Goal: Task Accomplishment & Management: Complete application form

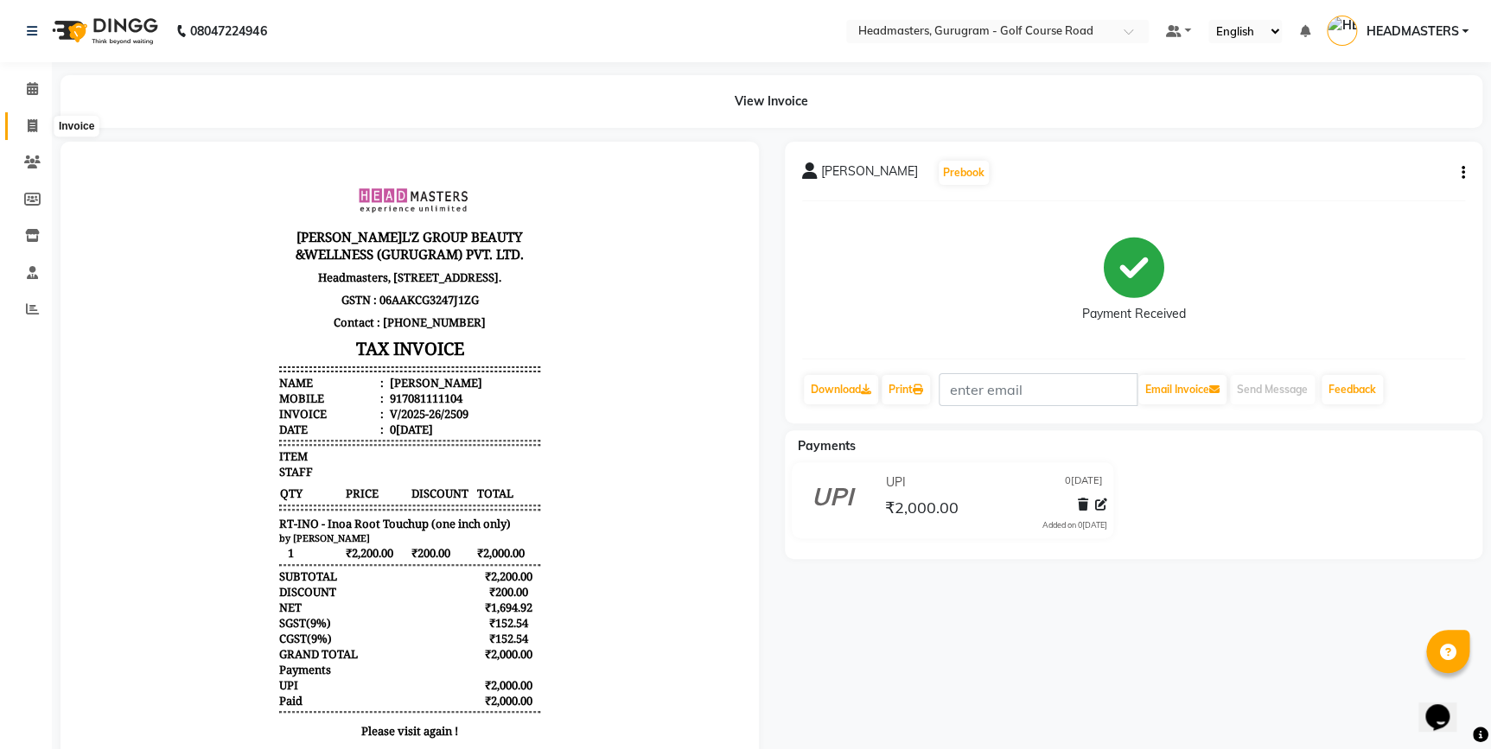
click at [17, 130] on span at bounding box center [32, 127] width 30 height 20
select select "service"
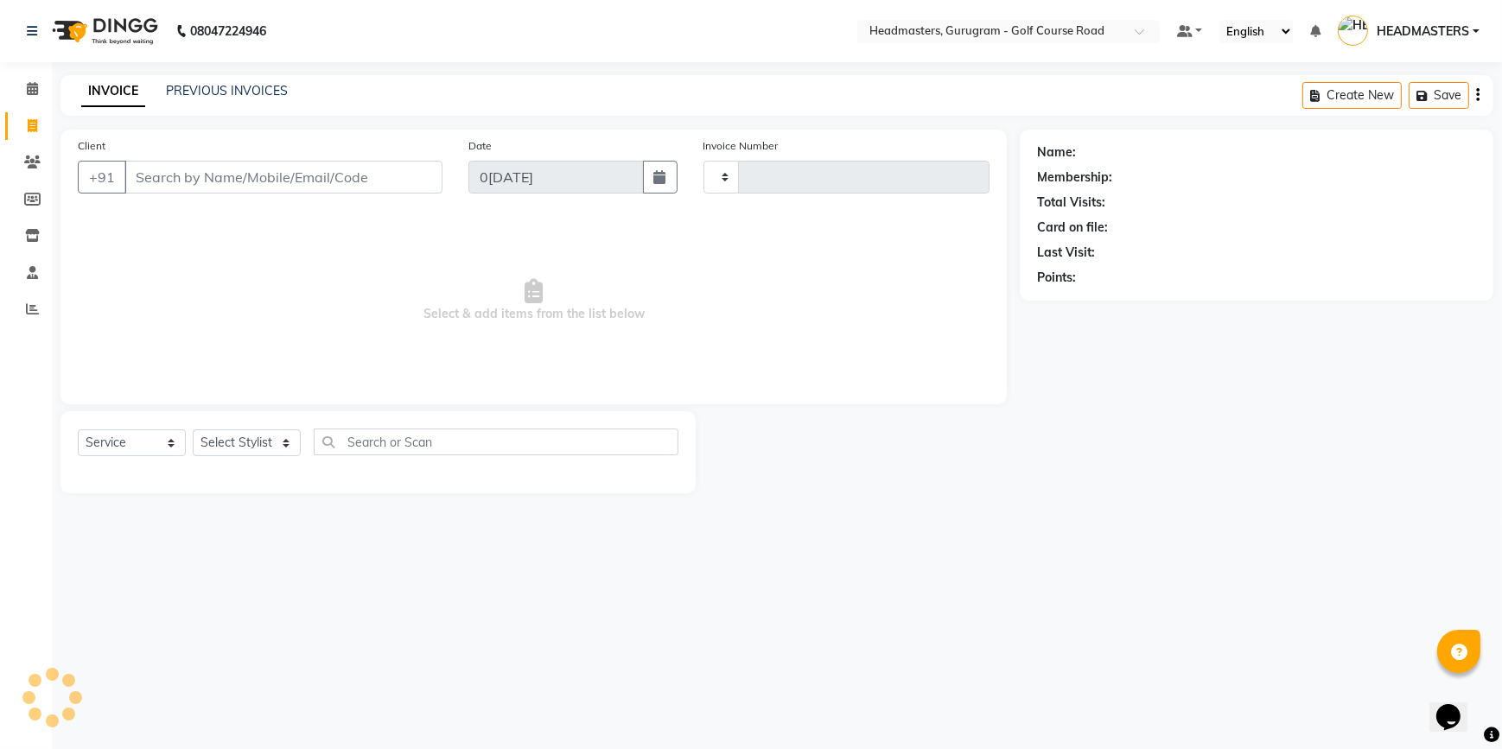
type input "2510"
select select "7134"
click at [173, 181] on input "Client" at bounding box center [283, 177] width 318 height 33
type input "0"
drag, startPoint x: 244, startPoint y: 173, endPoint x: 134, endPoint y: 185, distance: 110.4
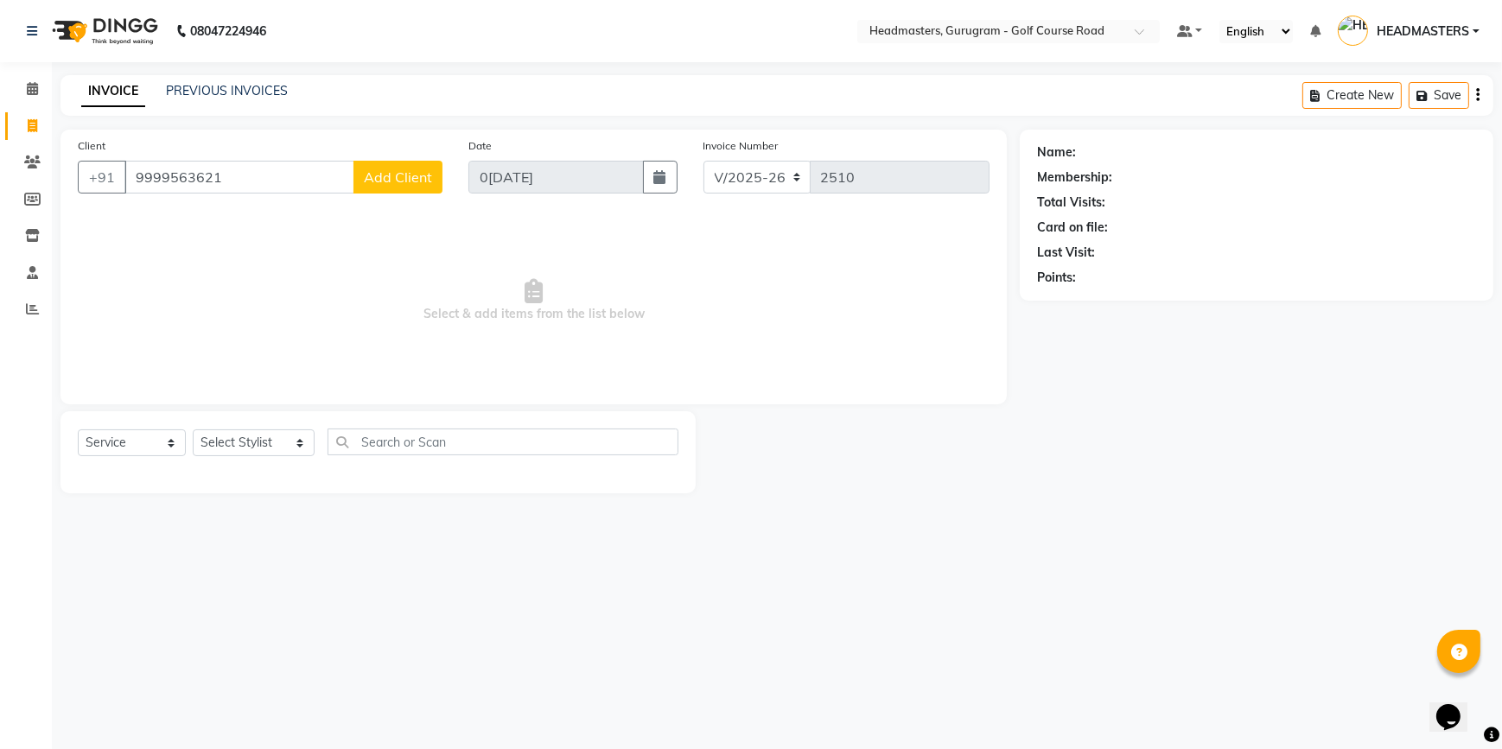
click at [134, 185] on input "9999563621" at bounding box center [239, 177] width 230 height 33
click at [258, 180] on input "9999563621" at bounding box center [239, 177] width 230 height 33
type input "9"
type input "d"
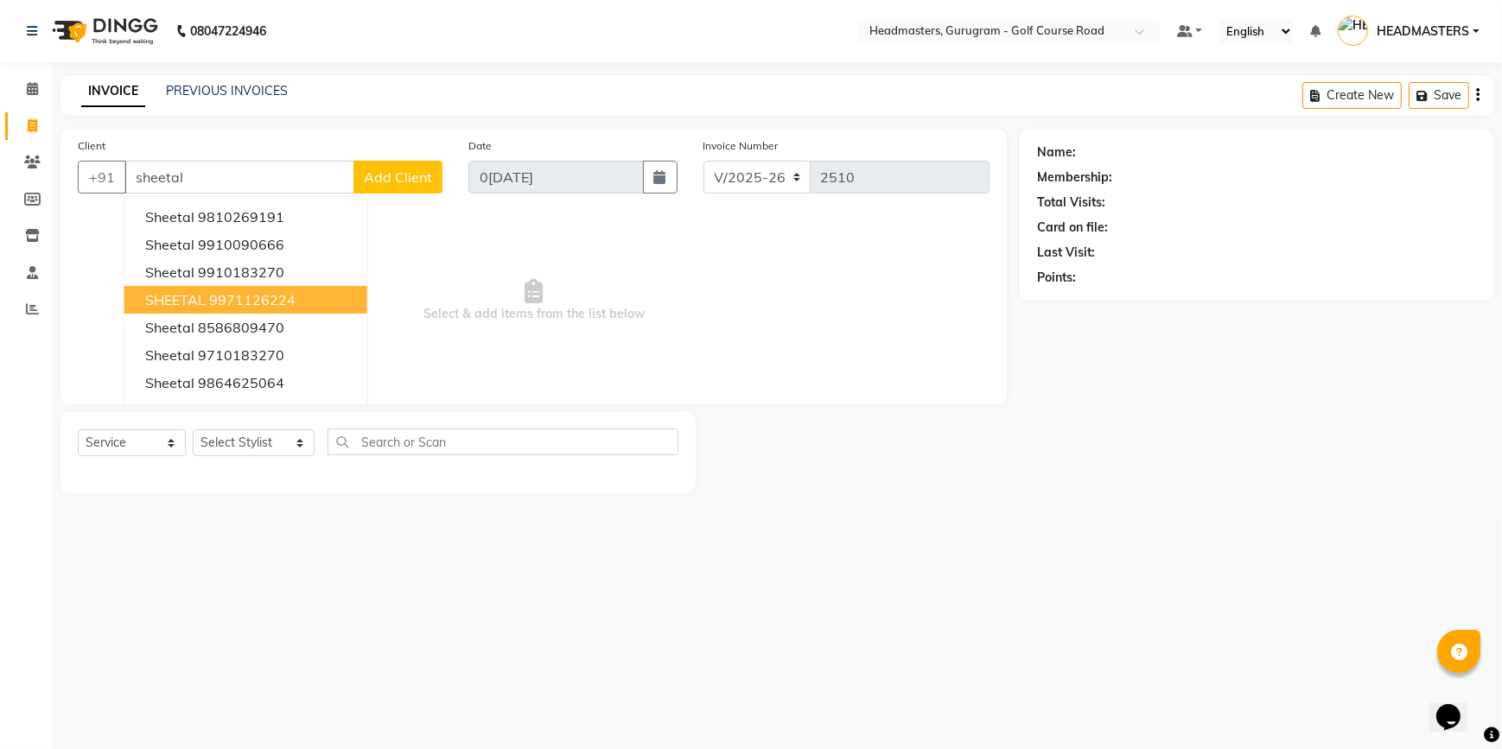
click at [186, 299] on span "SHEETAL" at bounding box center [175, 299] width 60 height 17
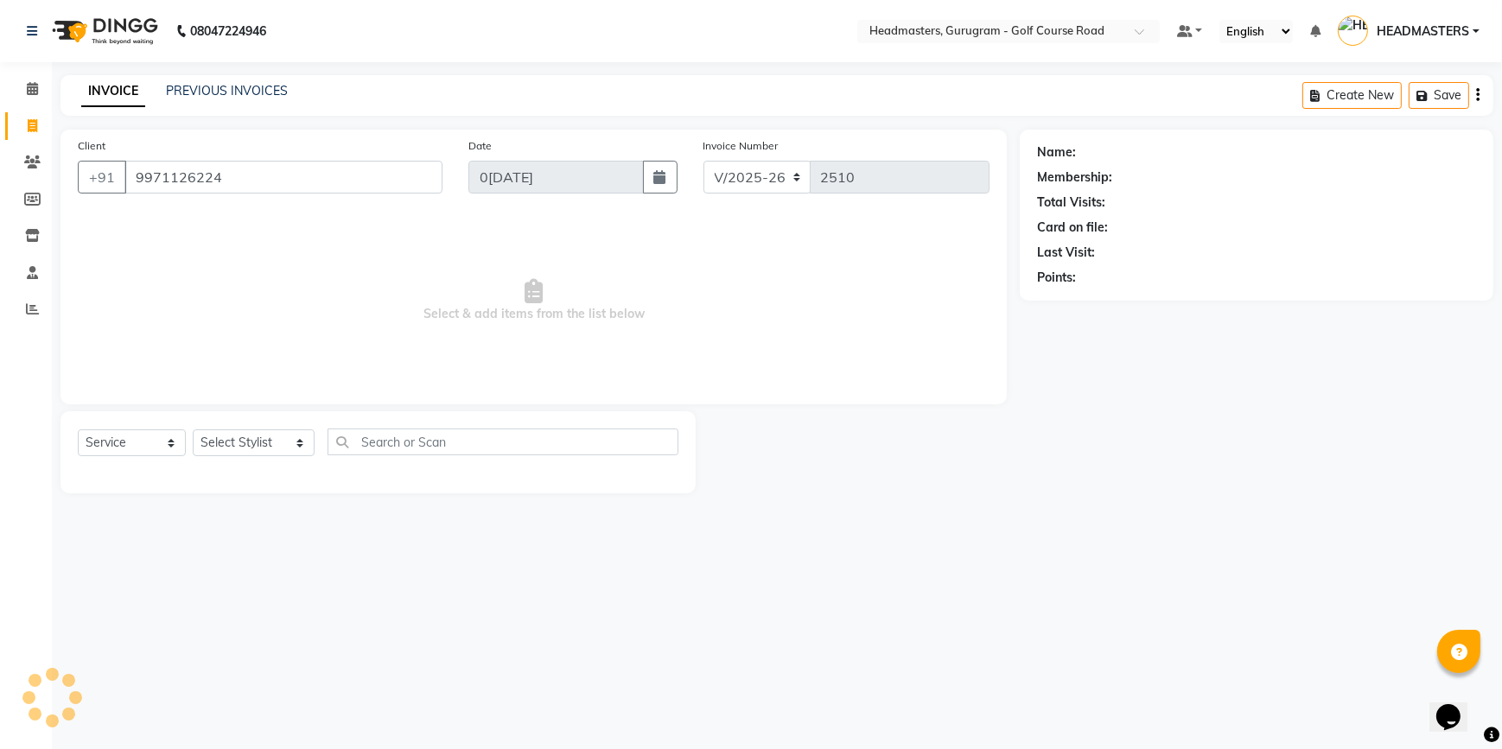
type input "9971126224"
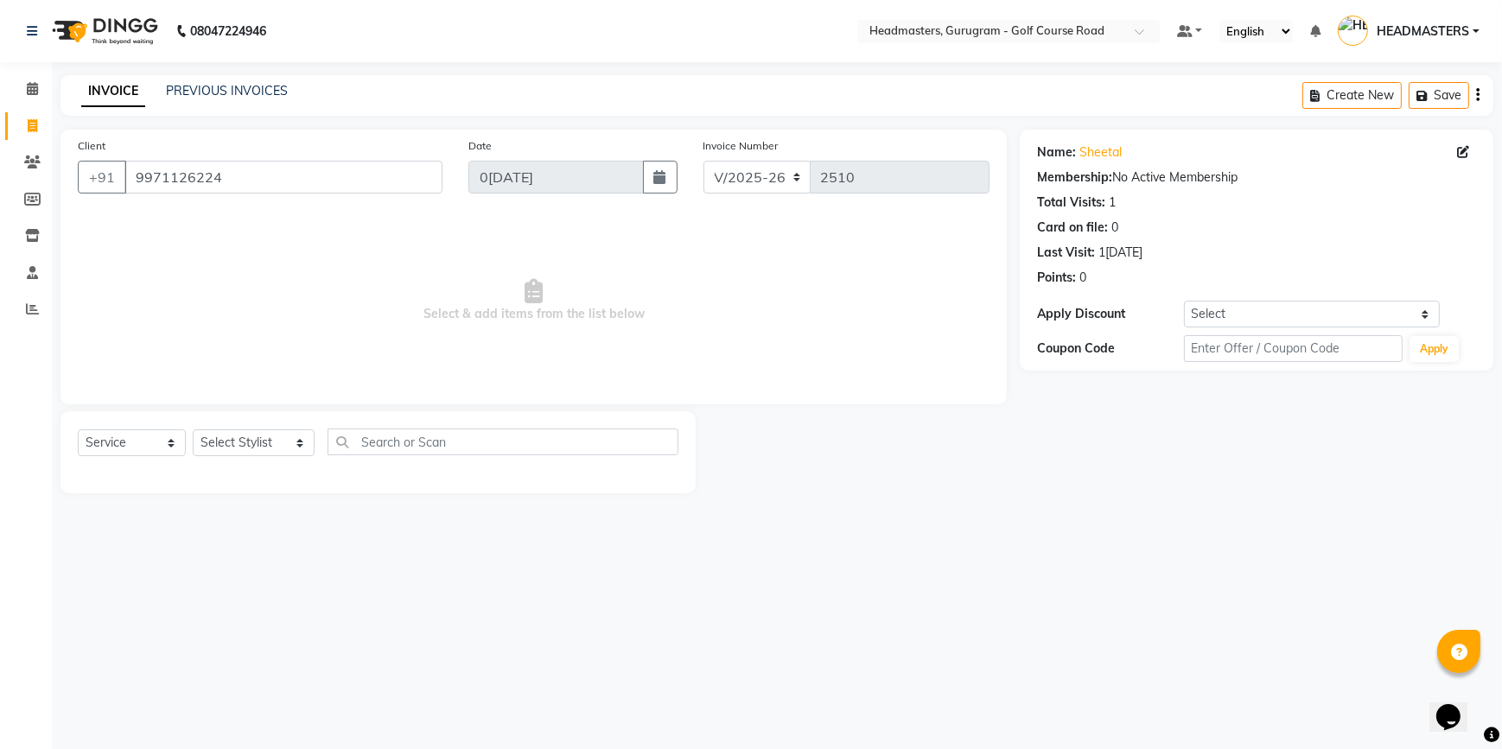
click at [1282, 156] on div "Name: Sheetal" at bounding box center [1256, 152] width 439 height 18
drag, startPoint x: 263, startPoint y: 174, endPoint x: 218, endPoint y: 177, distance: 45.1
click at [218, 177] on input "9971126224" at bounding box center [283, 177] width 318 height 33
click at [234, 86] on link "PREVIOUS INVOICES" at bounding box center [227, 91] width 122 height 16
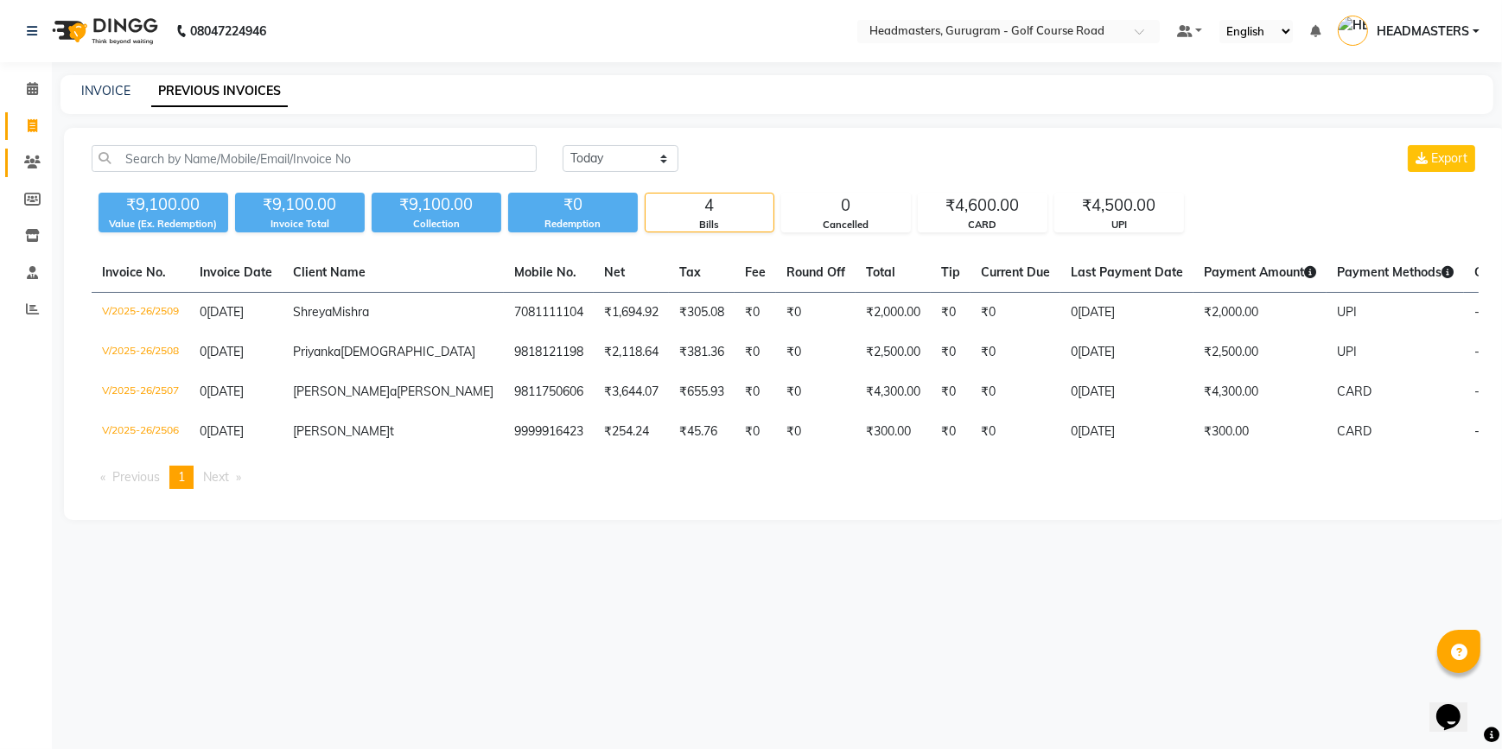
click at [25, 170] on span at bounding box center [32, 163] width 30 height 20
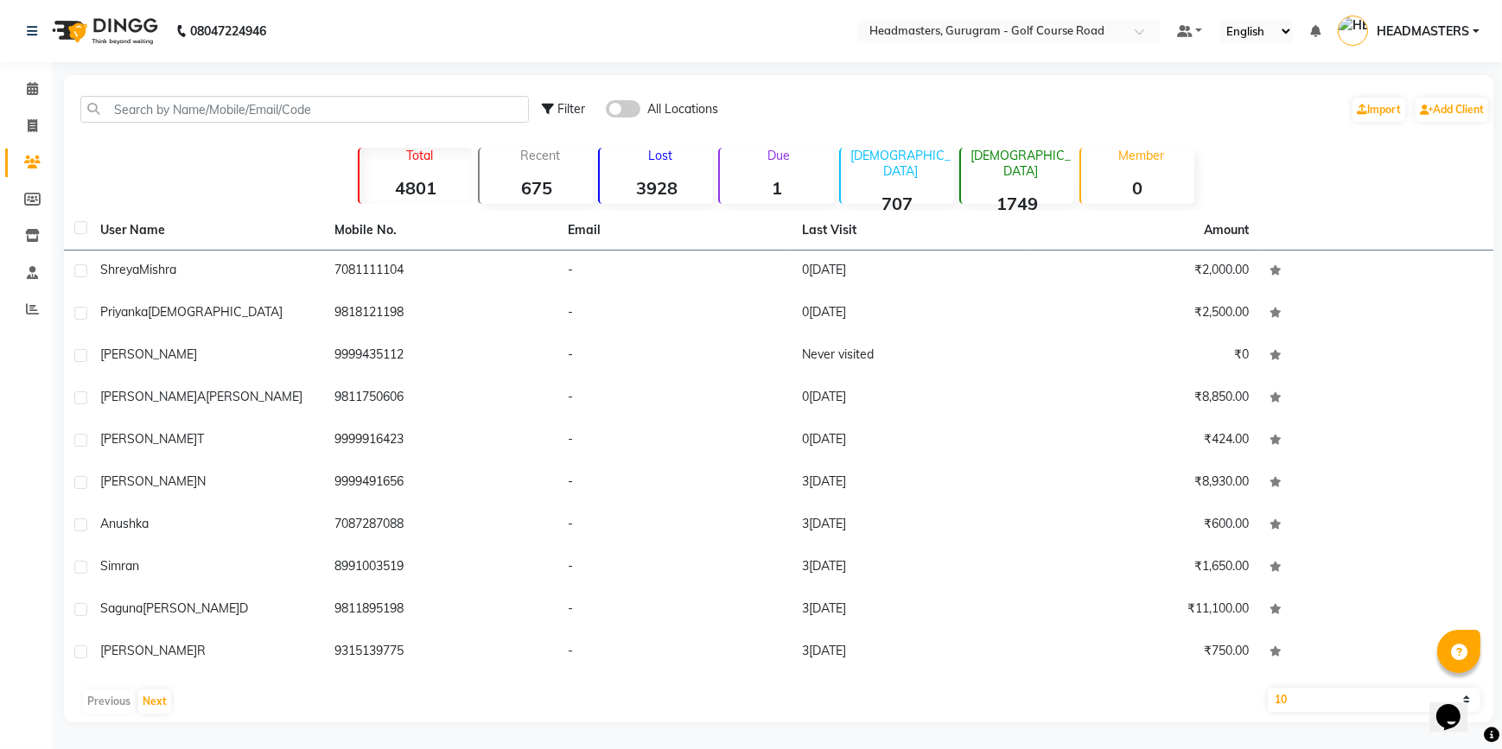
click at [158, 86] on div "Filter All Locations Import Add Client" at bounding box center [778, 109] width 1422 height 54
click at [36, 131] on icon at bounding box center [33, 125] width 10 height 13
select select "7134"
select select "service"
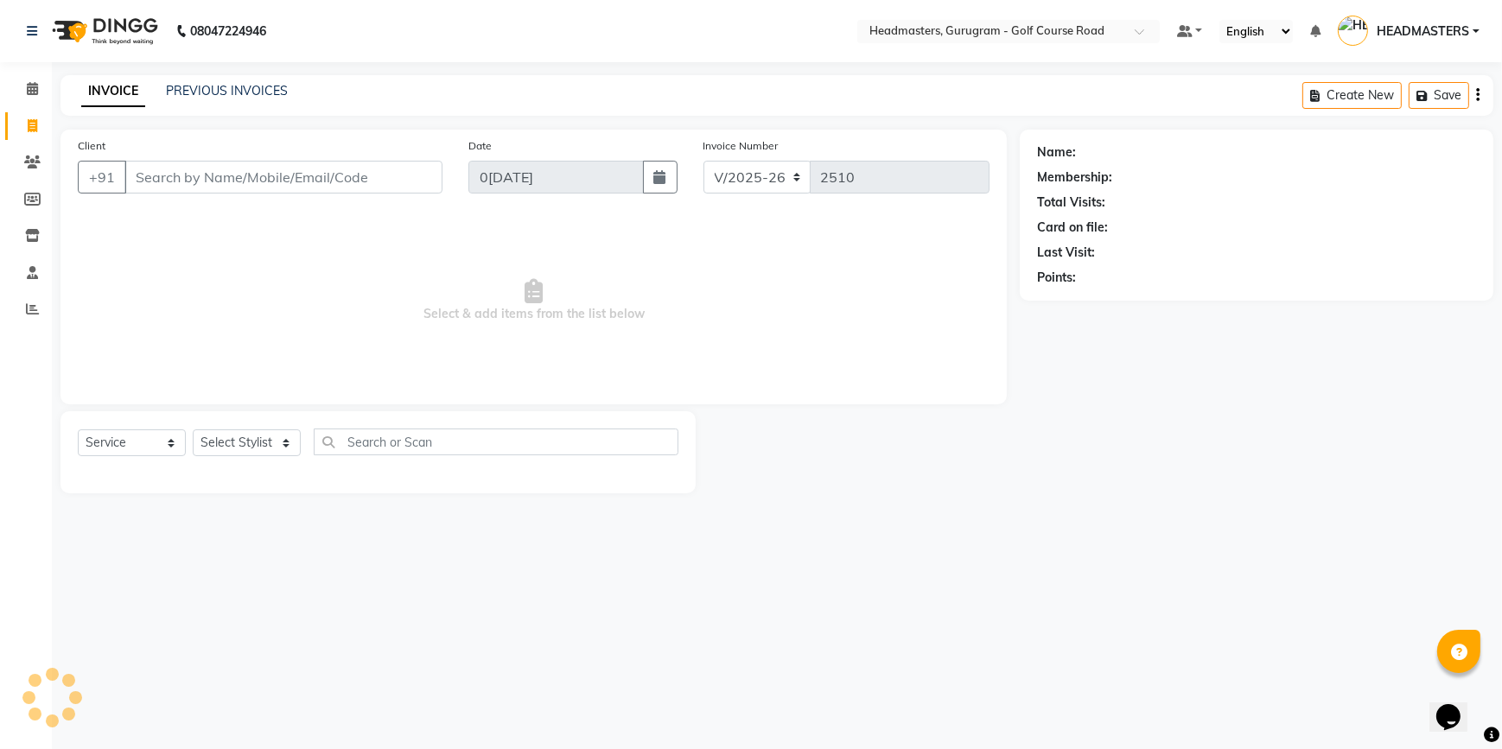
click at [155, 165] on input "Client" at bounding box center [283, 177] width 318 height 33
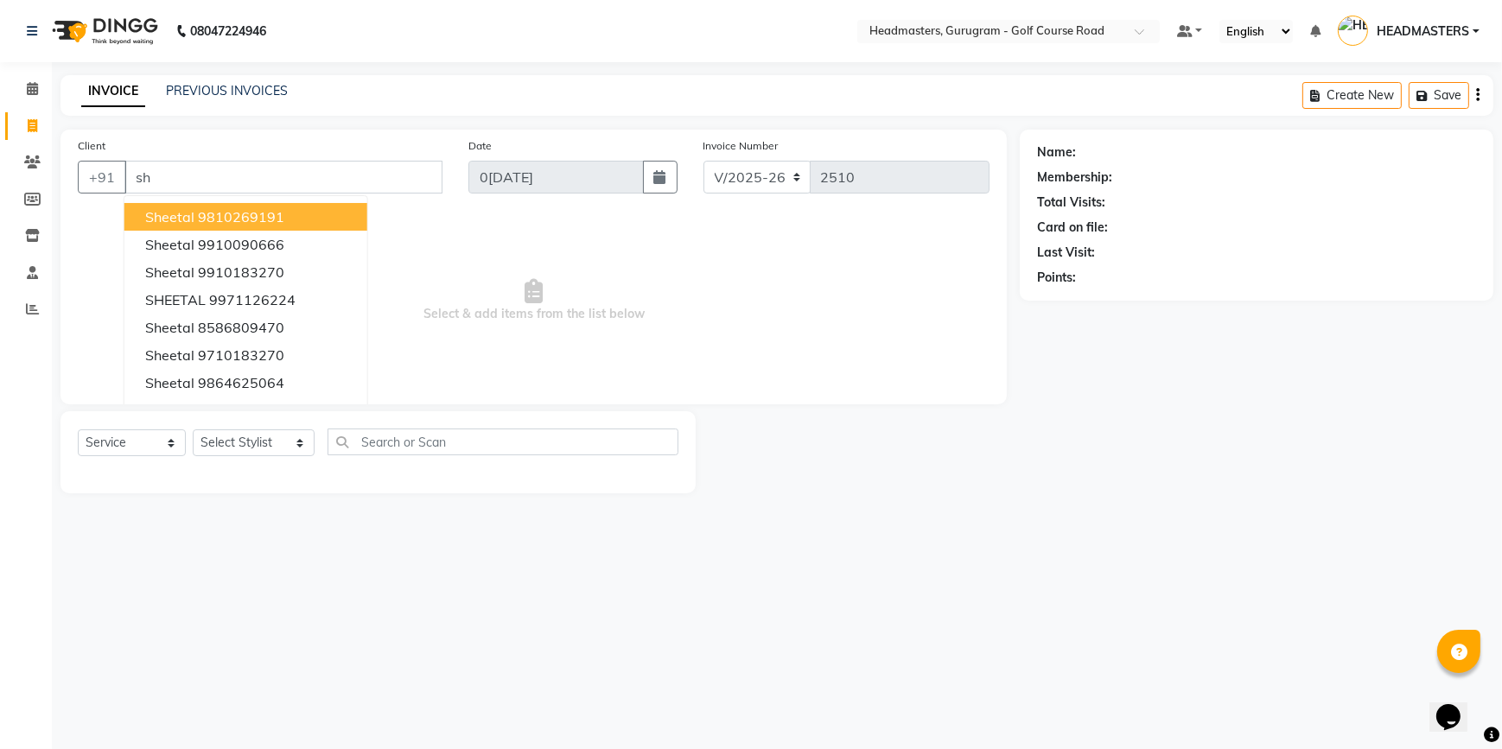
type input "s"
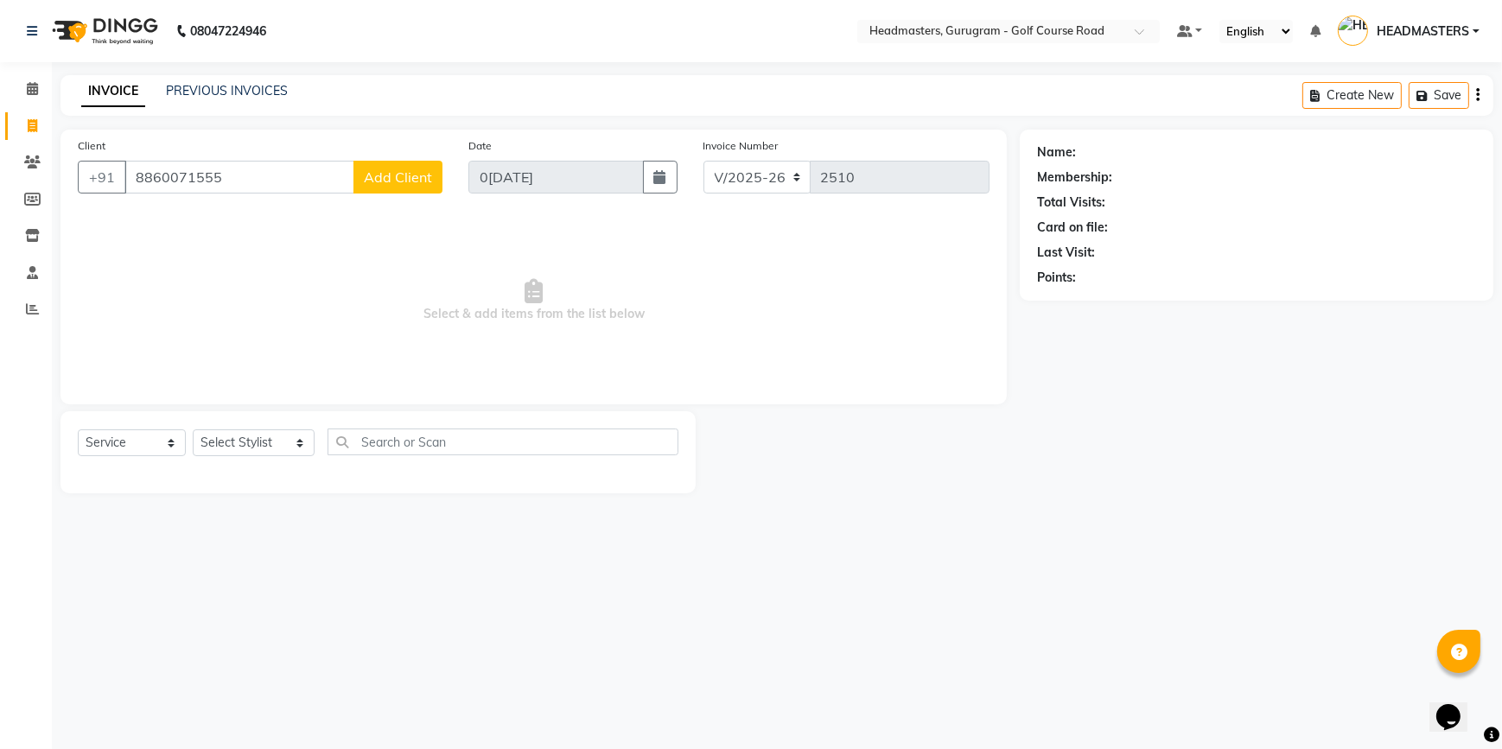
click at [235, 175] on input "8860071555" at bounding box center [239, 177] width 230 height 33
drag, startPoint x: 228, startPoint y: 174, endPoint x: 258, endPoint y: 268, distance: 98.7
click at [215, 259] on div "Client [PHONE_NUMBER] Add Client Date 0[DATE] Invoice Number V/2025 V/[PHONE_NU…" at bounding box center [533, 267] width 946 height 275
type input "8"
drag, startPoint x: 316, startPoint y: 172, endPoint x: 315, endPoint y: 181, distance: 9.7
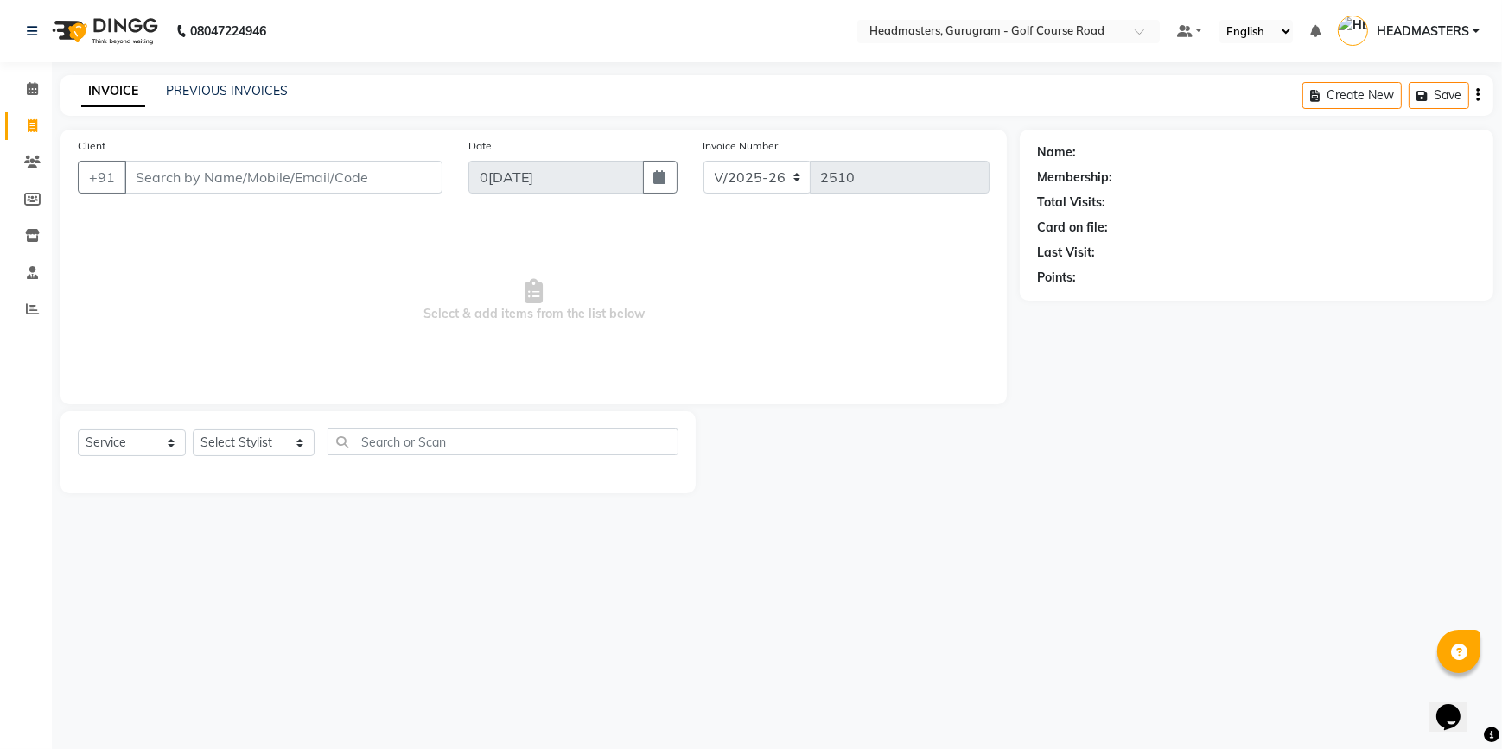
click at [320, 172] on input "Client" at bounding box center [283, 177] width 318 height 33
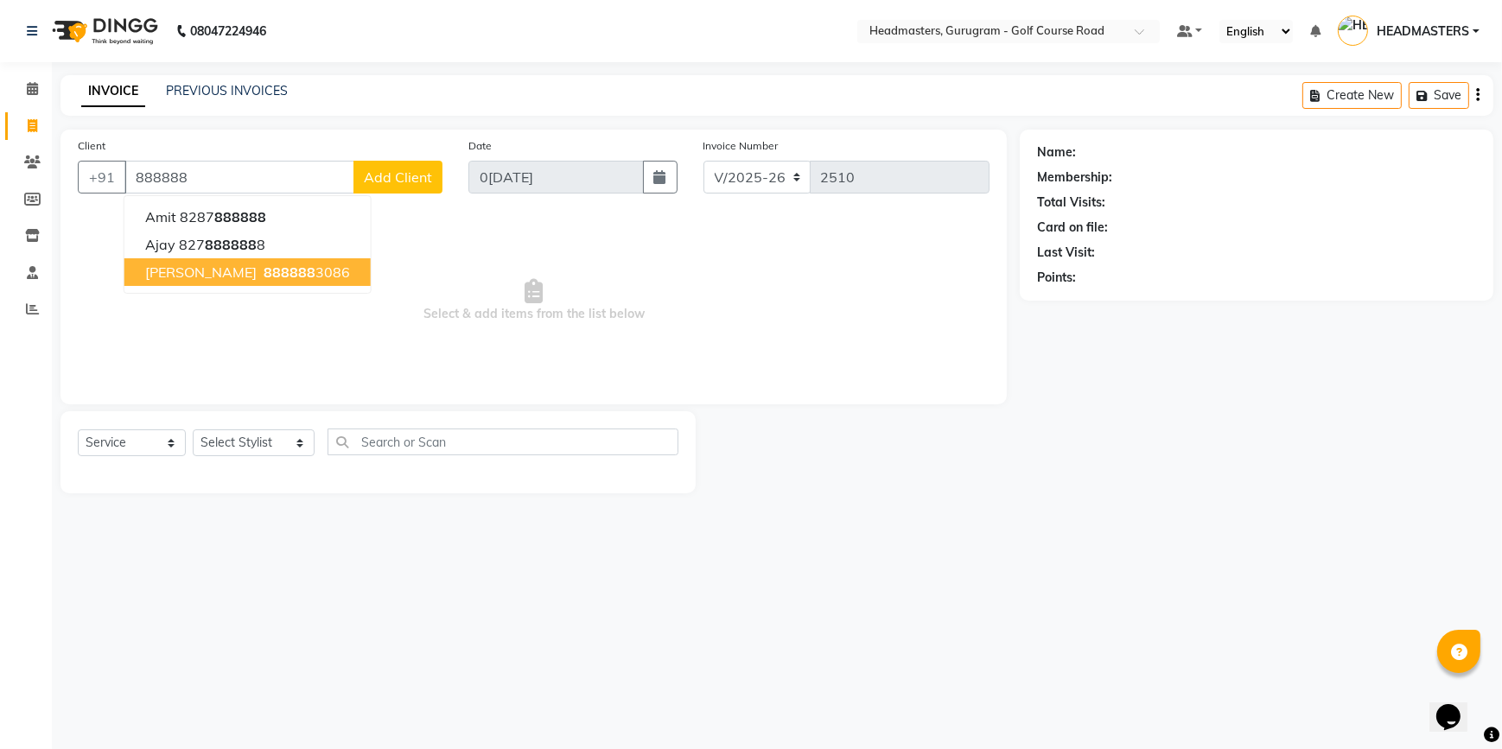
click at [328, 272] on ngb-highlight "888888 3086" at bounding box center [305, 272] width 90 height 17
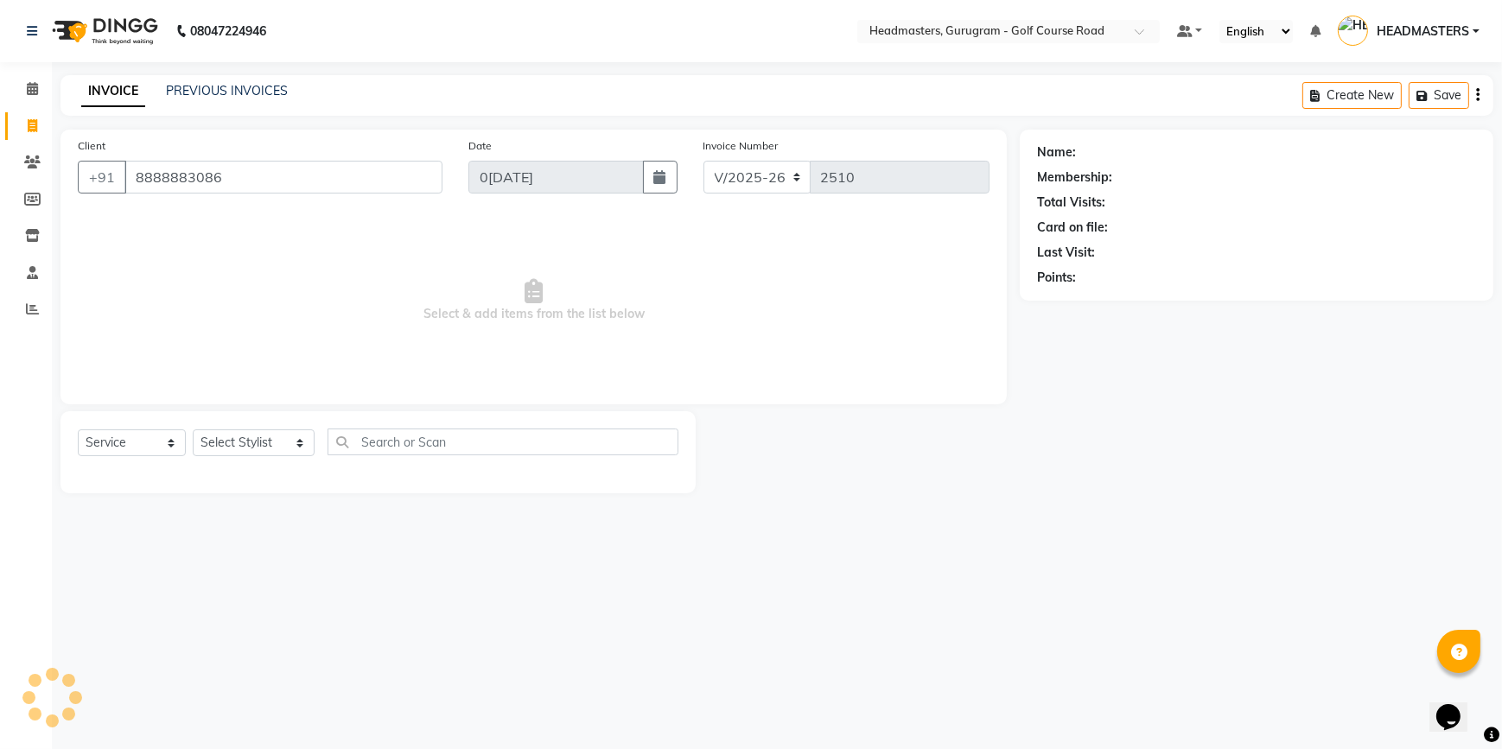
type input "8888883086"
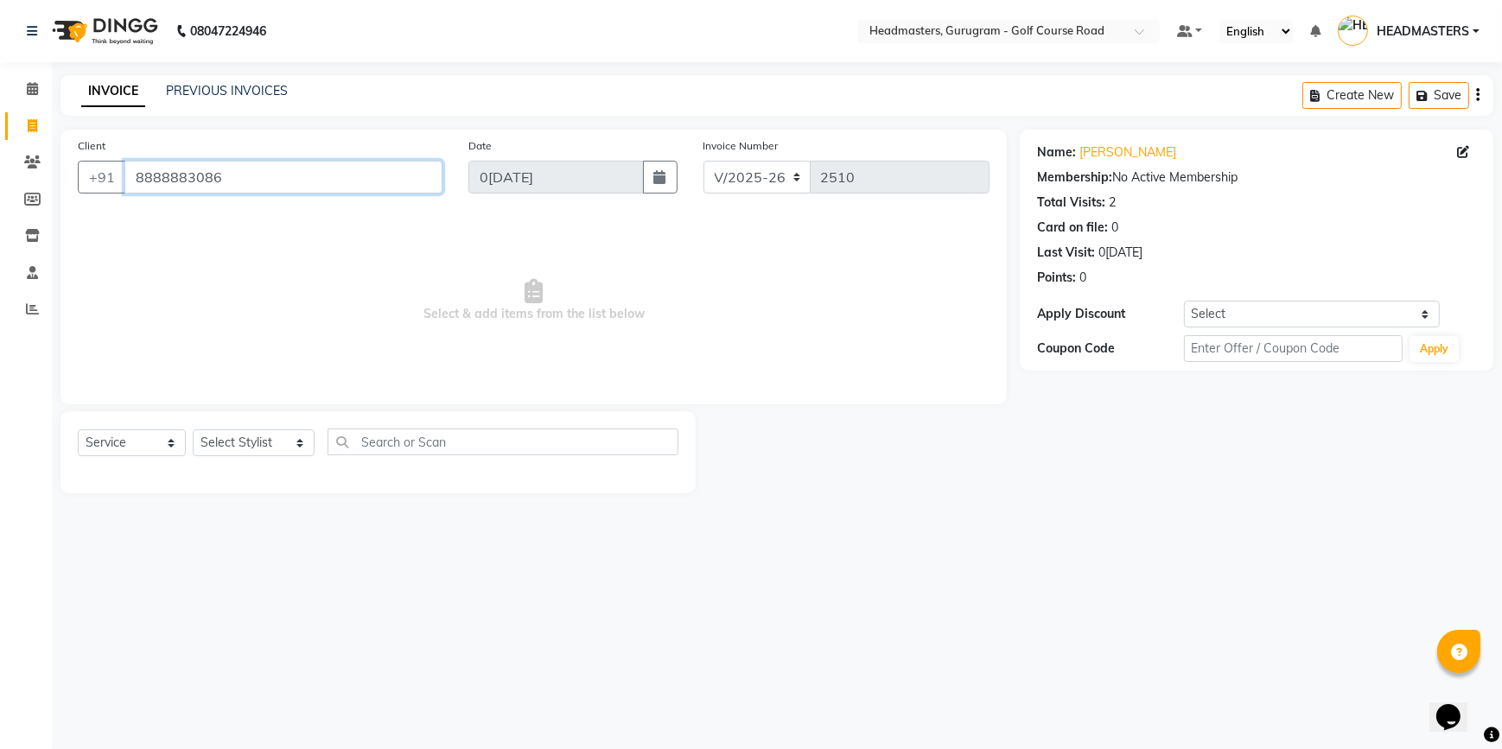
drag, startPoint x: 259, startPoint y: 177, endPoint x: 130, endPoint y: 181, distance: 129.7
click at [130, 181] on input "8888883086" at bounding box center [283, 177] width 318 height 33
click at [27, 164] on icon at bounding box center [32, 162] width 16 height 13
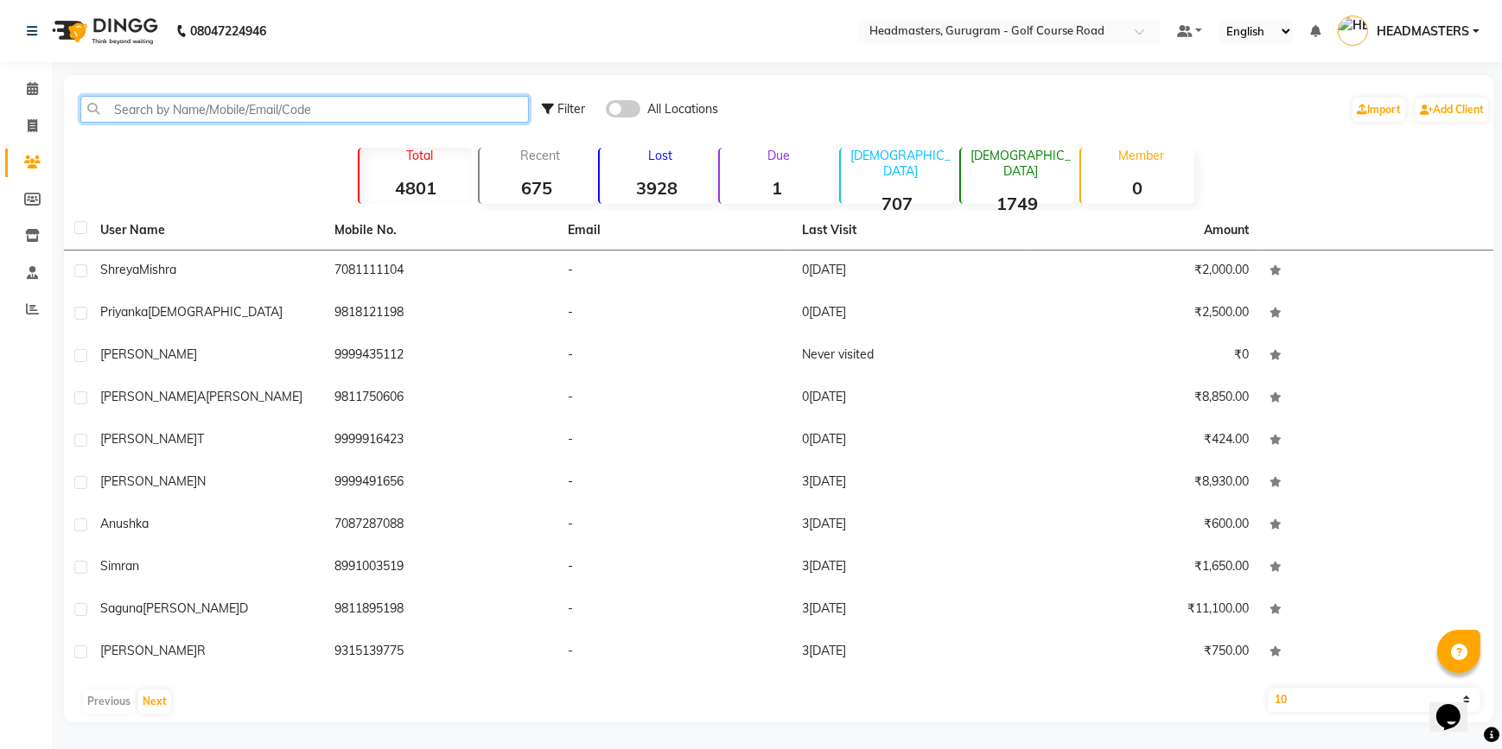
paste input "8888883086"
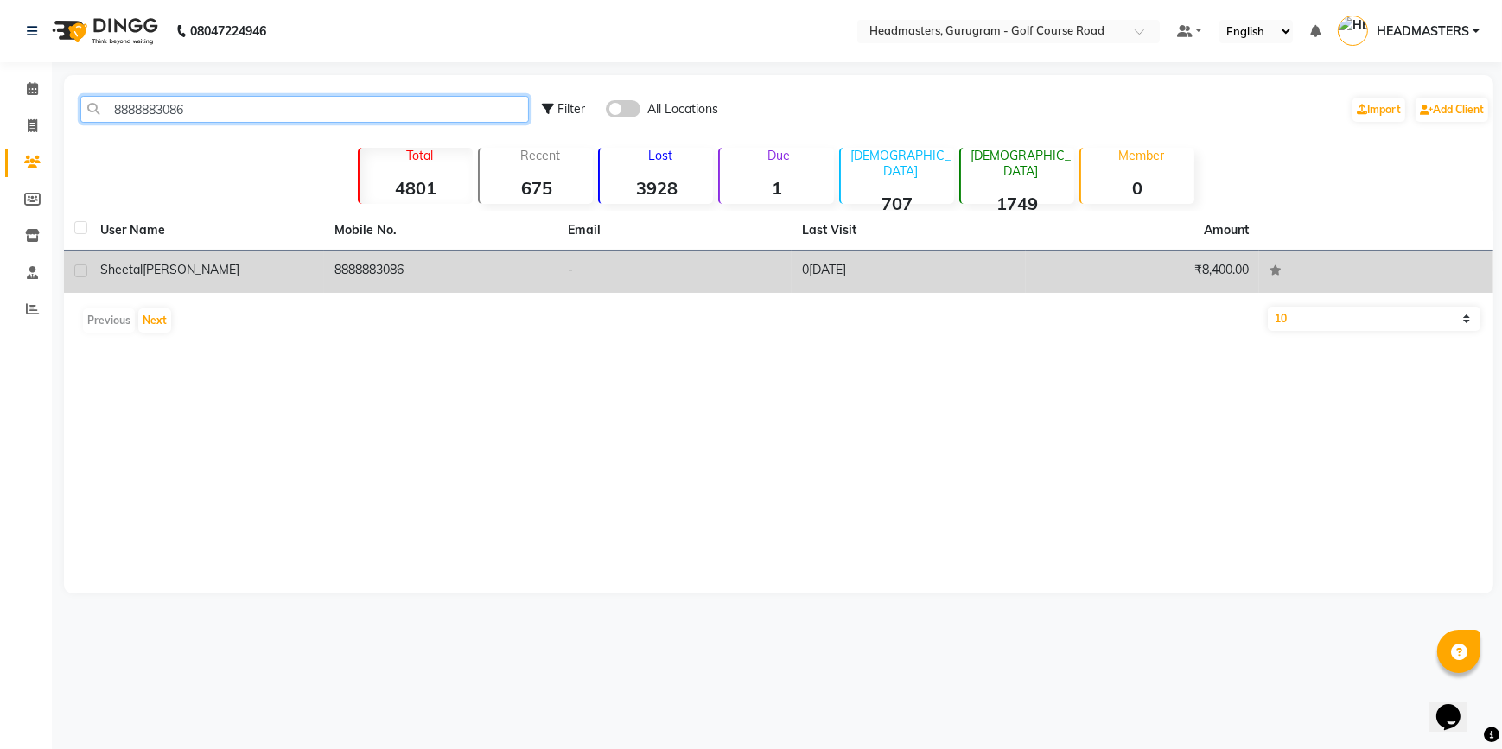
type input "8888883086"
click at [381, 276] on td "8888883086" at bounding box center [441, 272] width 234 height 42
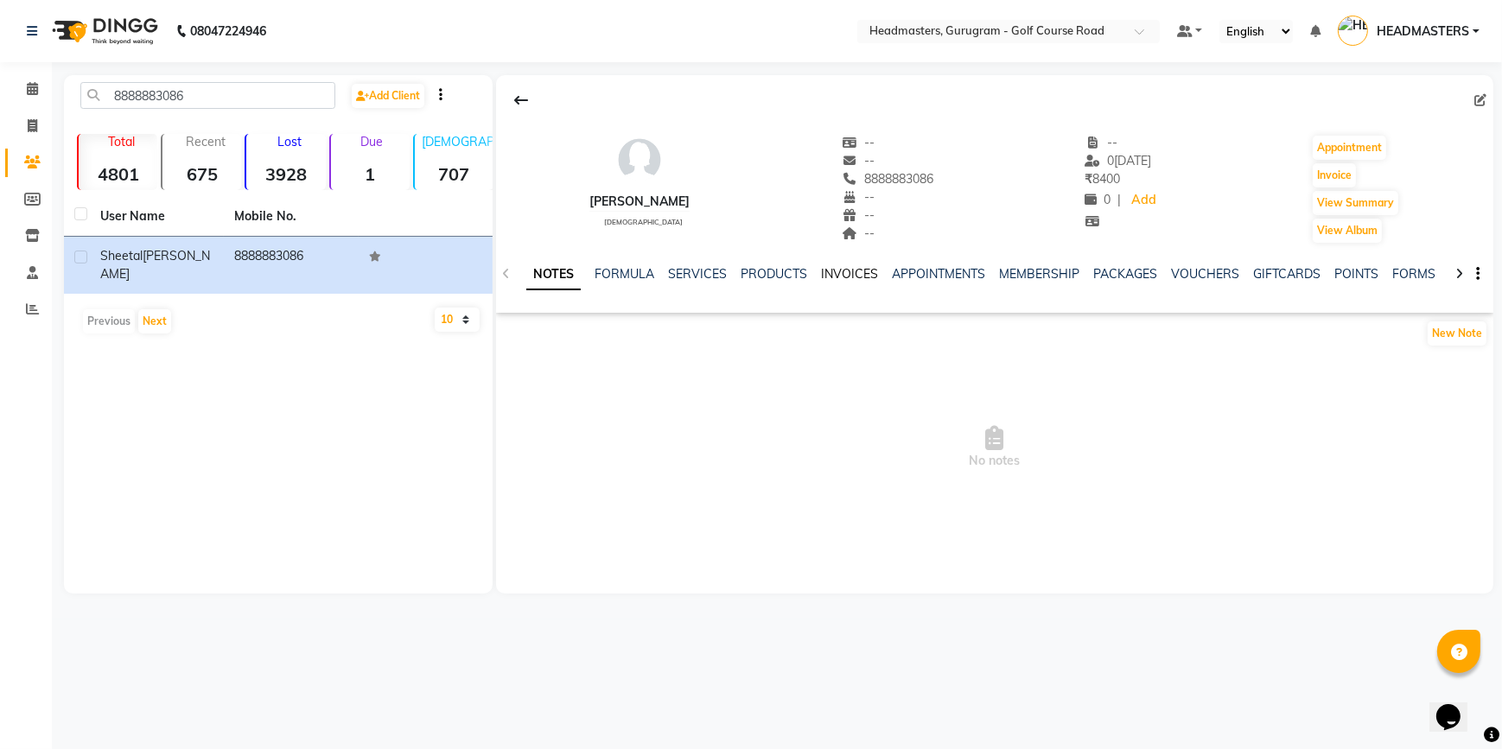
click at [836, 278] on link "INVOICES" at bounding box center [849, 274] width 57 height 16
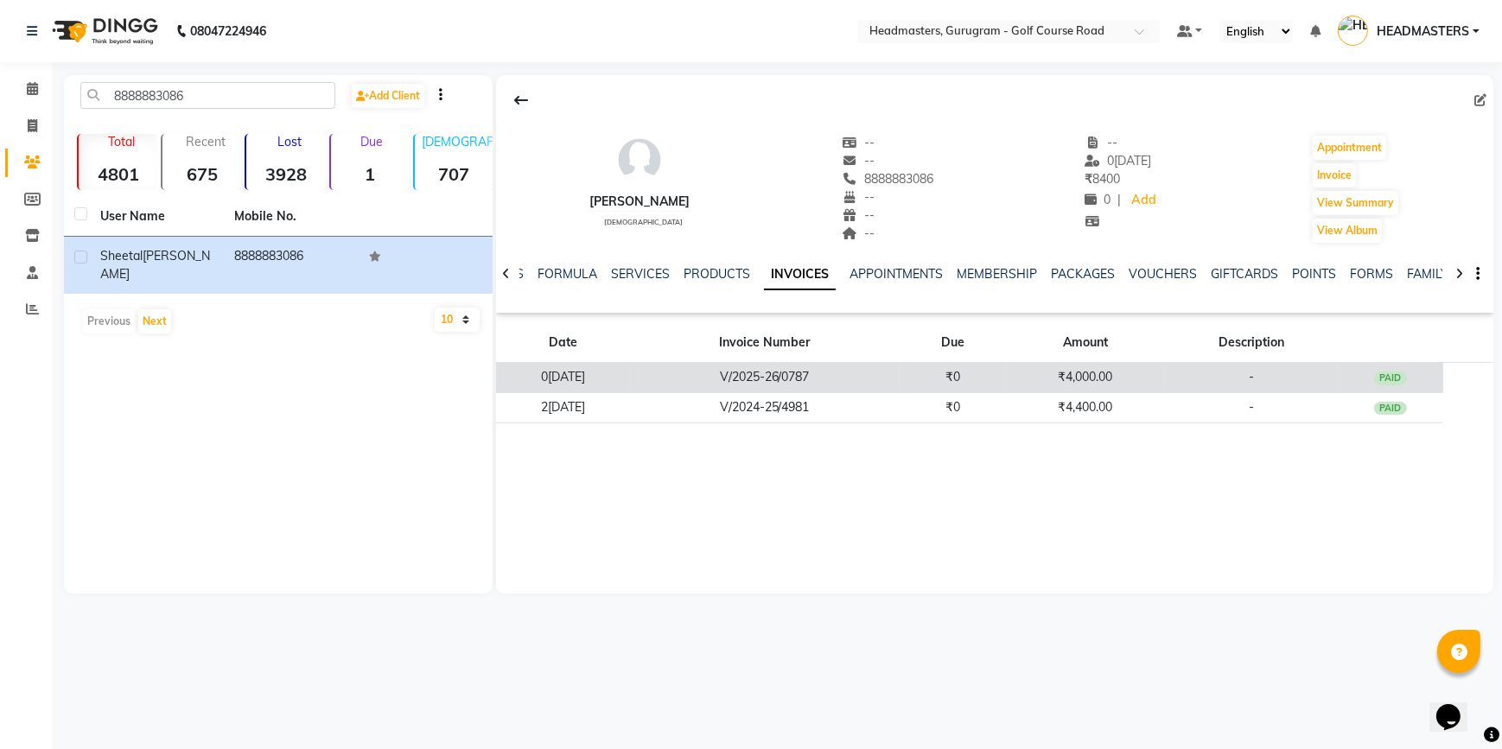
click at [843, 366] on td "V/2025-26/0787" at bounding box center [765, 378] width 270 height 30
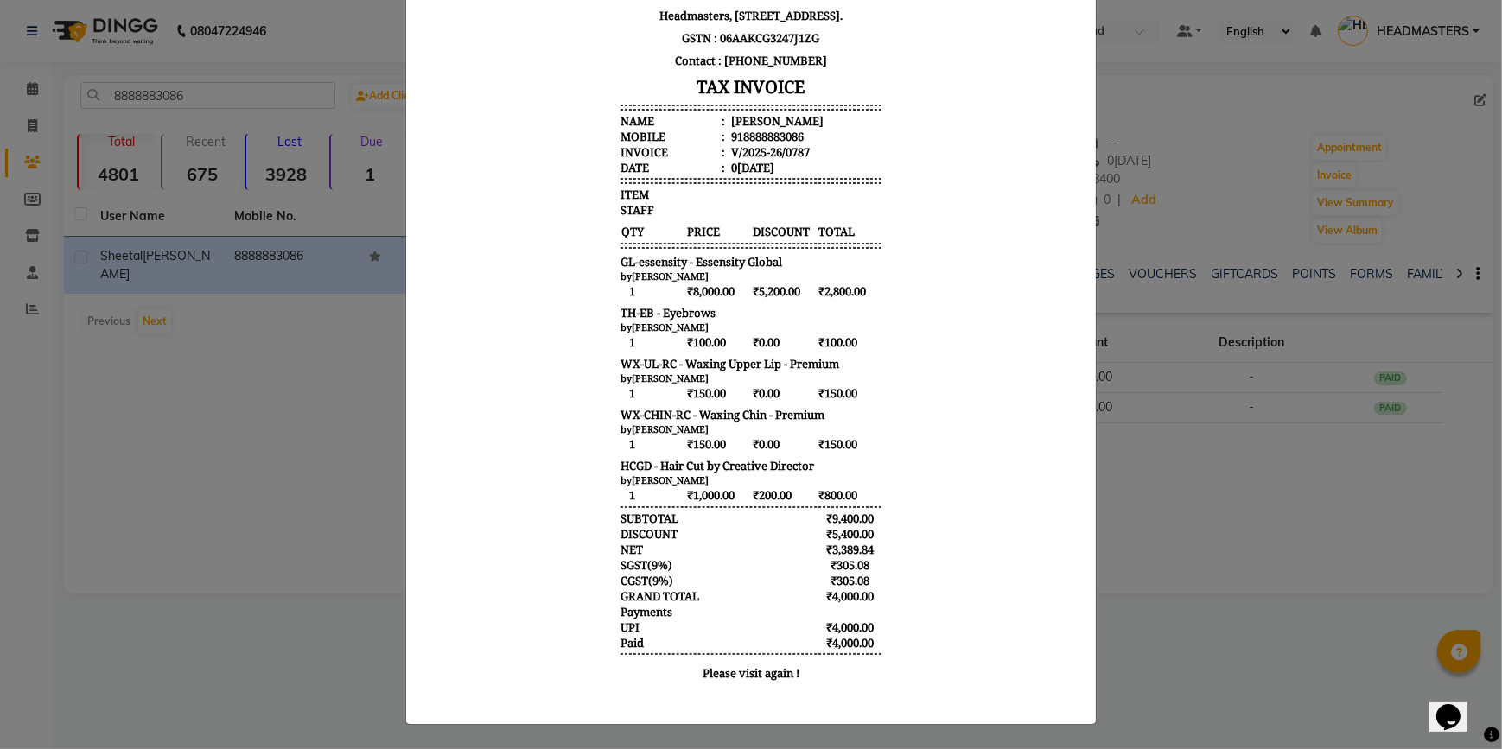
scroll to position [212, 0]
click at [211, 328] on ngb-modal-window "INVOICE View Invoice Close" at bounding box center [751, 374] width 1502 height 749
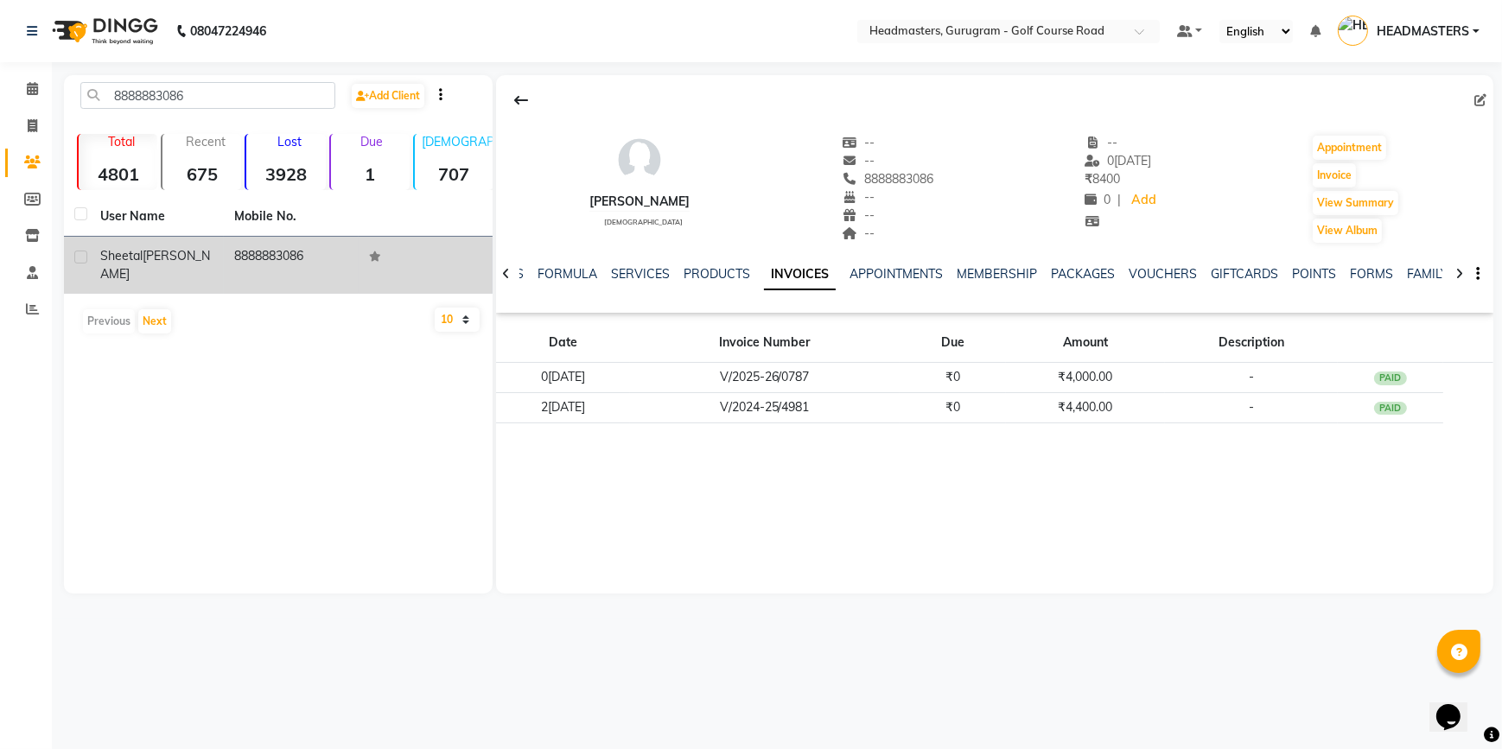
drag, startPoint x: 323, startPoint y: 250, endPoint x: 237, endPoint y: 251, distance: 86.4
click at [237, 251] on td "8888883086" at bounding box center [291, 265] width 134 height 57
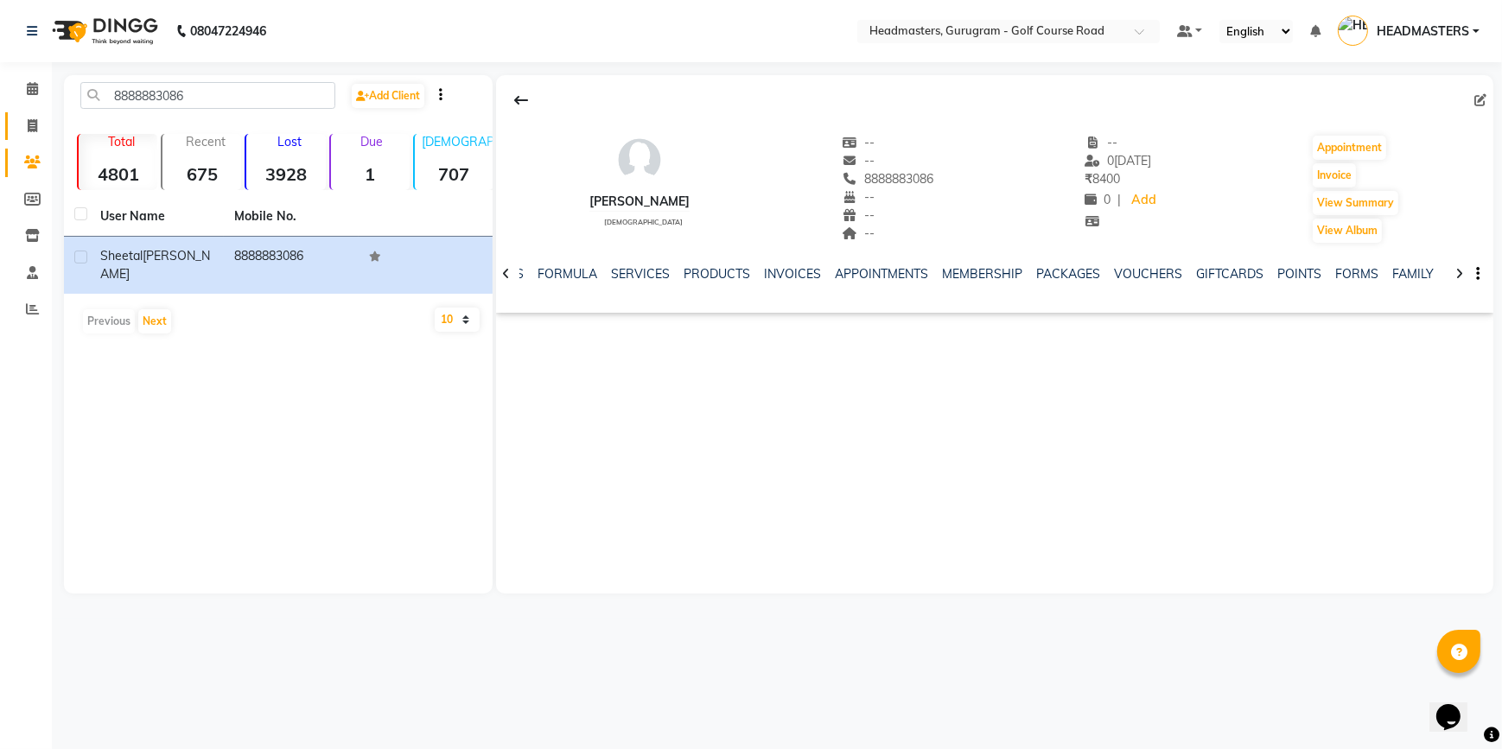
click at [28, 124] on icon at bounding box center [33, 125] width 10 height 13
select select "service"
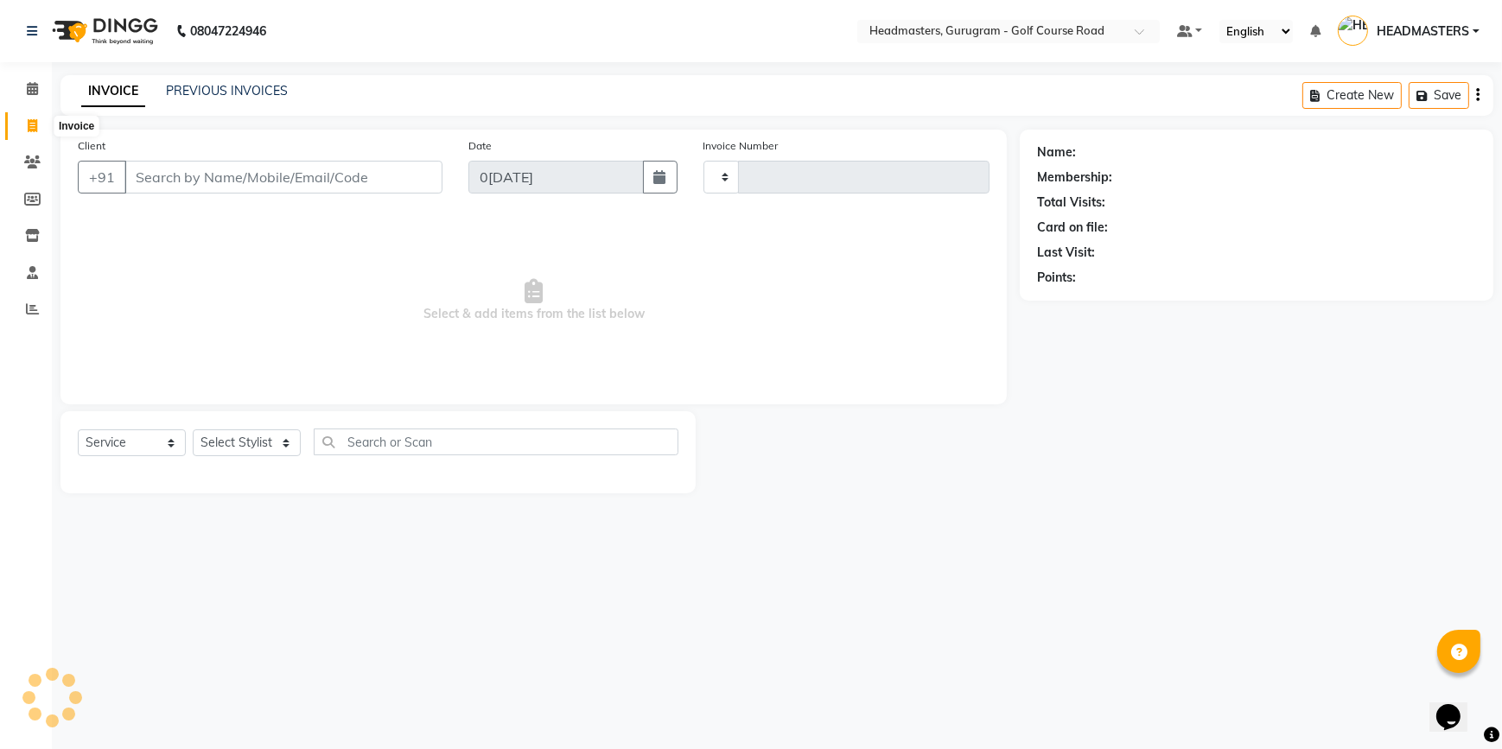
type input "2510"
select select "7134"
click at [213, 179] on input "Client" at bounding box center [283, 177] width 318 height 33
type input "8888883086"
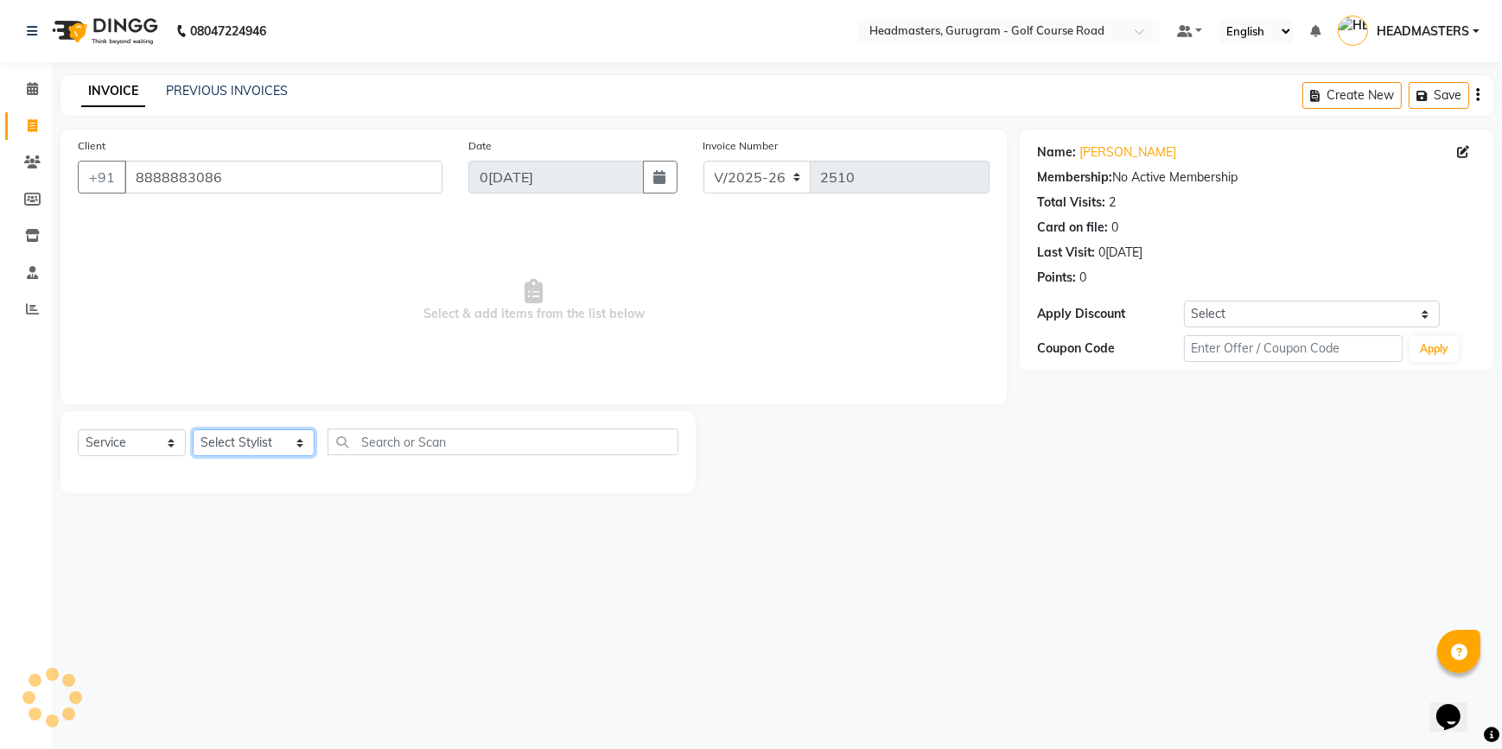
click at [250, 436] on select "Select Stylist [DEMOGRAPHIC_DATA][PERSON_NAME] HEADMASTERS[PERSON_NAME] Artist …" at bounding box center [254, 442] width 122 height 27
select select "60937"
click at [193, 429] on select "Select Stylist [DEMOGRAPHIC_DATA][PERSON_NAME] HEADMASTERS[PERSON_NAME] Artist …" at bounding box center [254, 442] width 122 height 27
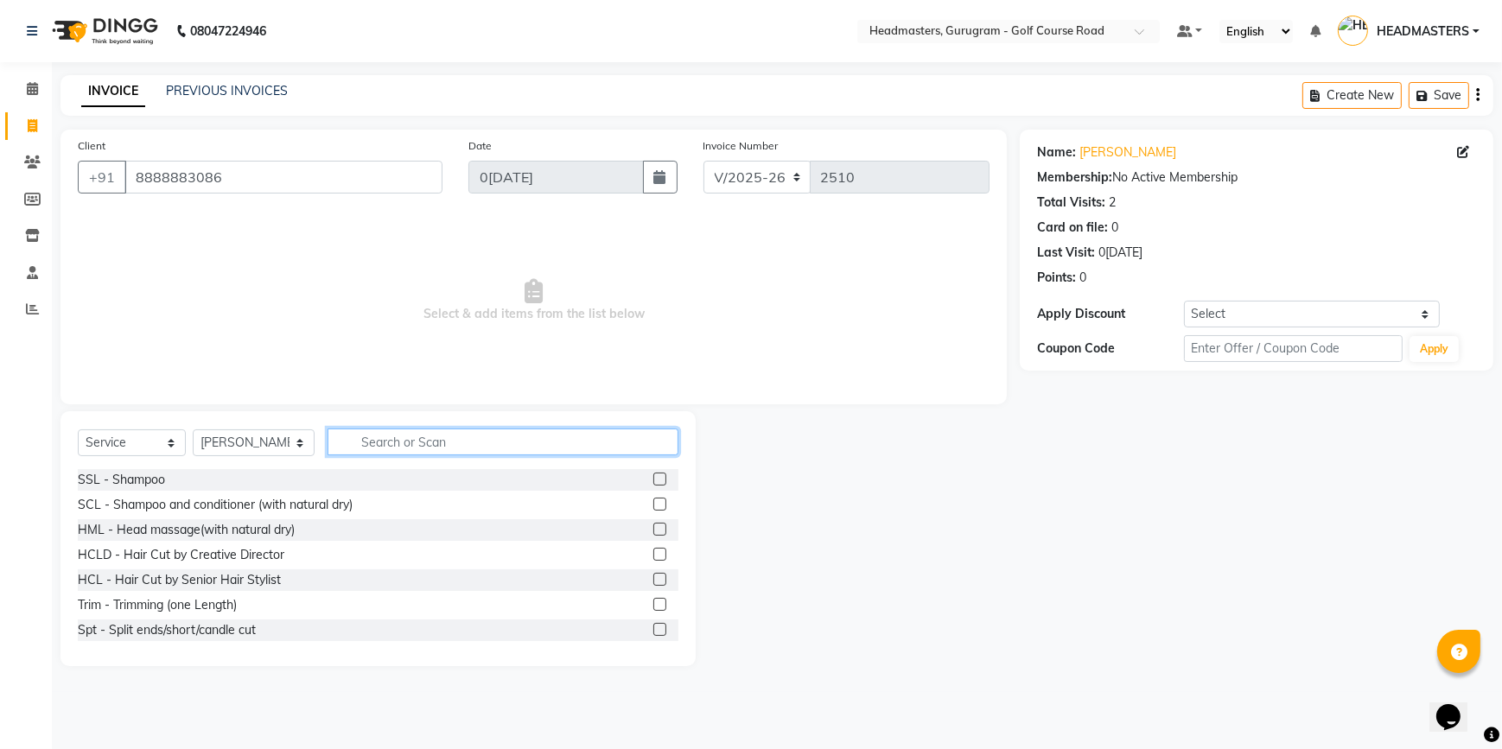
click at [374, 448] on input "text" at bounding box center [502, 442] width 351 height 27
type input "hai"
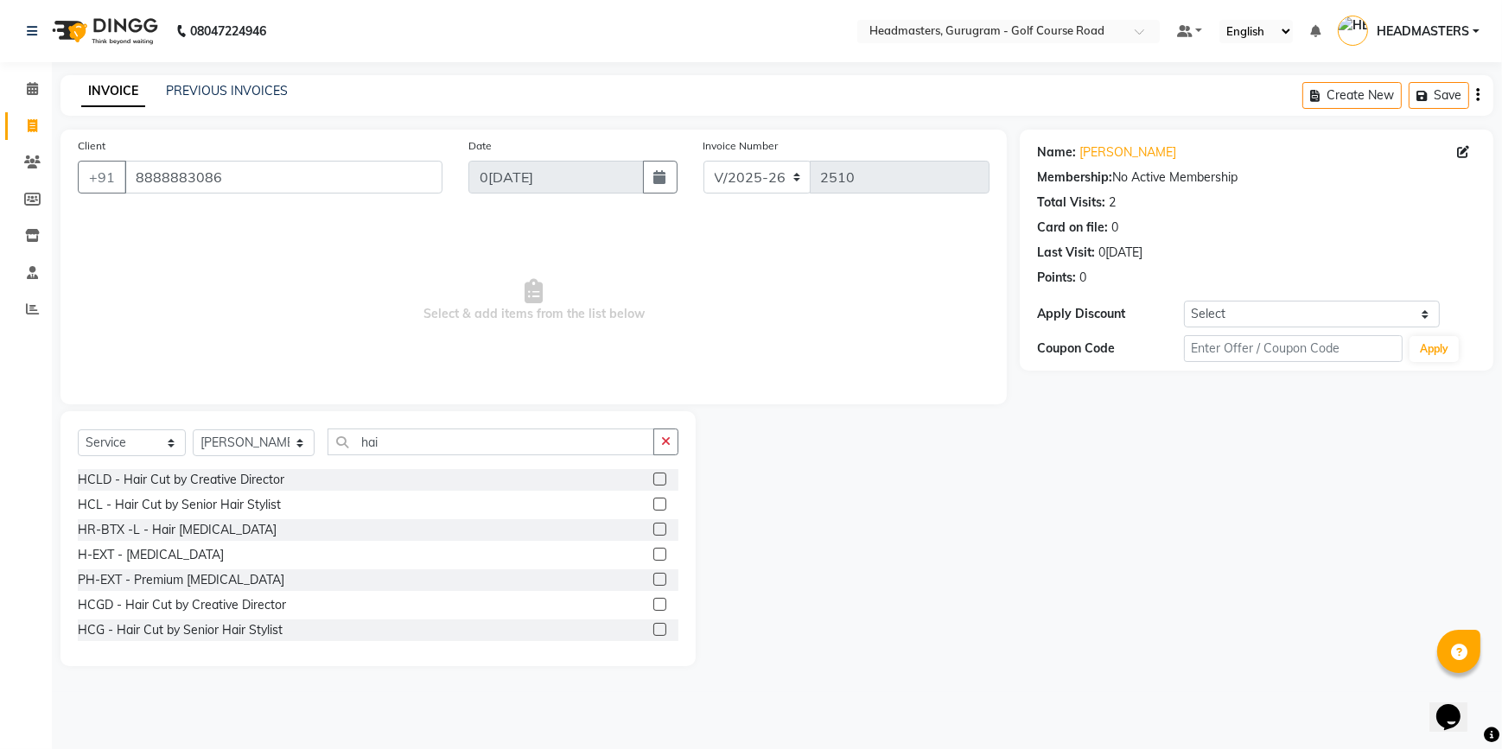
click at [653, 605] on label at bounding box center [659, 604] width 13 height 13
click at [653, 605] on input "checkbox" at bounding box center [658, 605] width 11 height 11
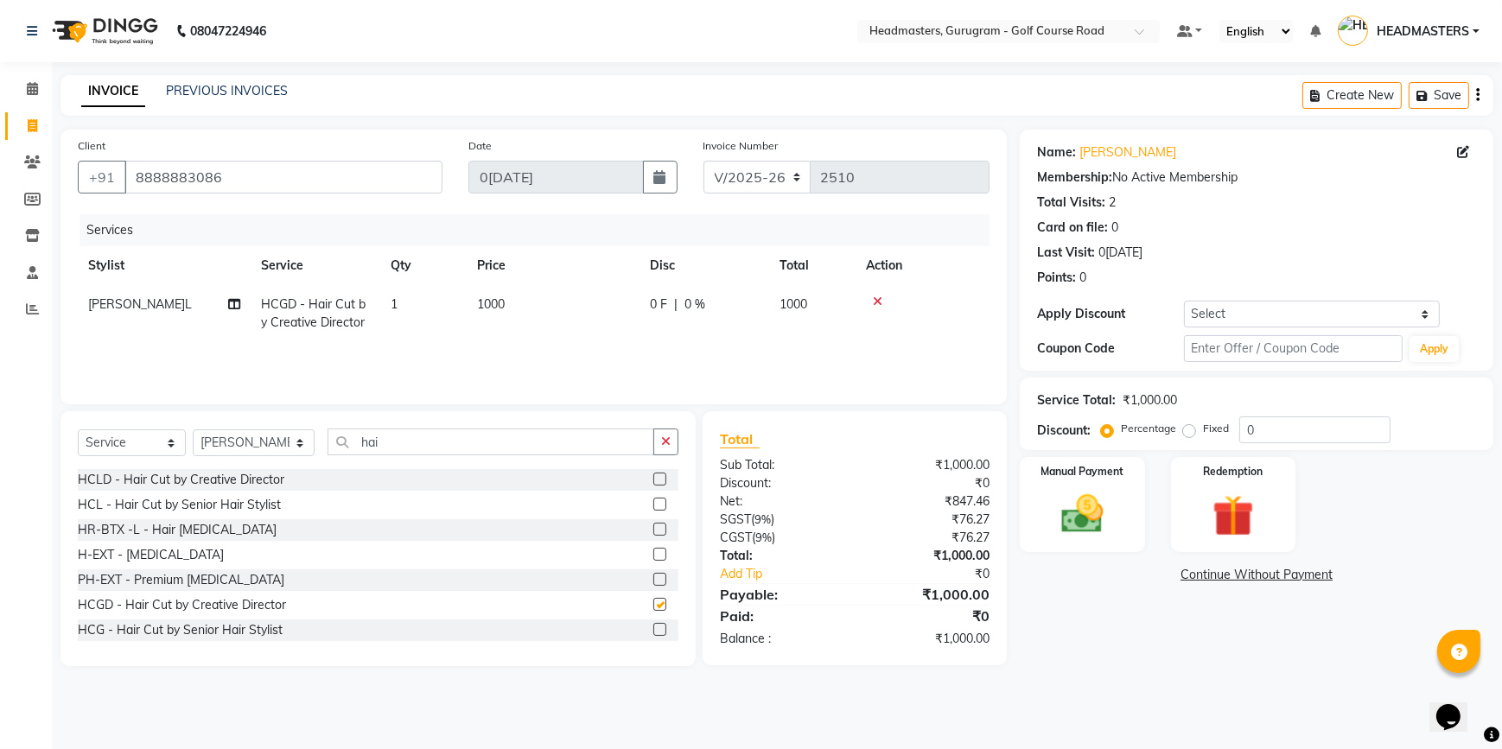
checkbox input "false"
click at [665, 304] on span "0 F" at bounding box center [658, 305] width 17 height 18
select select "60937"
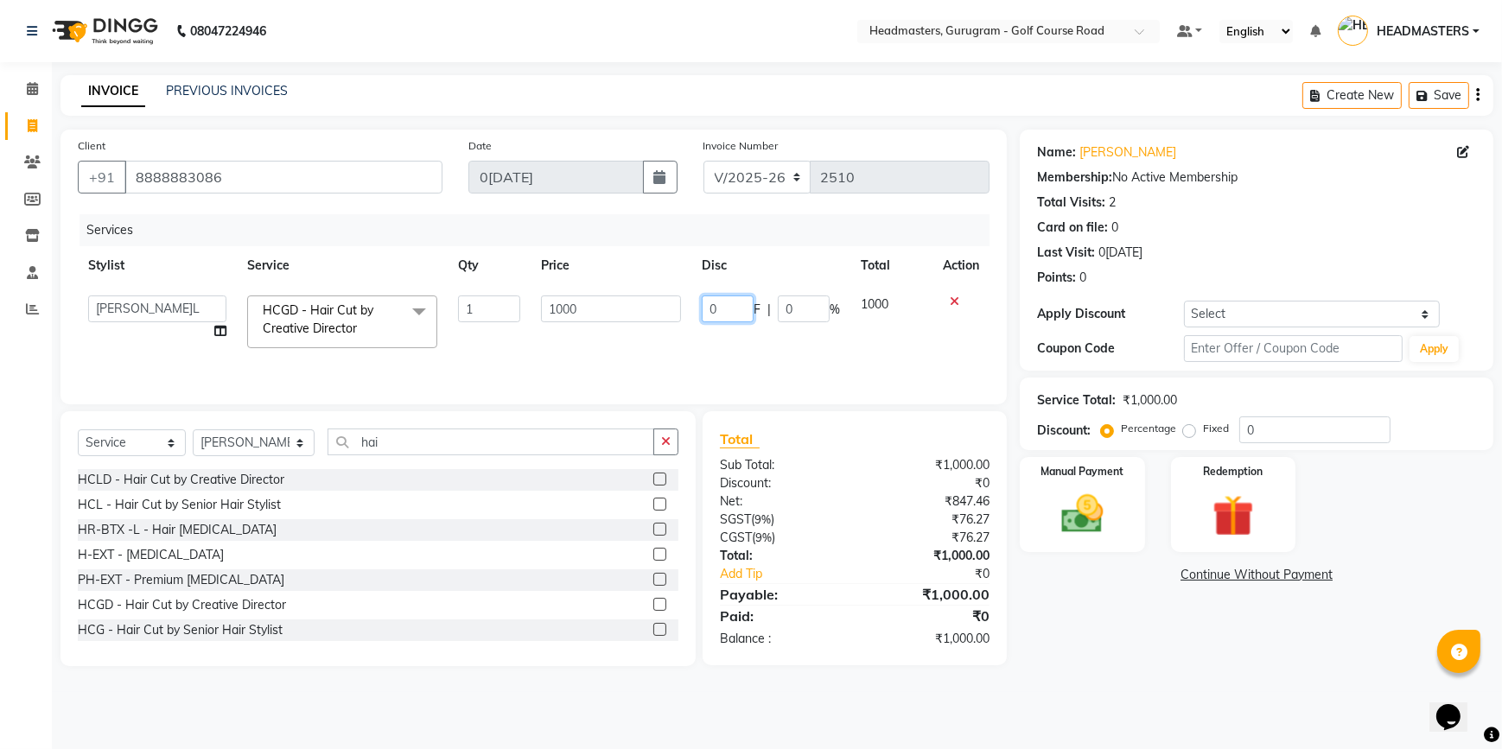
click at [720, 307] on input "0" at bounding box center [728, 309] width 52 height 27
type input "200"
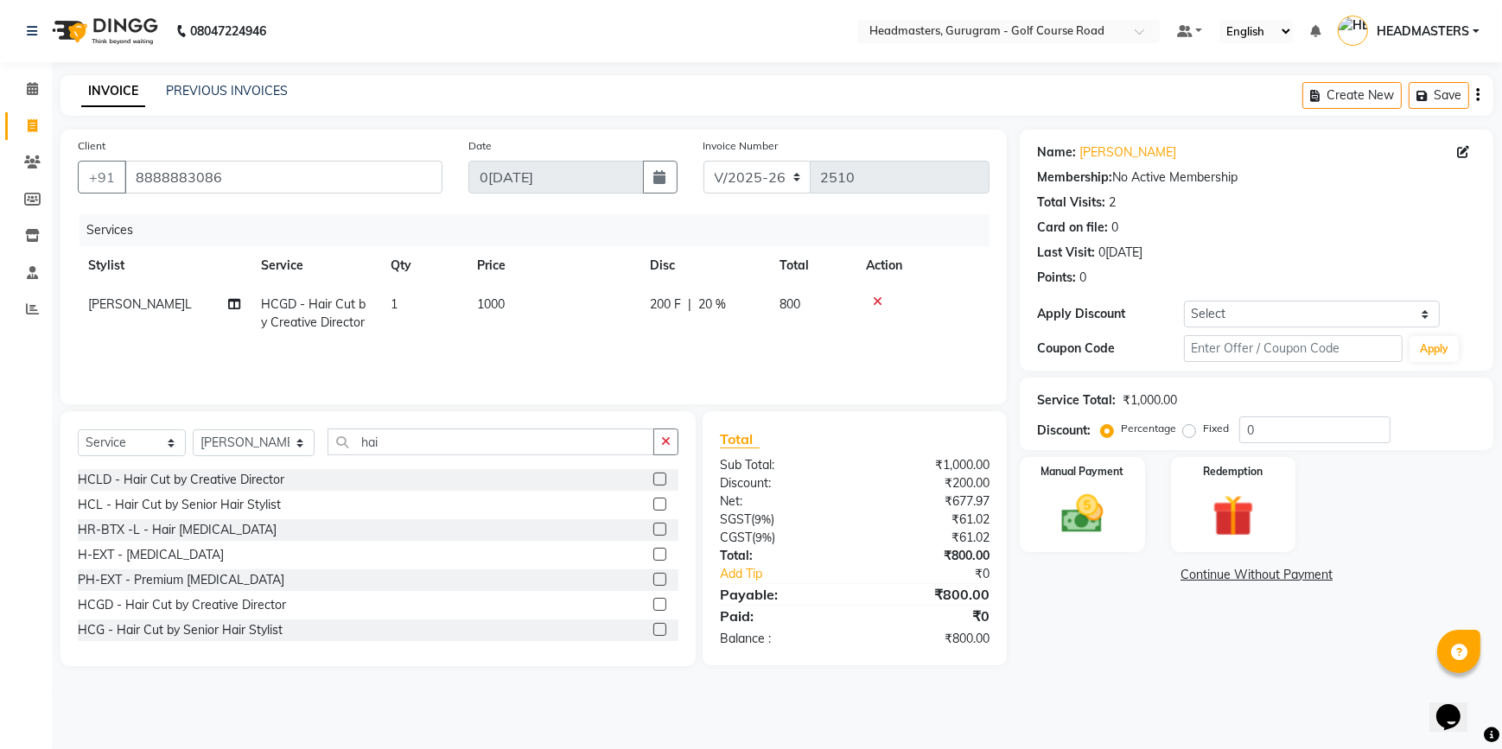
click at [546, 238] on div "Services" at bounding box center [540, 230] width 923 height 32
click at [380, 442] on input "hai" at bounding box center [490, 442] width 327 height 27
type input "h"
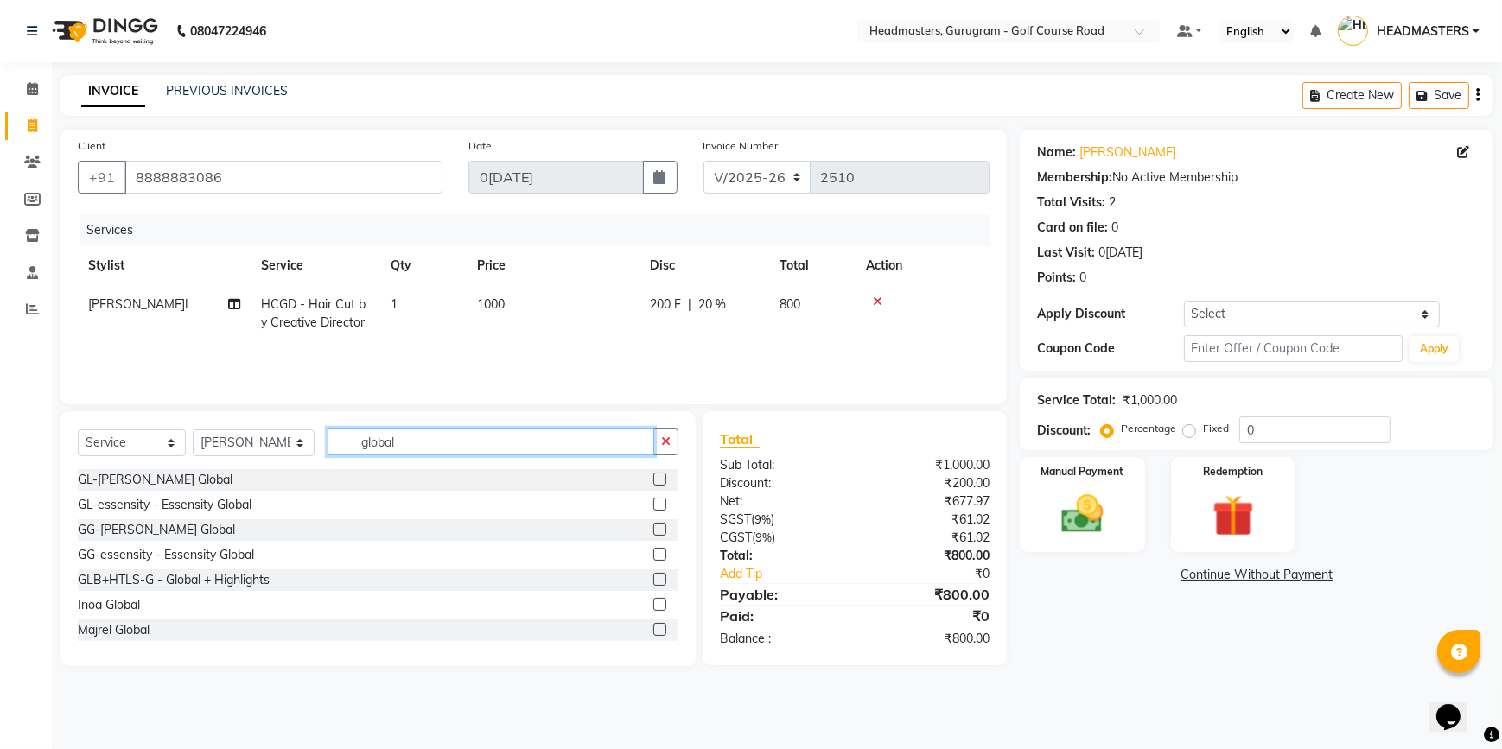
type input "global"
click at [653, 506] on label at bounding box center [659, 504] width 13 height 13
click at [653, 506] on input "checkbox" at bounding box center [658, 504] width 11 height 11
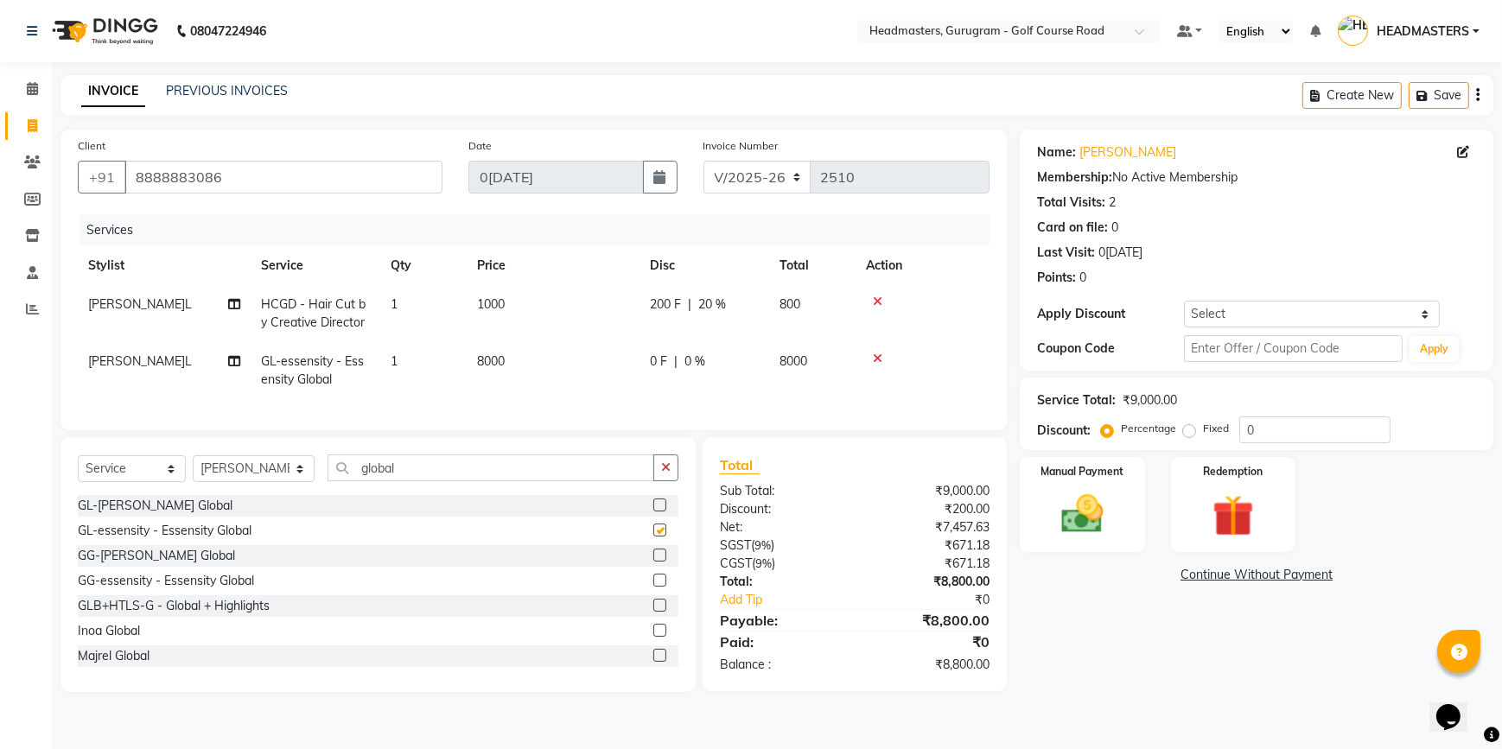
checkbox input "false"
click at [653, 587] on label at bounding box center [659, 580] width 13 height 13
click at [653, 587] on input "checkbox" at bounding box center [658, 580] width 11 height 11
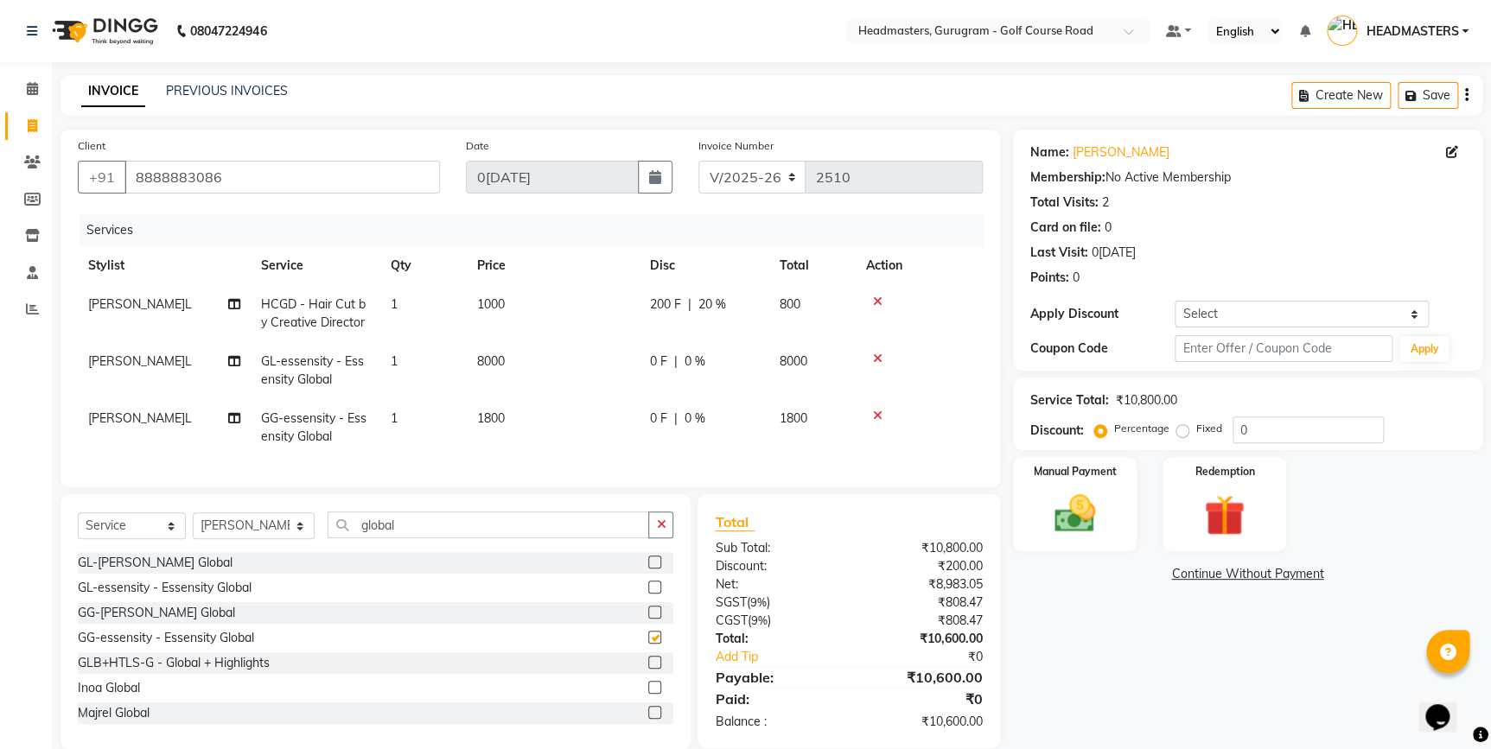
checkbox input "false"
click at [648, 594] on label at bounding box center [654, 587] width 13 height 13
click at [648, 594] on input "checkbox" at bounding box center [653, 587] width 11 height 11
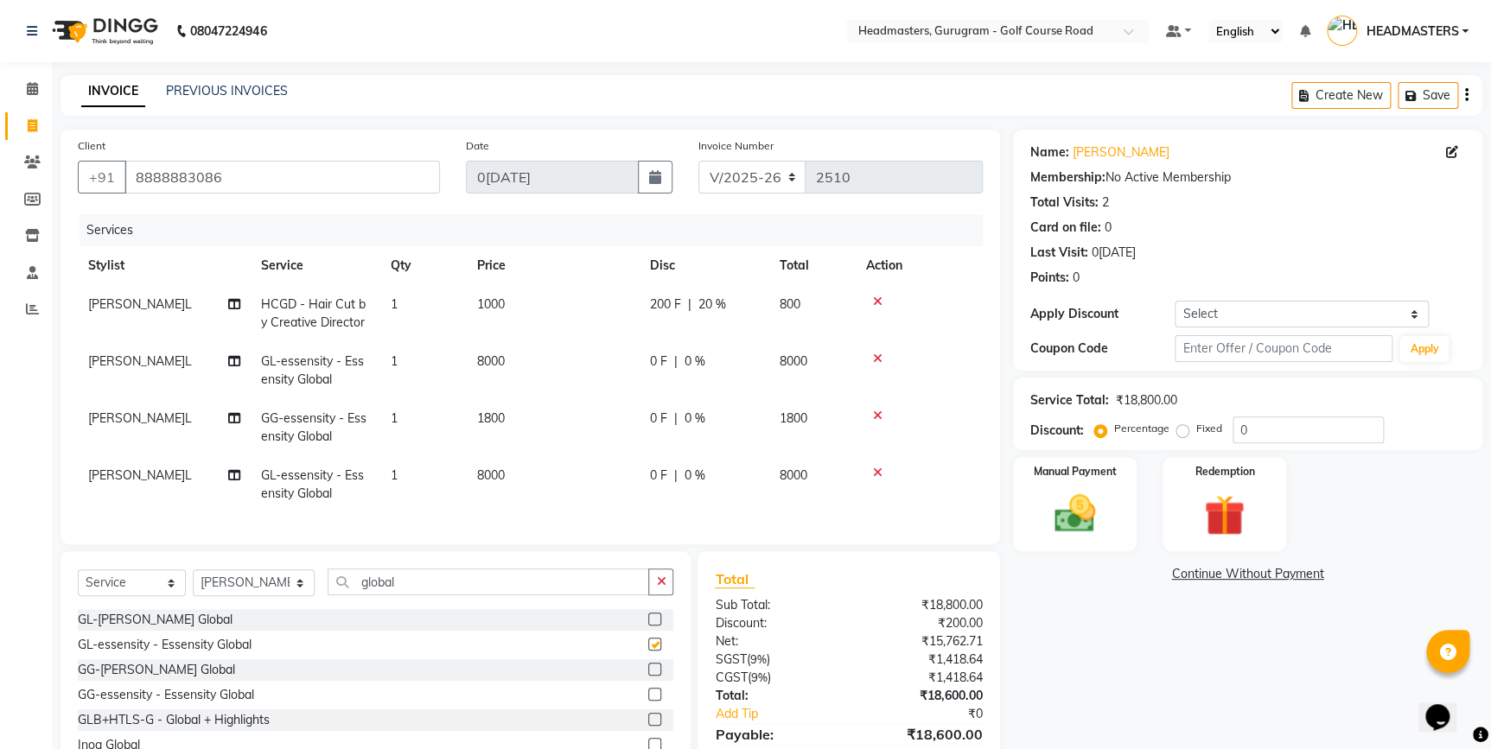
checkbox input "false"
click at [874, 467] on icon at bounding box center [878, 473] width 10 height 12
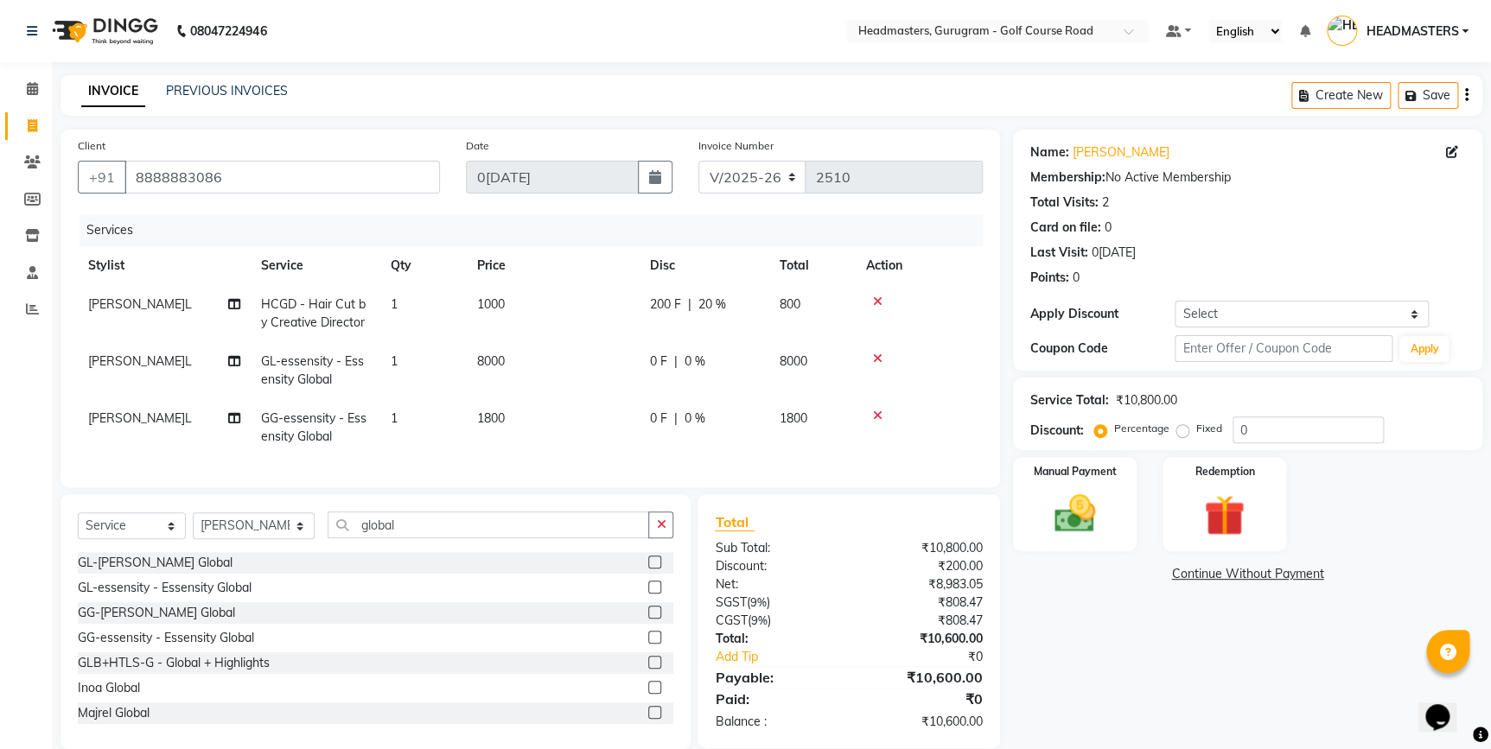
click at [877, 414] on icon at bounding box center [878, 416] width 10 height 12
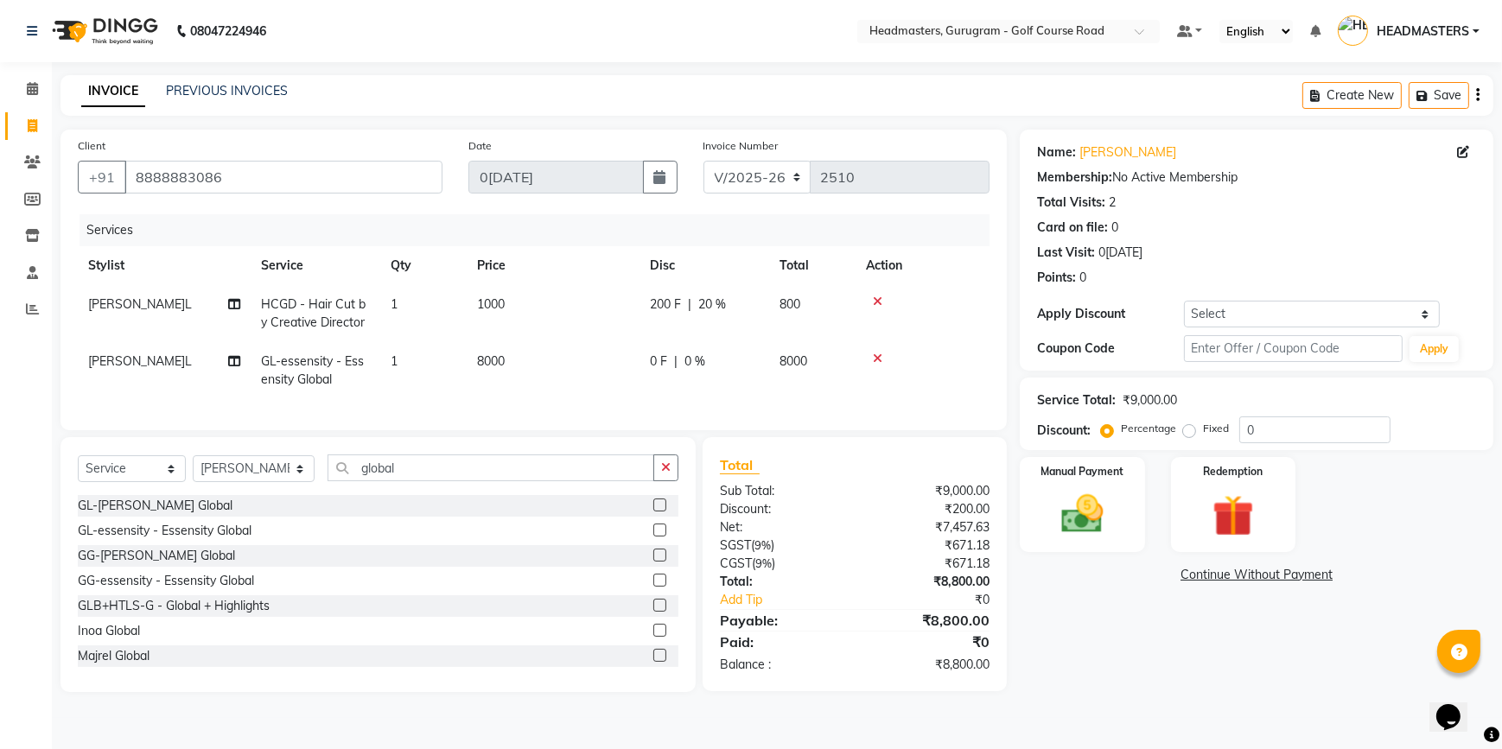
click at [871, 355] on div at bounding box center [922, 359] width 113 height 12
click at [881, 355] on icon at bounding box center [878, 359] width 10 height 12
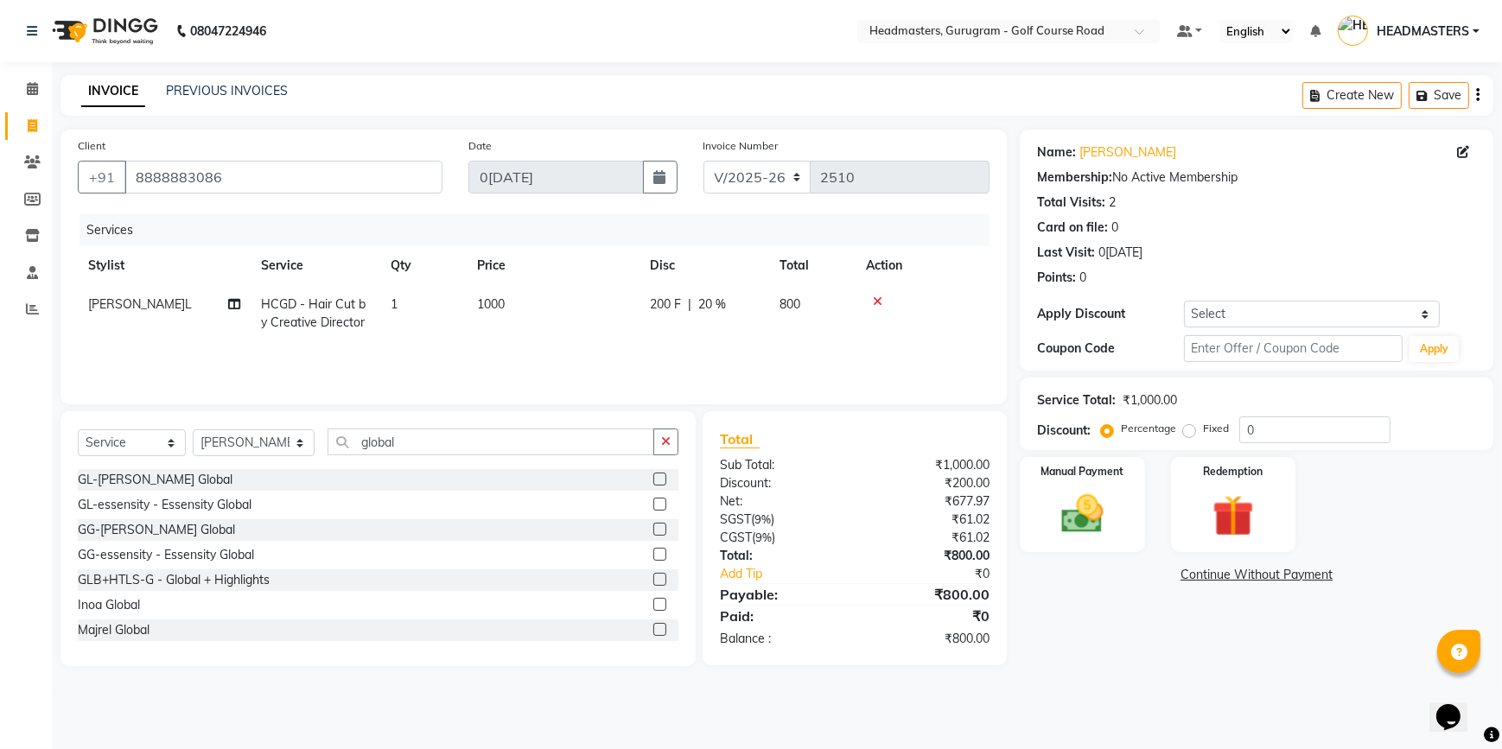
click at [653, 556] on label at bounding box center [659, 554] width 13 height 13
click at [653, 556] on input "checkbox" at bounding box center [658, 555] width 11 height 11
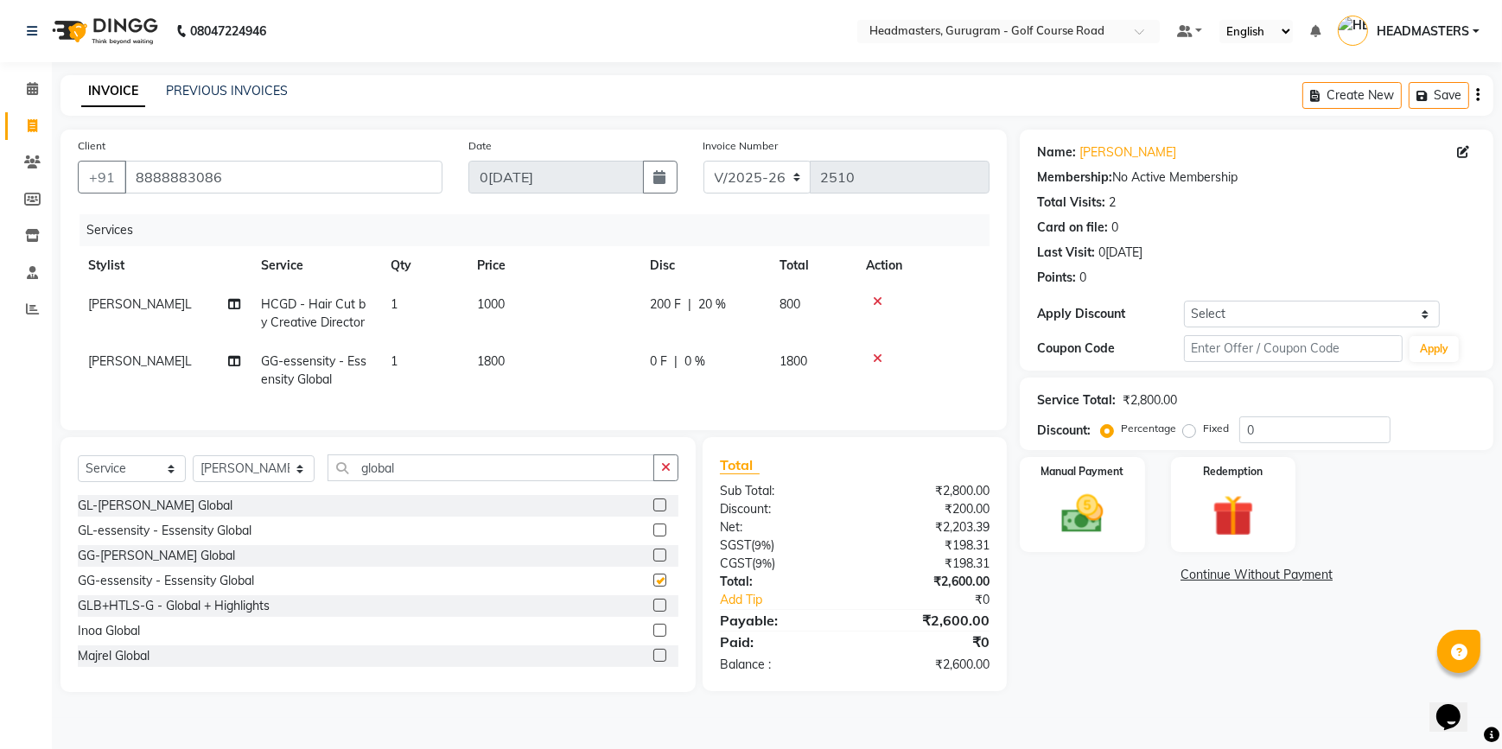
checkbox input "false"
click at [875, 359] on icon at bounding box center [878, 359] width 10 height 12
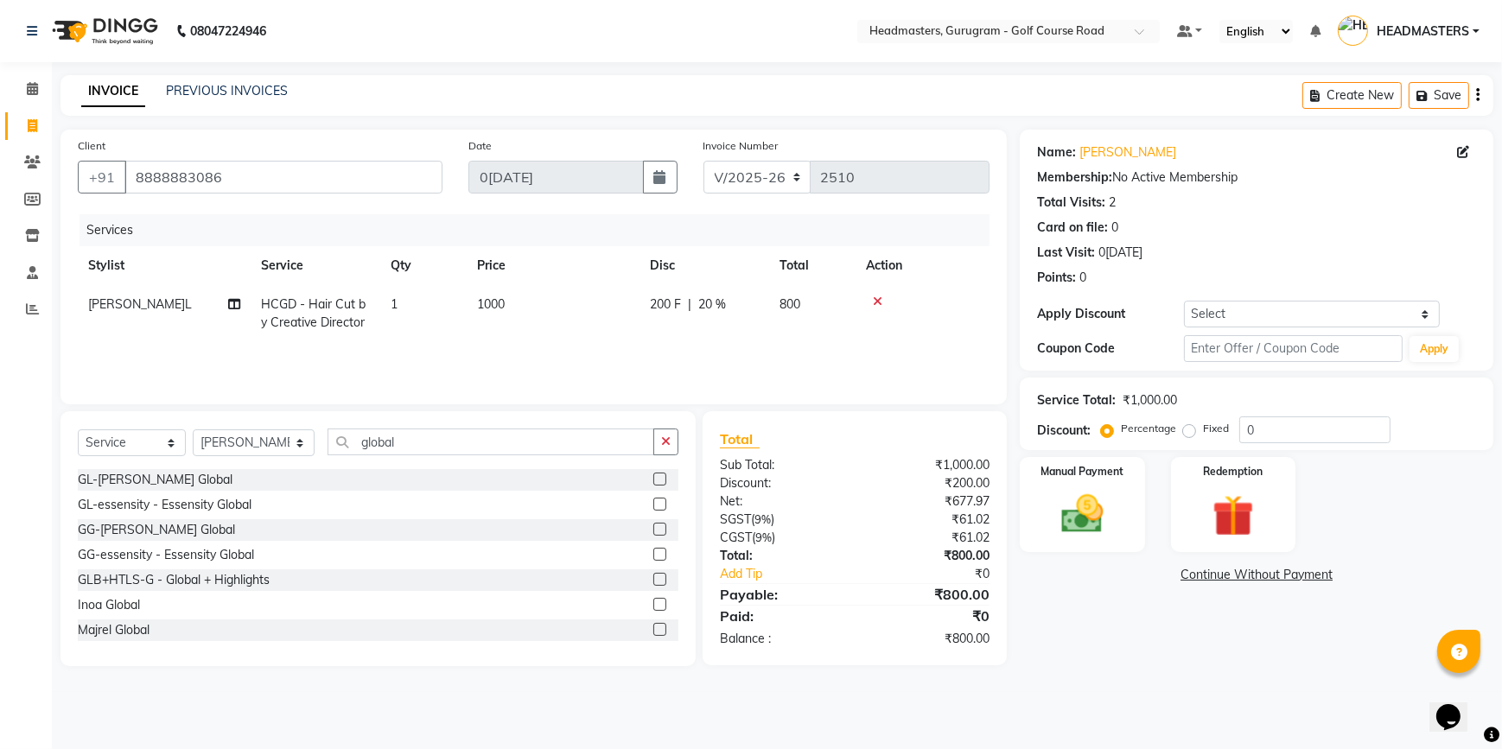
click at [653, 505] on label at bounding box center [659, 504] width 13 height 13
click at [653, 505] on input "checkbox" at bounding box center [658, 504] width 11 height 11
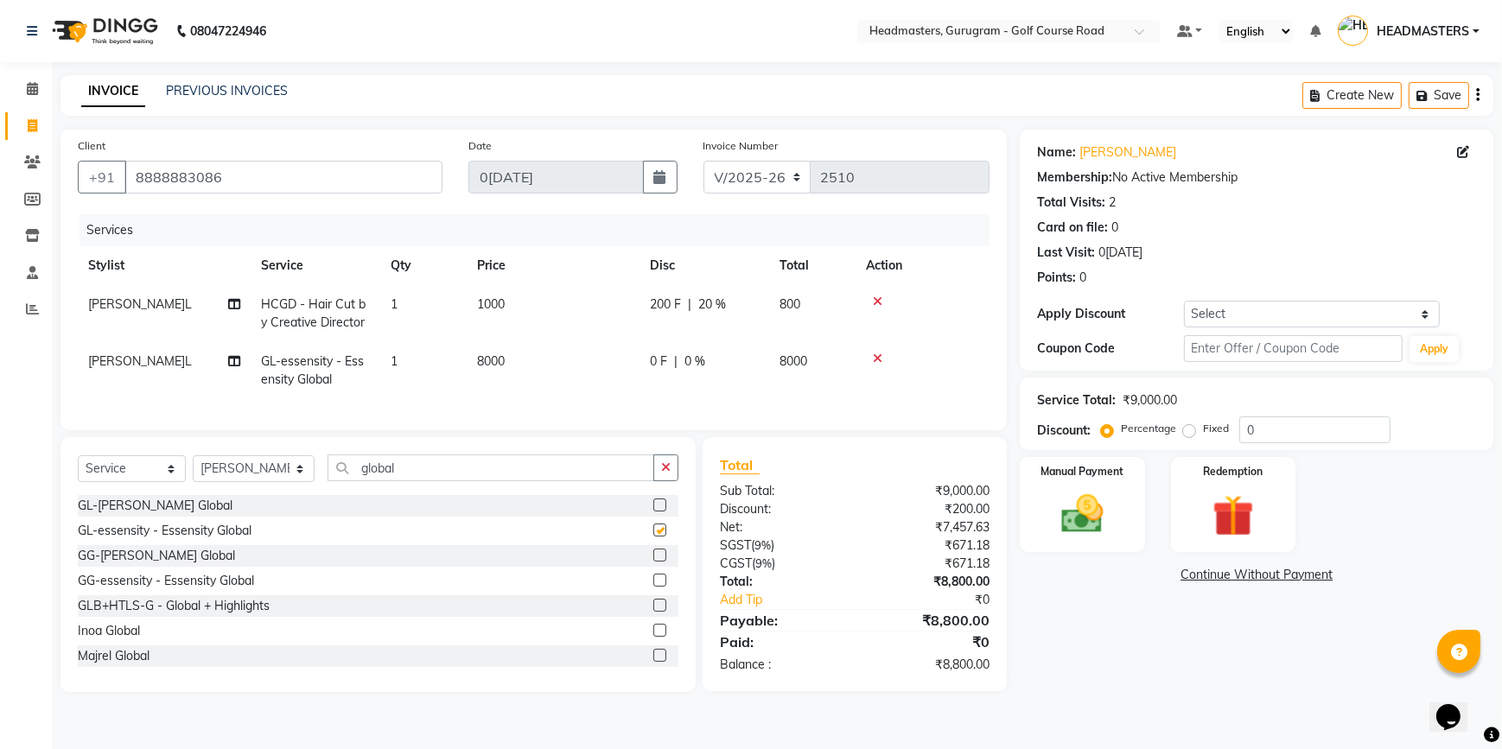
checkbox input "false"
click at [653, 585] on label at bounding box center [659, 578] width 13 height 13
click at [653, 585] on input "checkbox" at bounding box center [658, 579] width 11 height 11
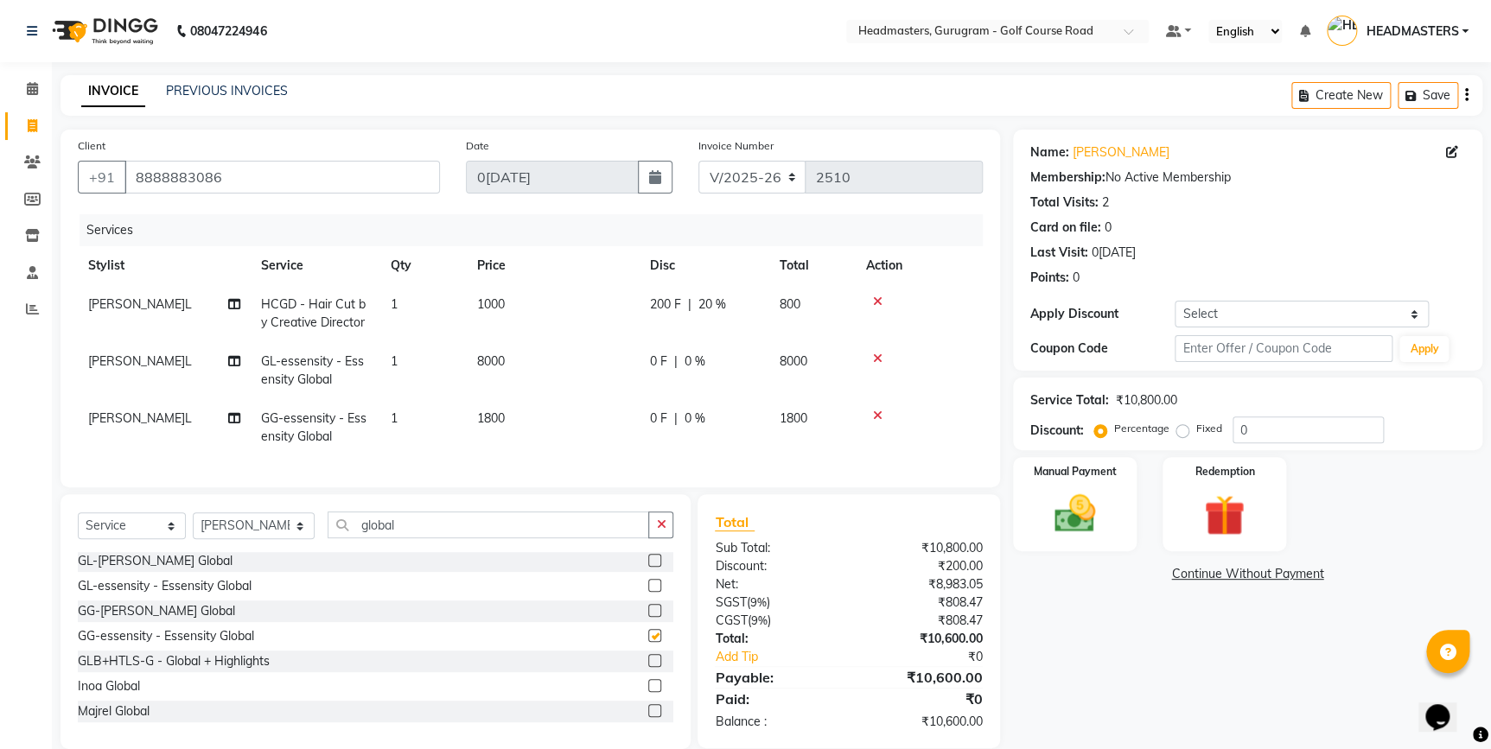
checkbox input "false"
click at [881, 416] on icon at bounding box center [878, 416] width 10 height 12
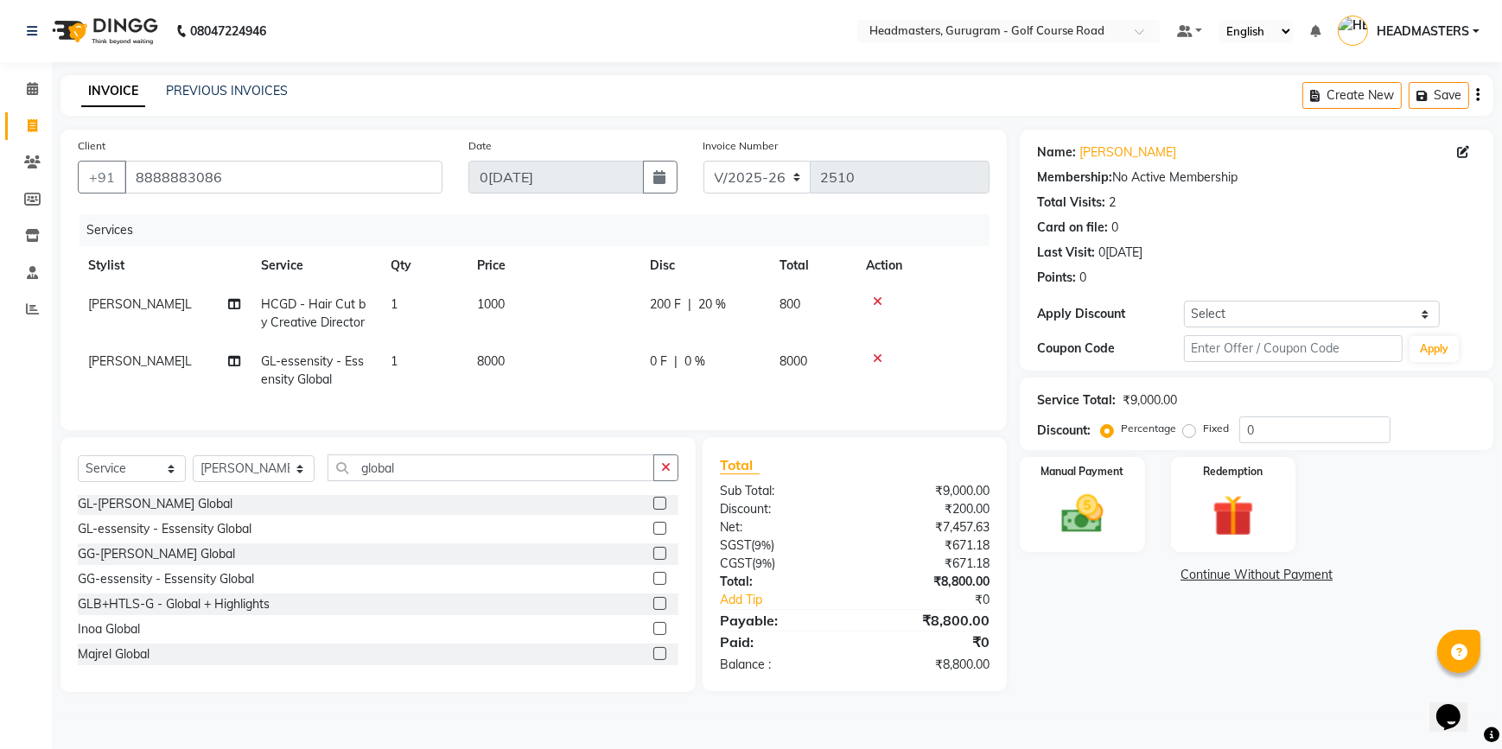
click at [671, 369] on div "0 F | 0 %" at bounding box center [704, 362] width 109 height 18
select select "60937"
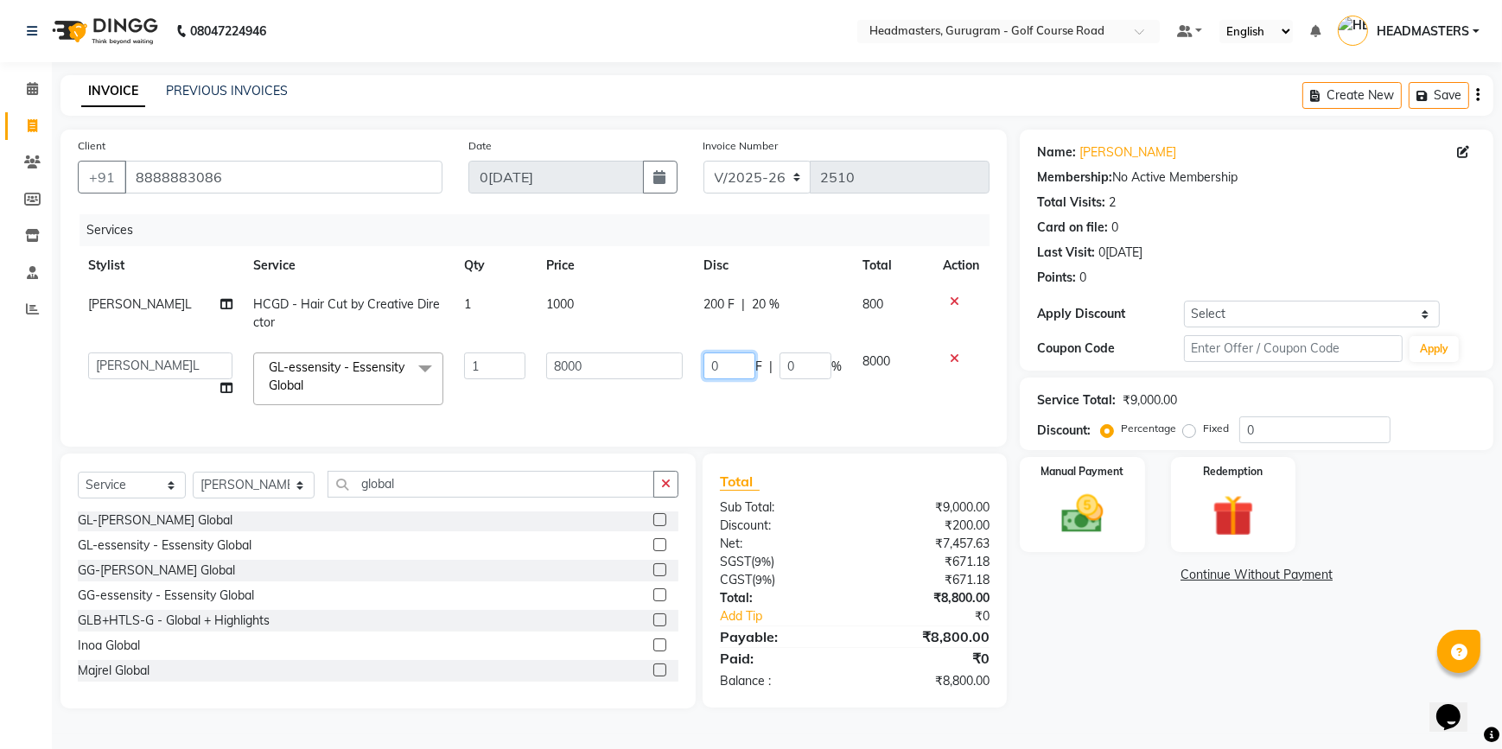
click at [731, 368] on input "0" at bounding box center [729, 366] width 52 height 27
type input "5200"
click at [583, 389] on td "8000" at bounding box center [614, 378] width 157 height 73
select select "60937"
click at [402, 498] on input "global" at bounding box center [490, 484] width 327 height 27
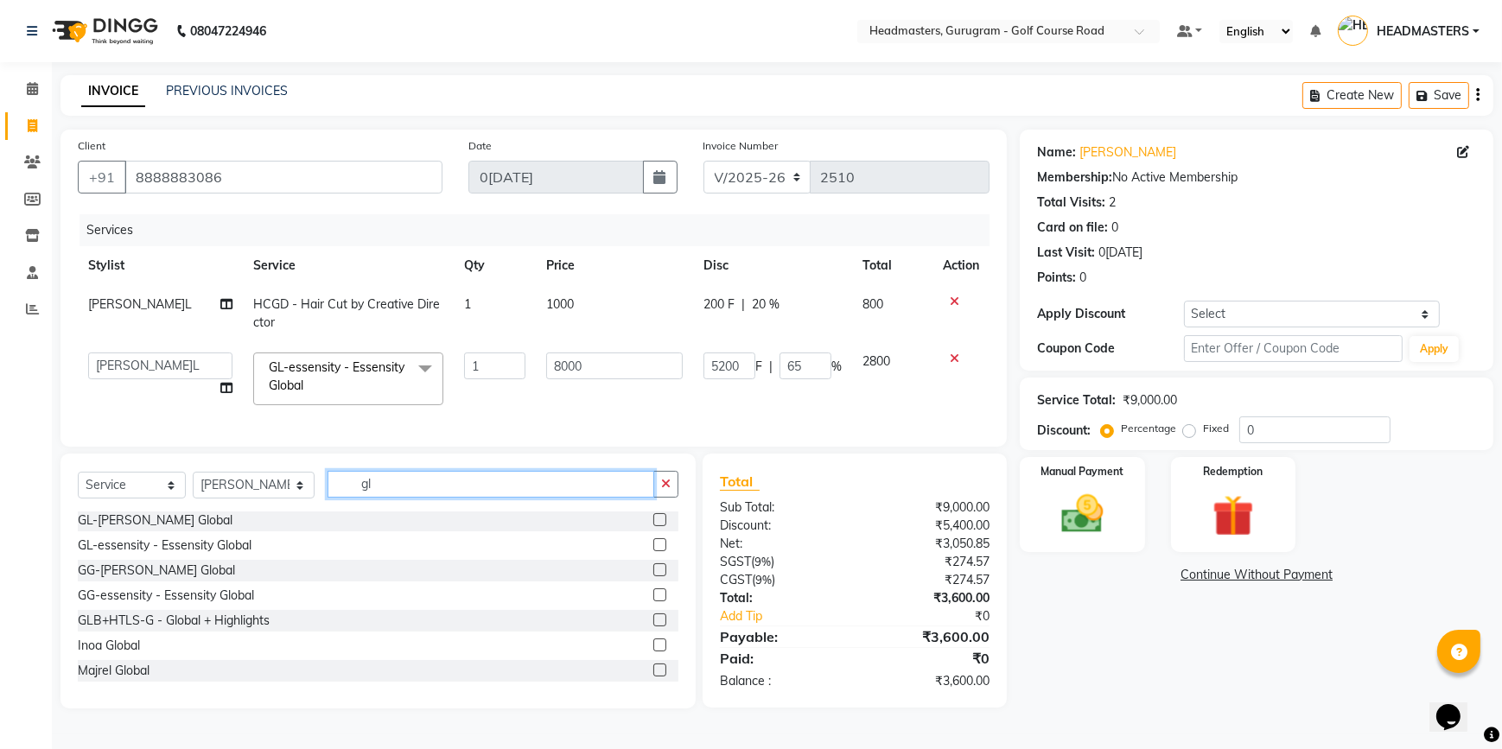
type input "g"
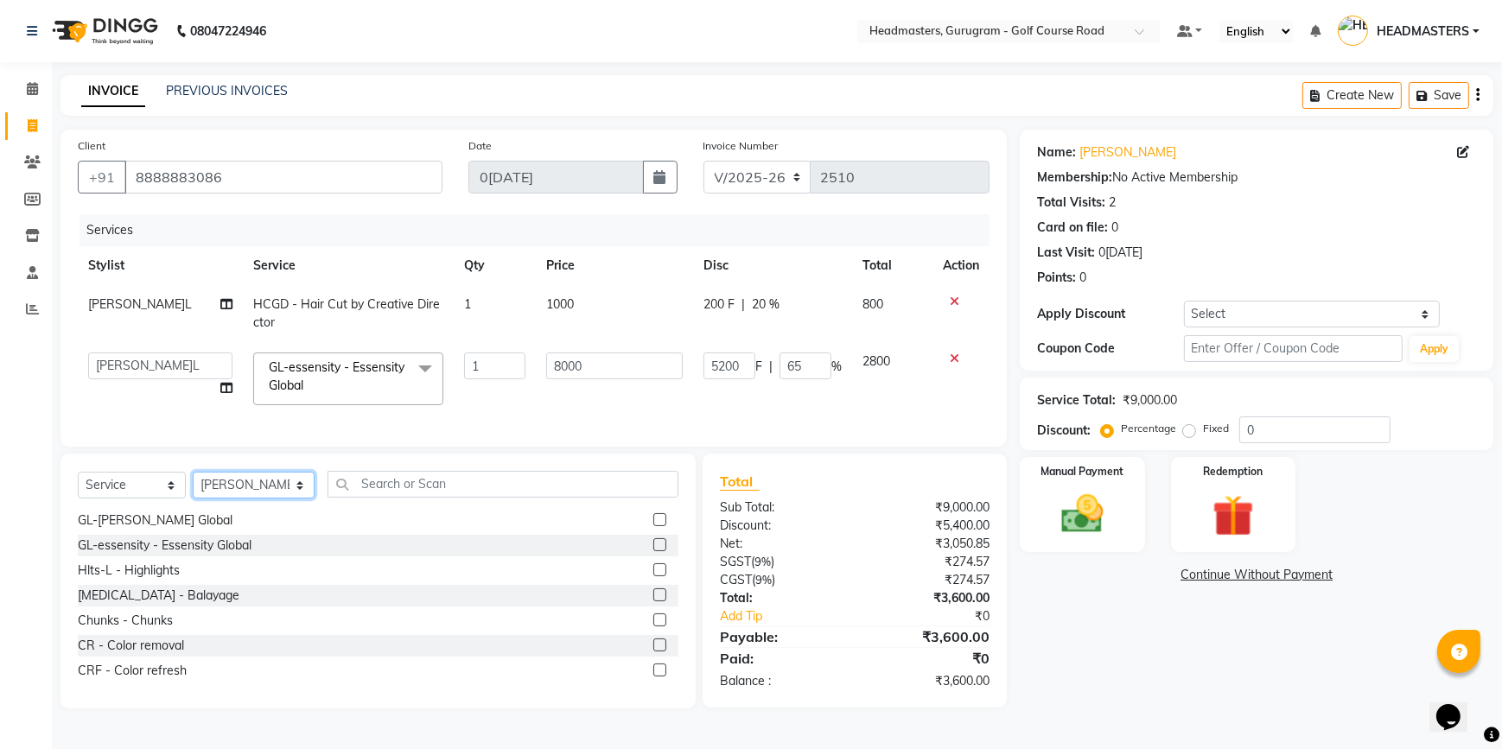
click at [265, 492] on select "Select Stylist [DEMOGRAPHIC_DATA][PERSON_NAME] HEADMASTERS[PERSON_NAME] Artist …" at bounding box center [254, 485] width 122 height 27
select select "63214"
click at [193, 484] on select "Select Stylist [DEMOGRAPHIC_DATA][PERSON_NAME] HEADMASTERS[PERSON_NAME] Artist …" at bounding box center [254, 485] width 122 height 27
click at [381, 489] on input "text" at bounding box center [502, 484] width 351 height 27
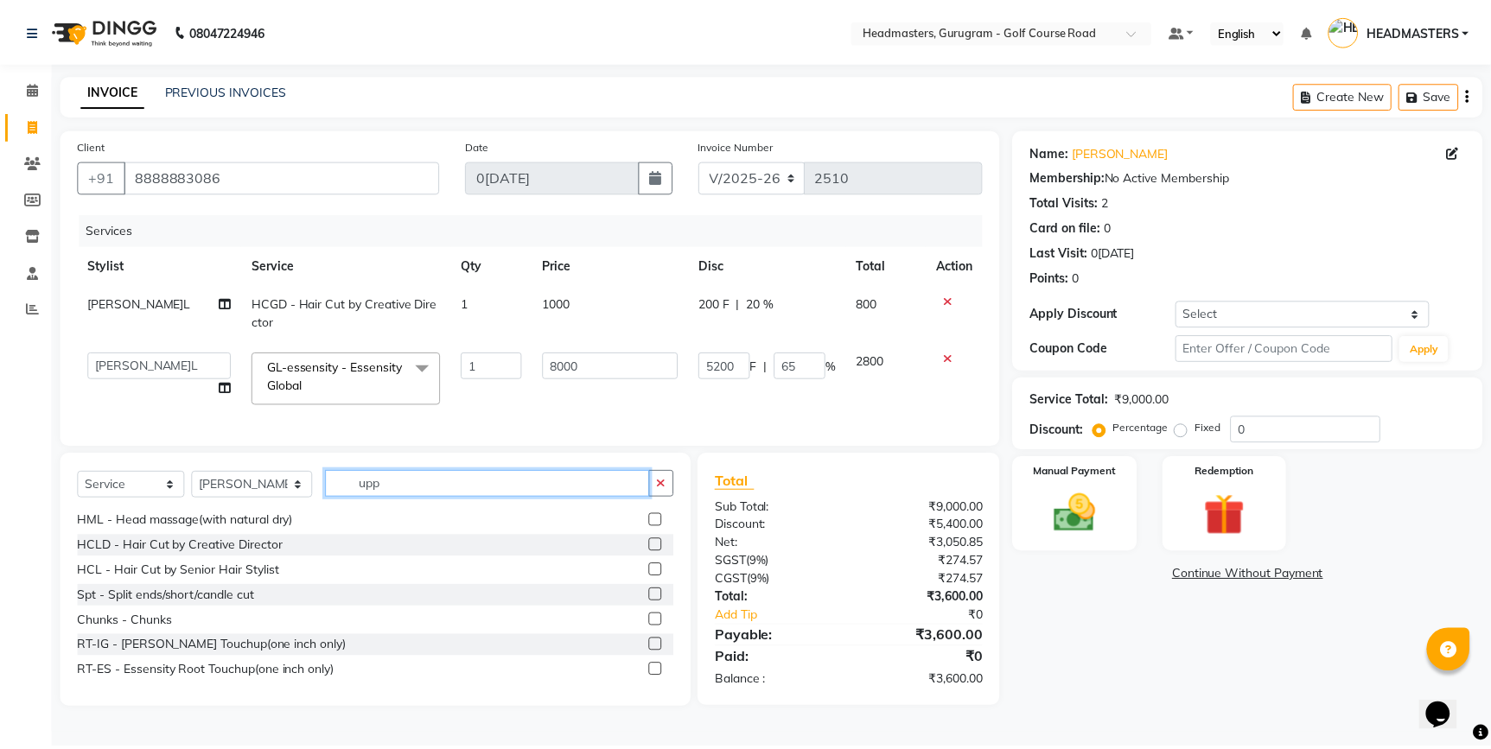
scroll to position [0, 0]
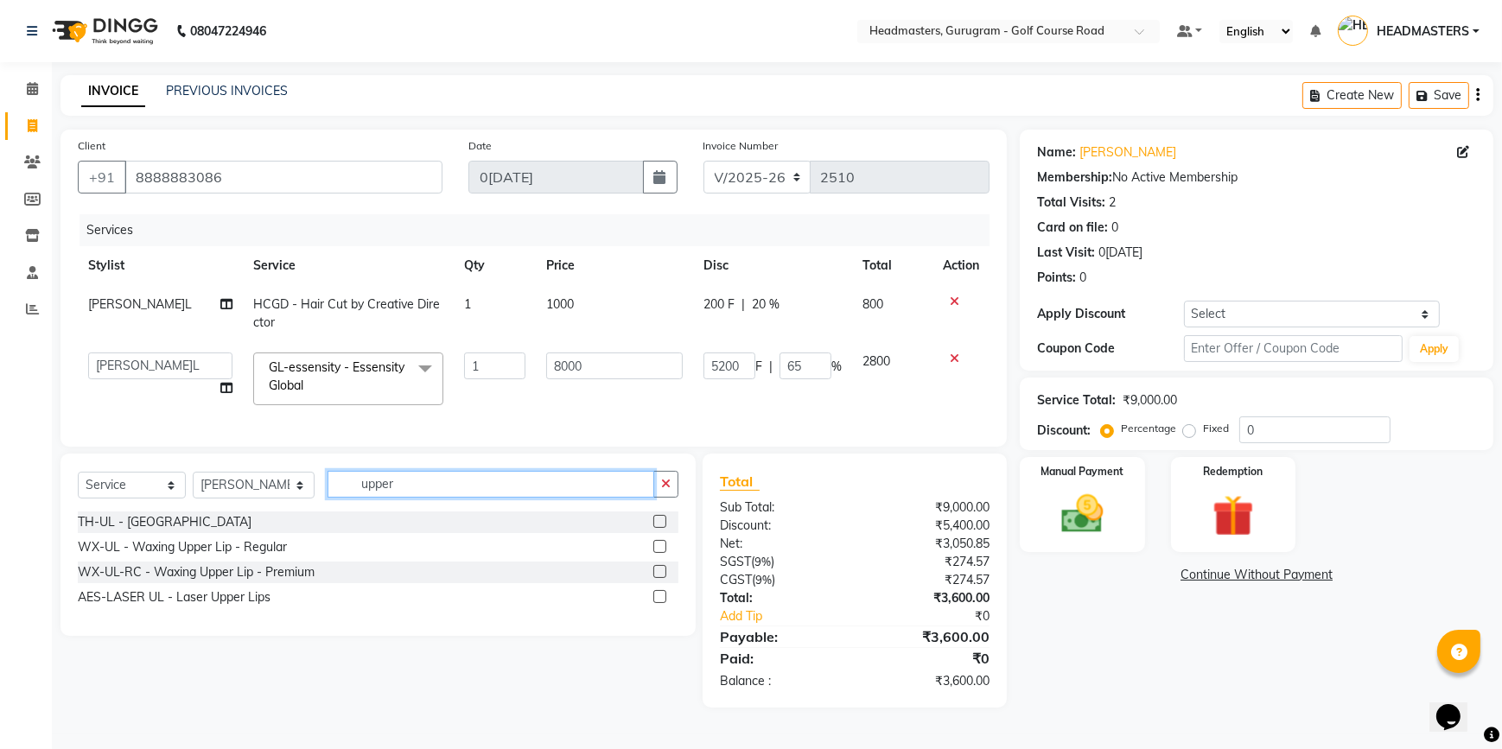
type input "upper"
click at [656, 578] on label at bounding box center [659, 571] width 13 height 13
click at [656, 578] on input "checkbox" at bounding box center [658, 572] width 11 height 11
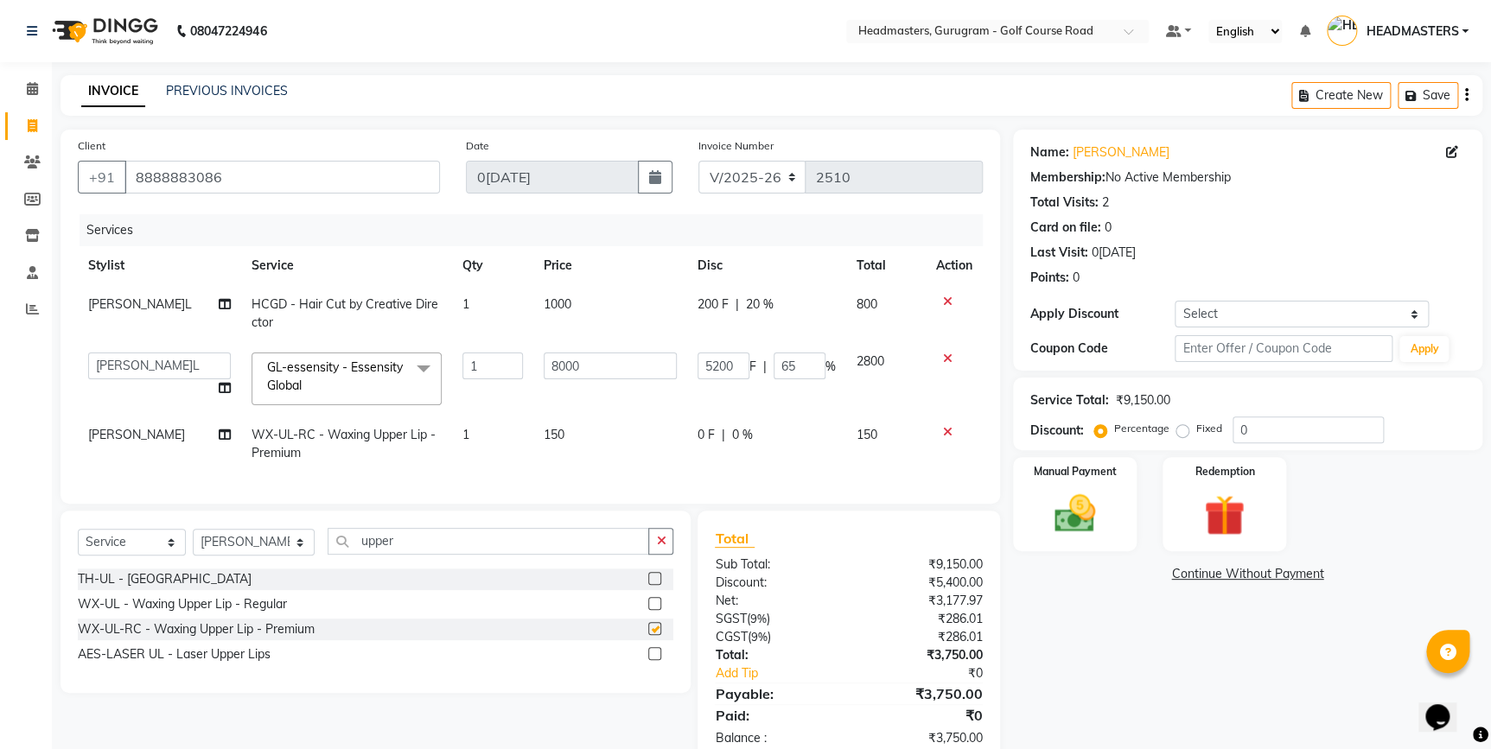
checkbox input "false"
click at [492, 555] on input "upper" at bounding box center [488, 541] width 322 height 27
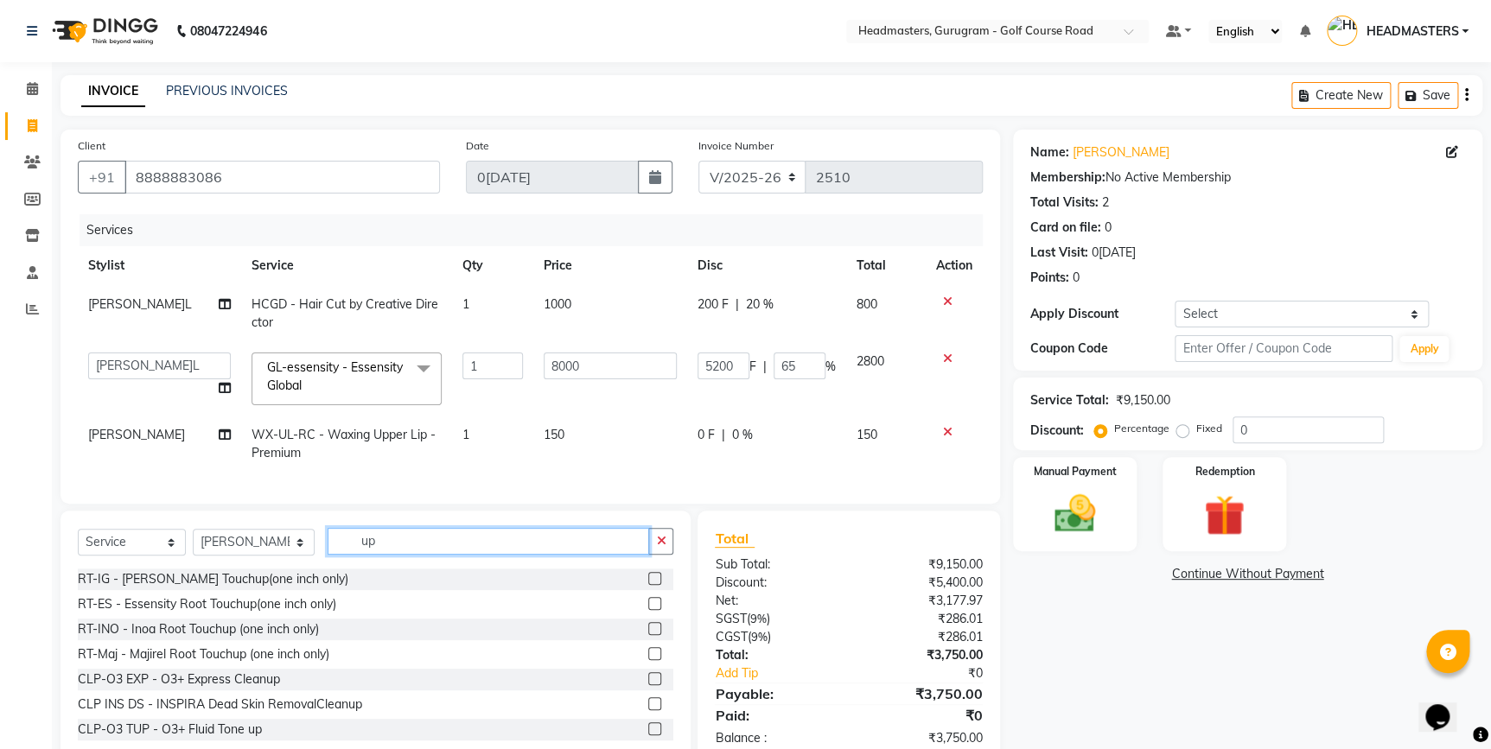
type input "u"
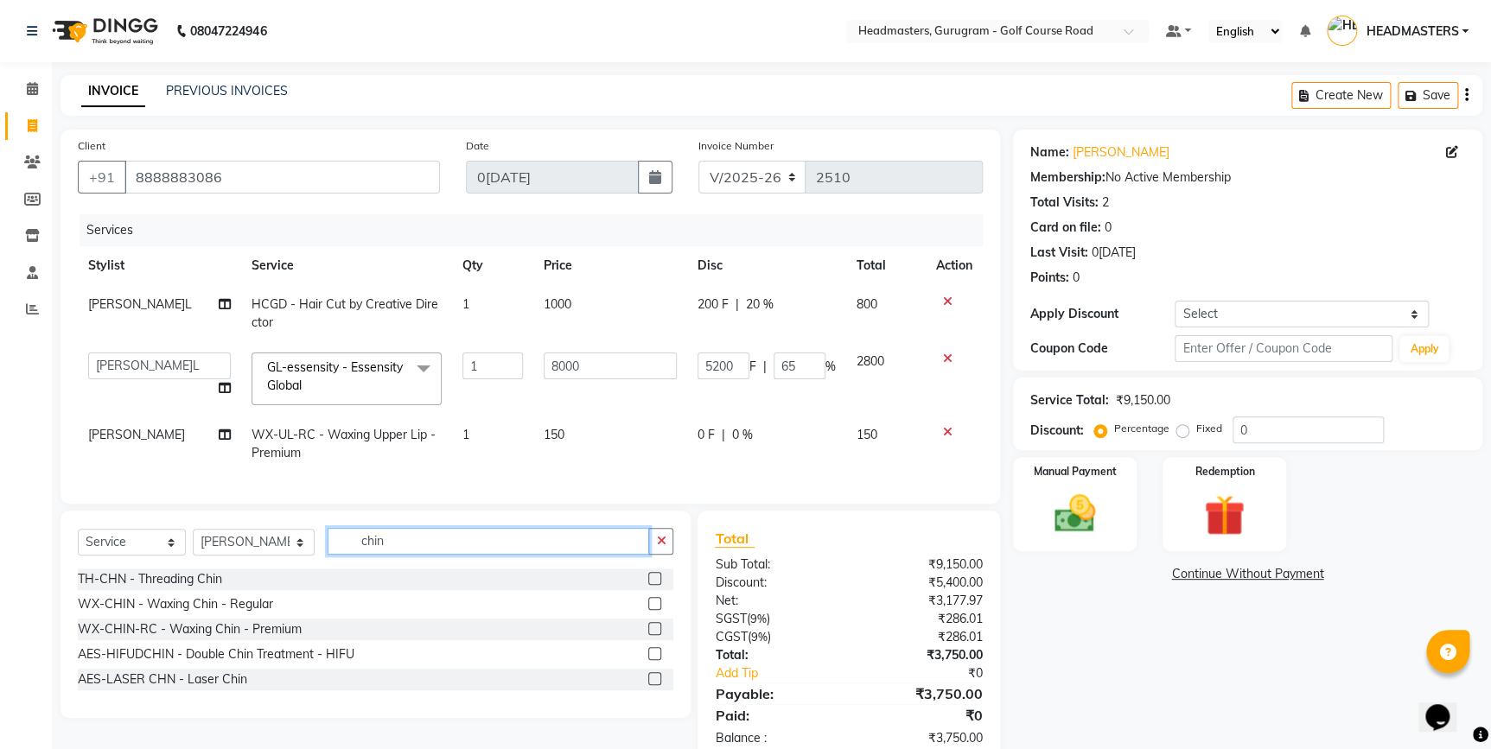
type input "chin"
click at [660, 635] on label at bounding box center [654, 628] width 13 height 13
click at [659, 635] on input "checkbox" at bounding box center [653, 629] width 11 height 11
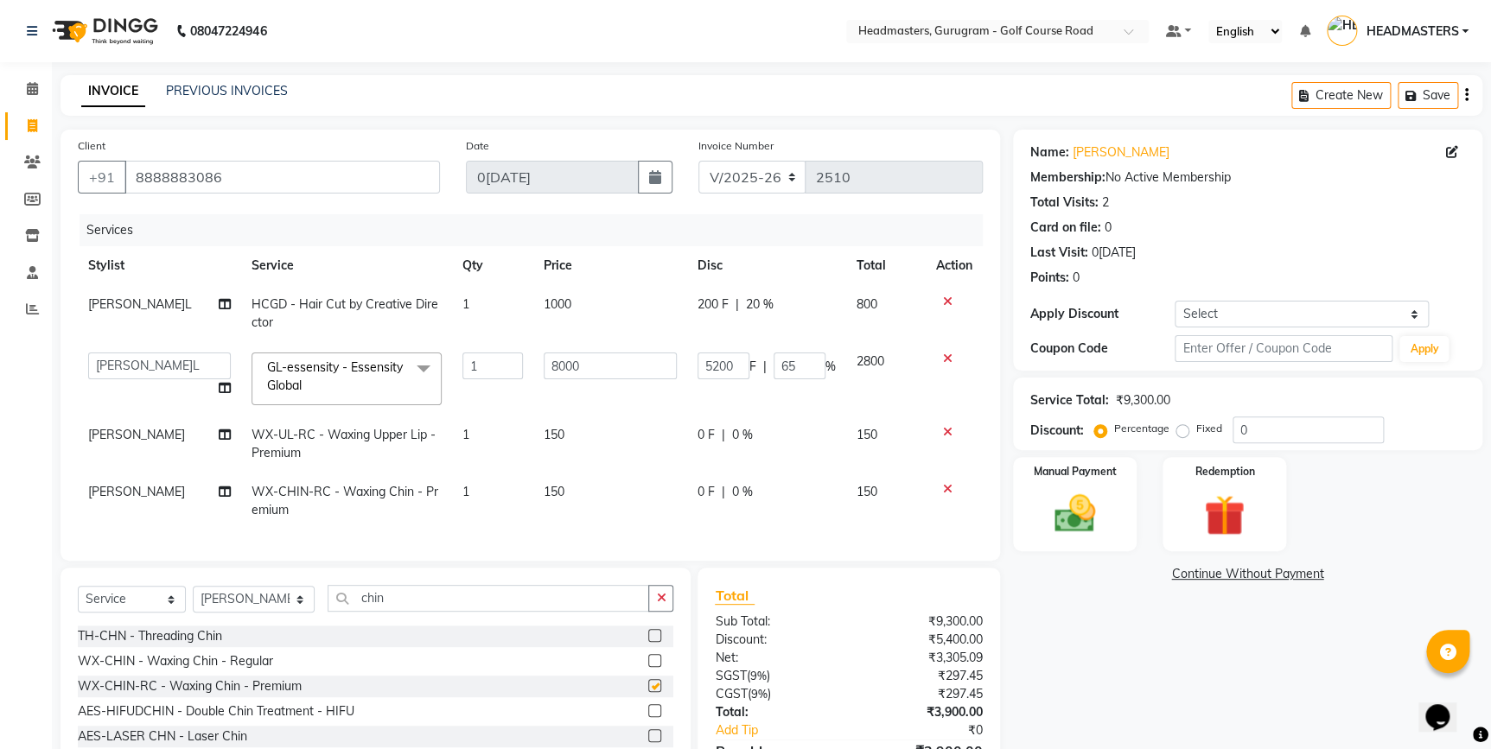
checkbox input "false"
click at [442, 606] on input "chin" at bounding box center [488, 598] width 322 height 27
type input "c"
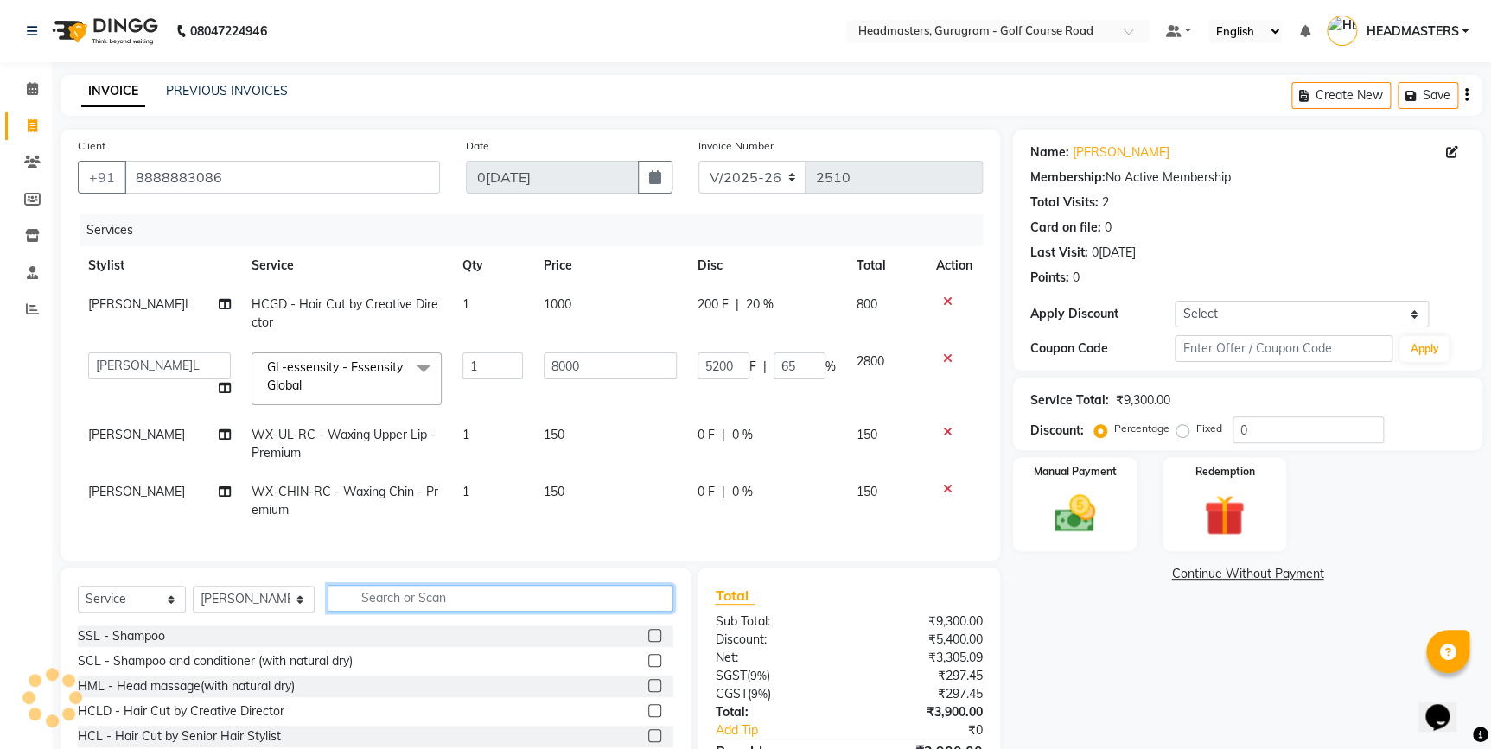
click at [347, 611] on input "text" at bounding box center [500, 598] width 347 height 27
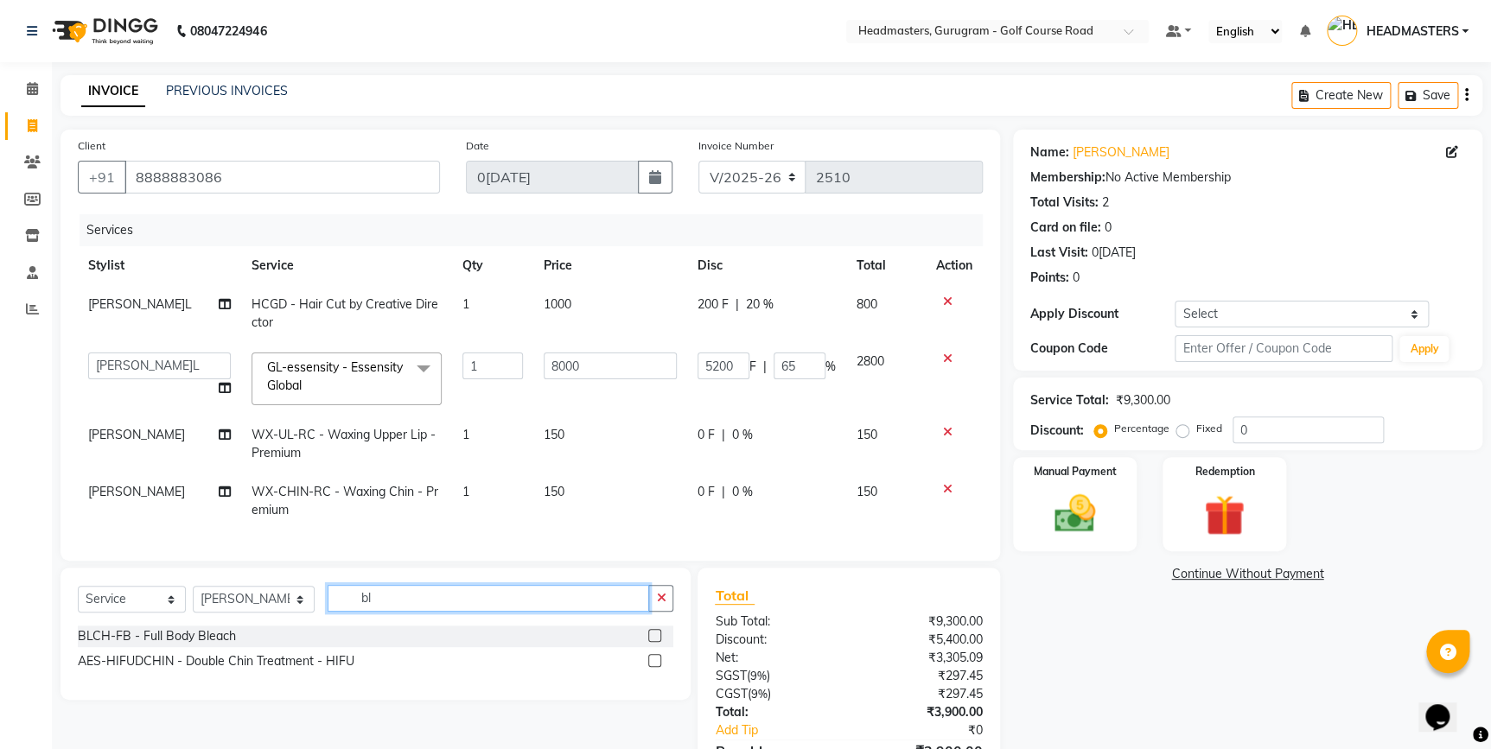
type input "b"
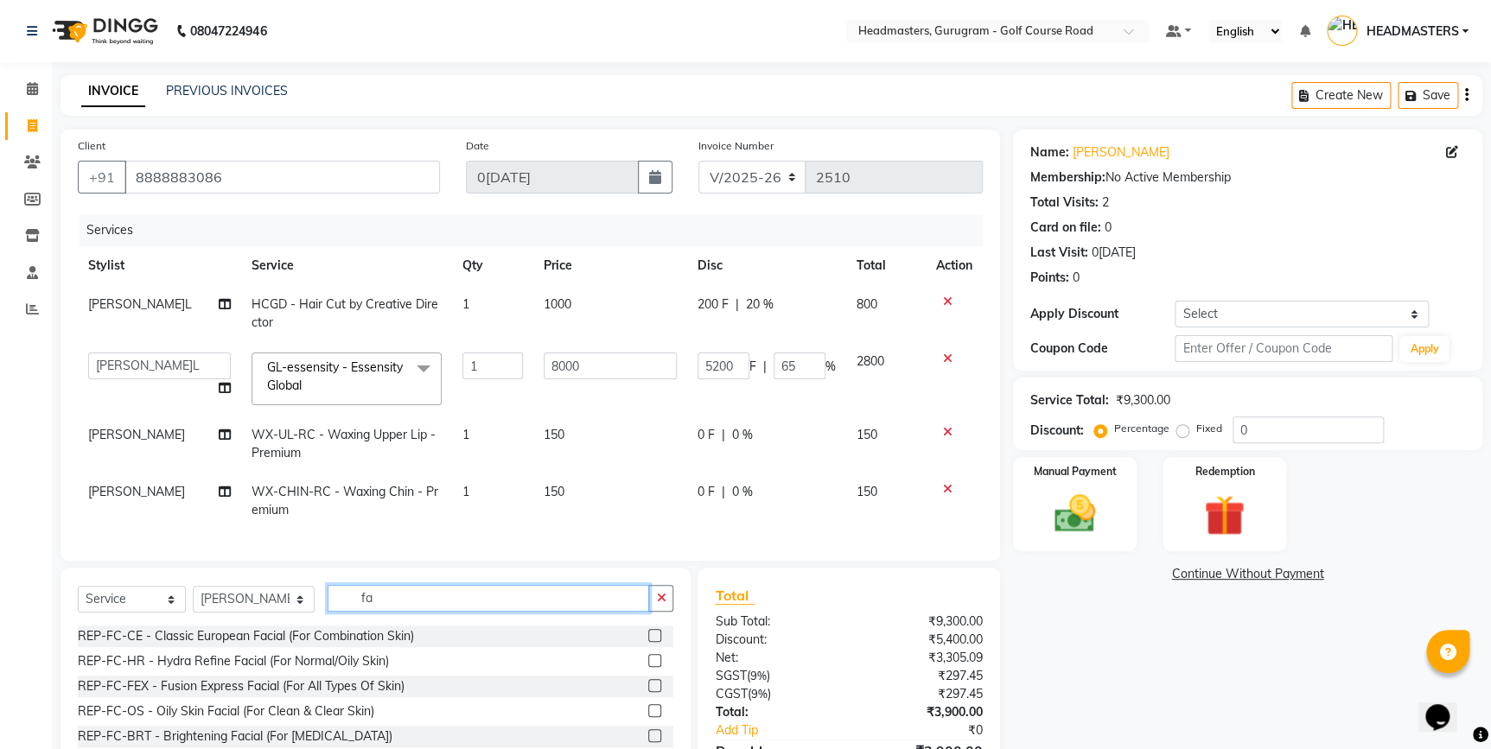
type input "f"
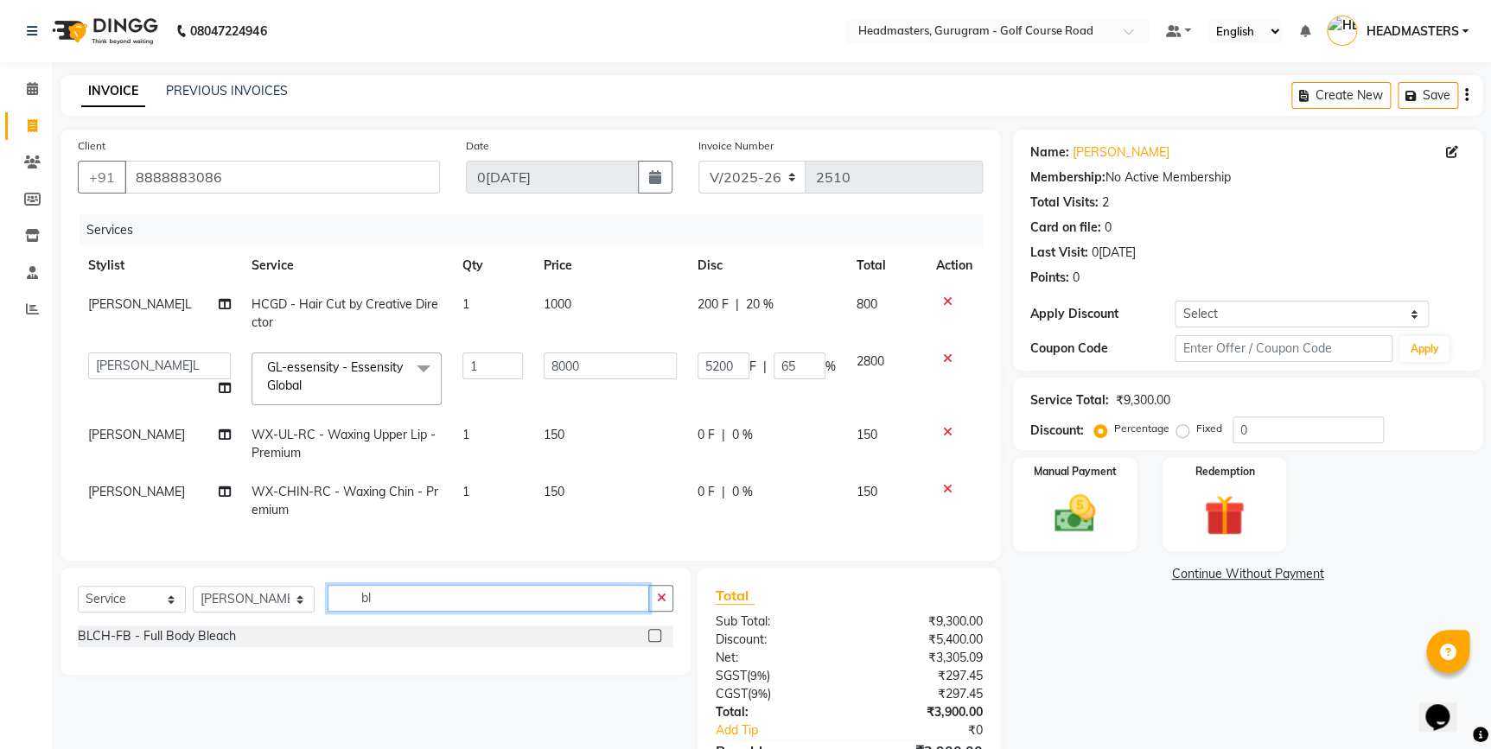
type input "b"
type input "d"
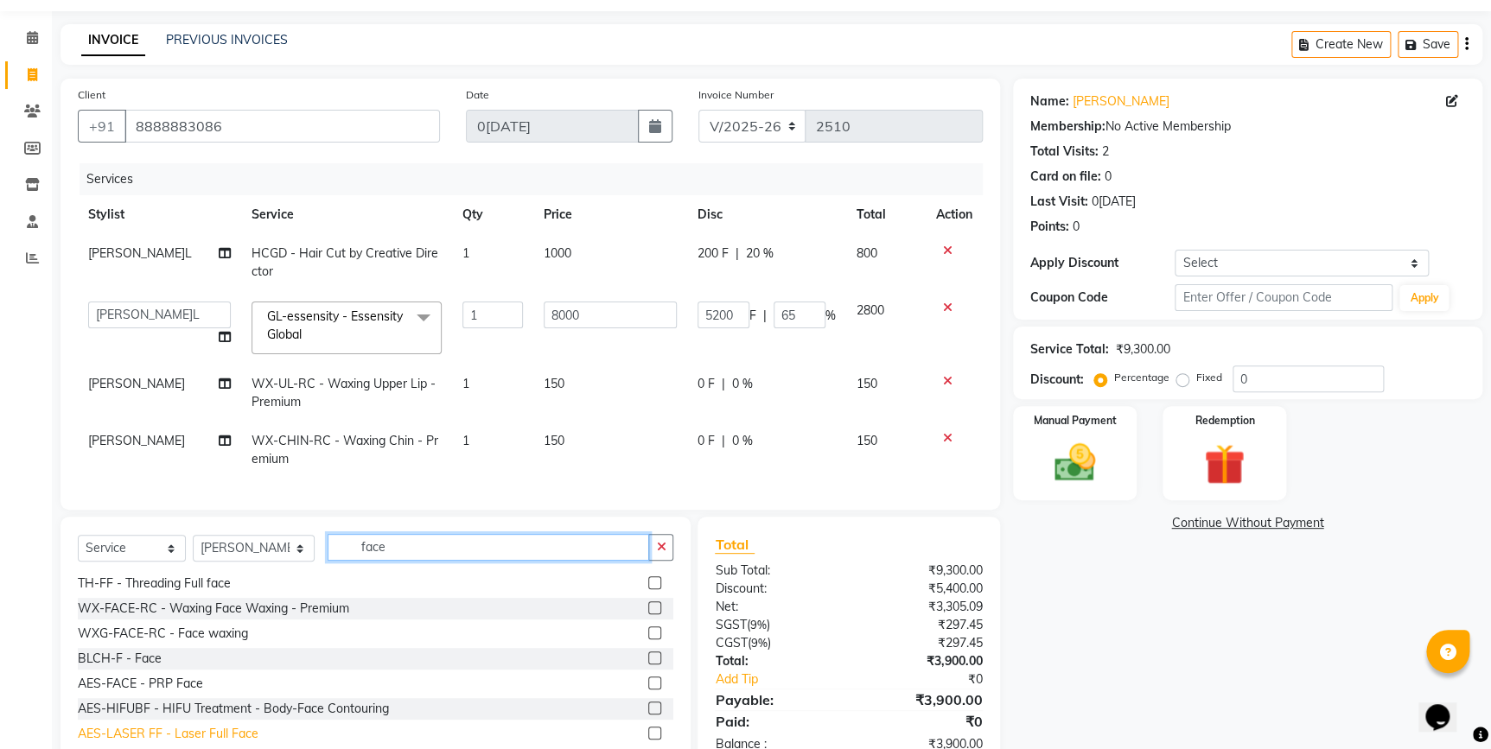
scroll to position [78, 0]
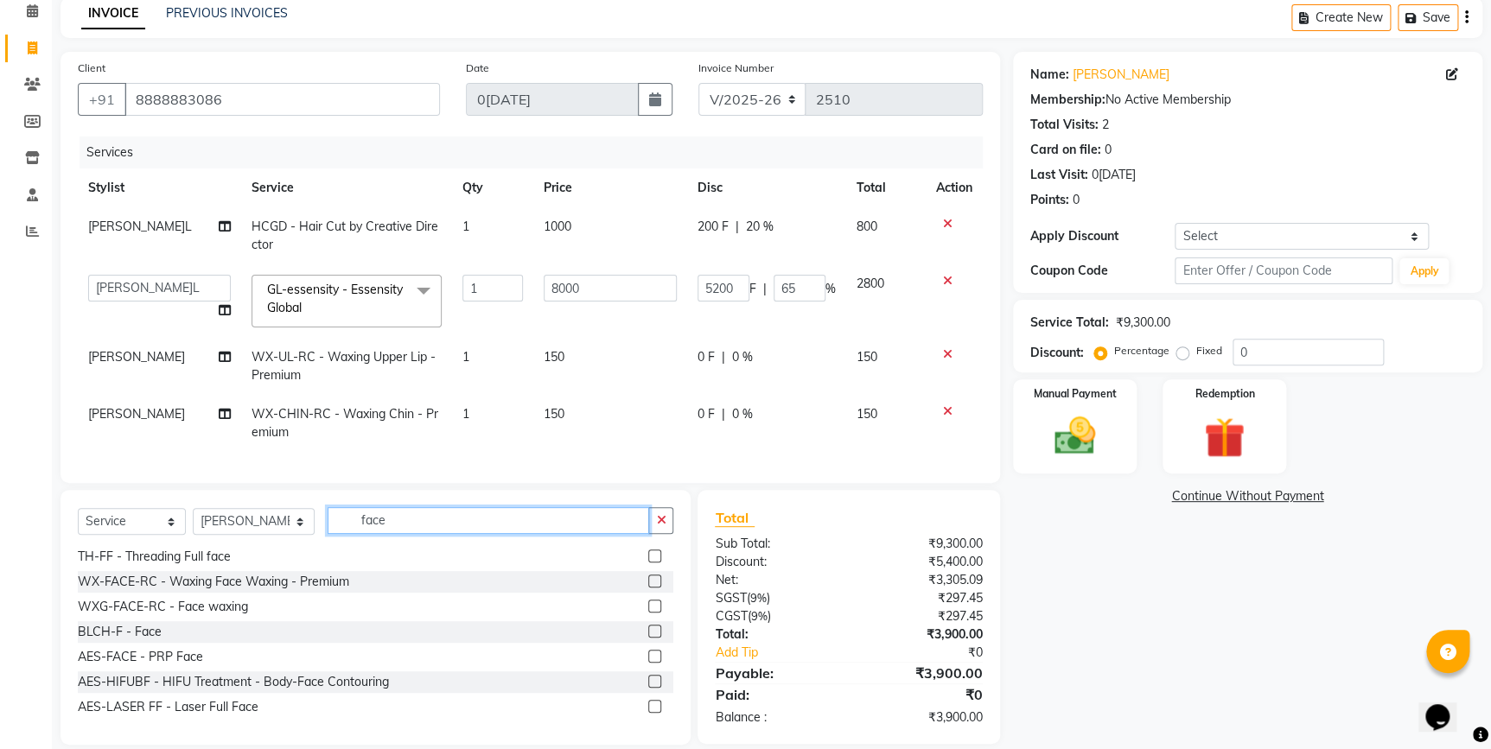
type input "face"
click at [648, 638] on label at bounding box center [654, 631] width 13 height 13
click at [648, 638] on input "checkbox" at bounding box center [653, 631] width 11 height 11
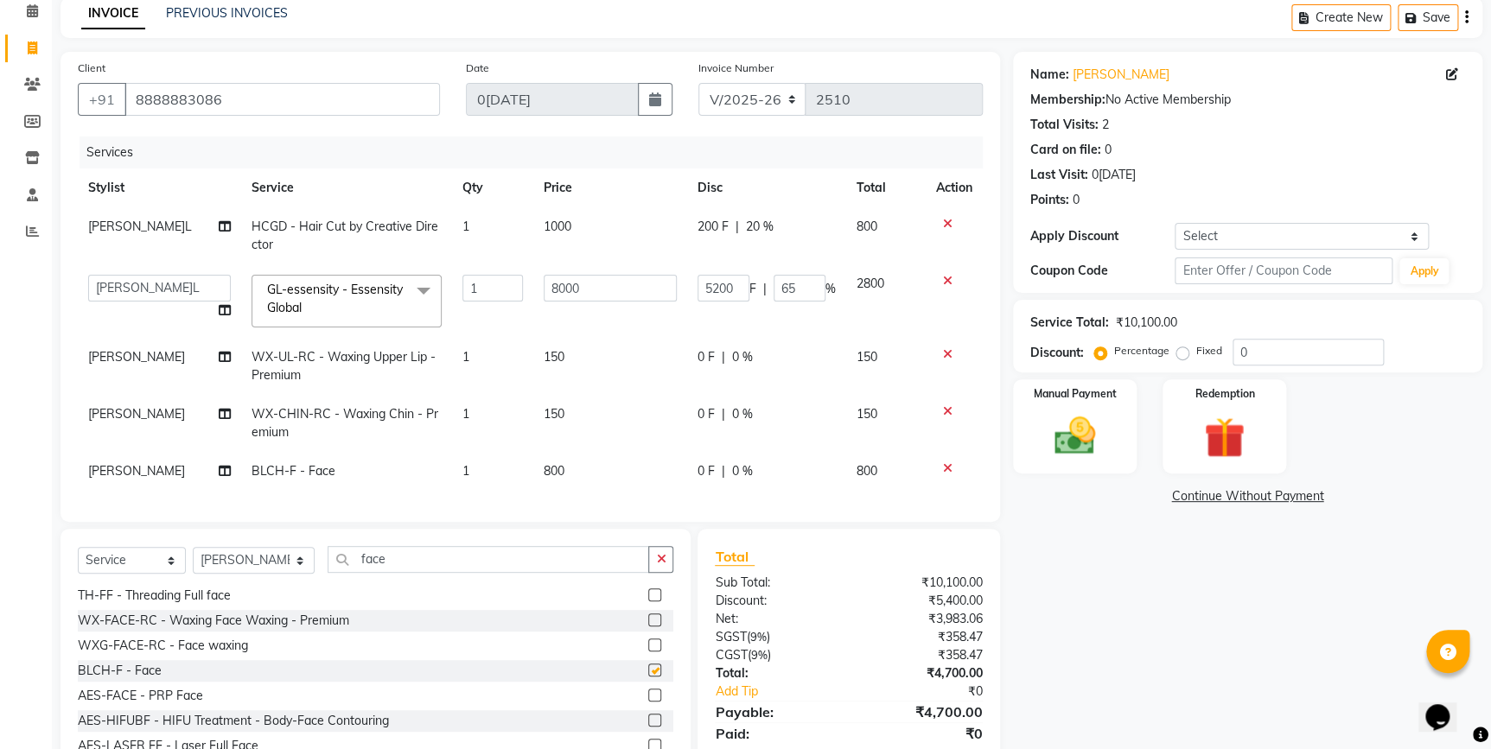
checkbox input "false"
drag, startPoint x: 1106, startPoint y: 412, endPoint x: 1145, endPoint y: 455, distance: 58.1
click at [1106, 412] on img at bounding box center [1074, 436] width 67 height 48
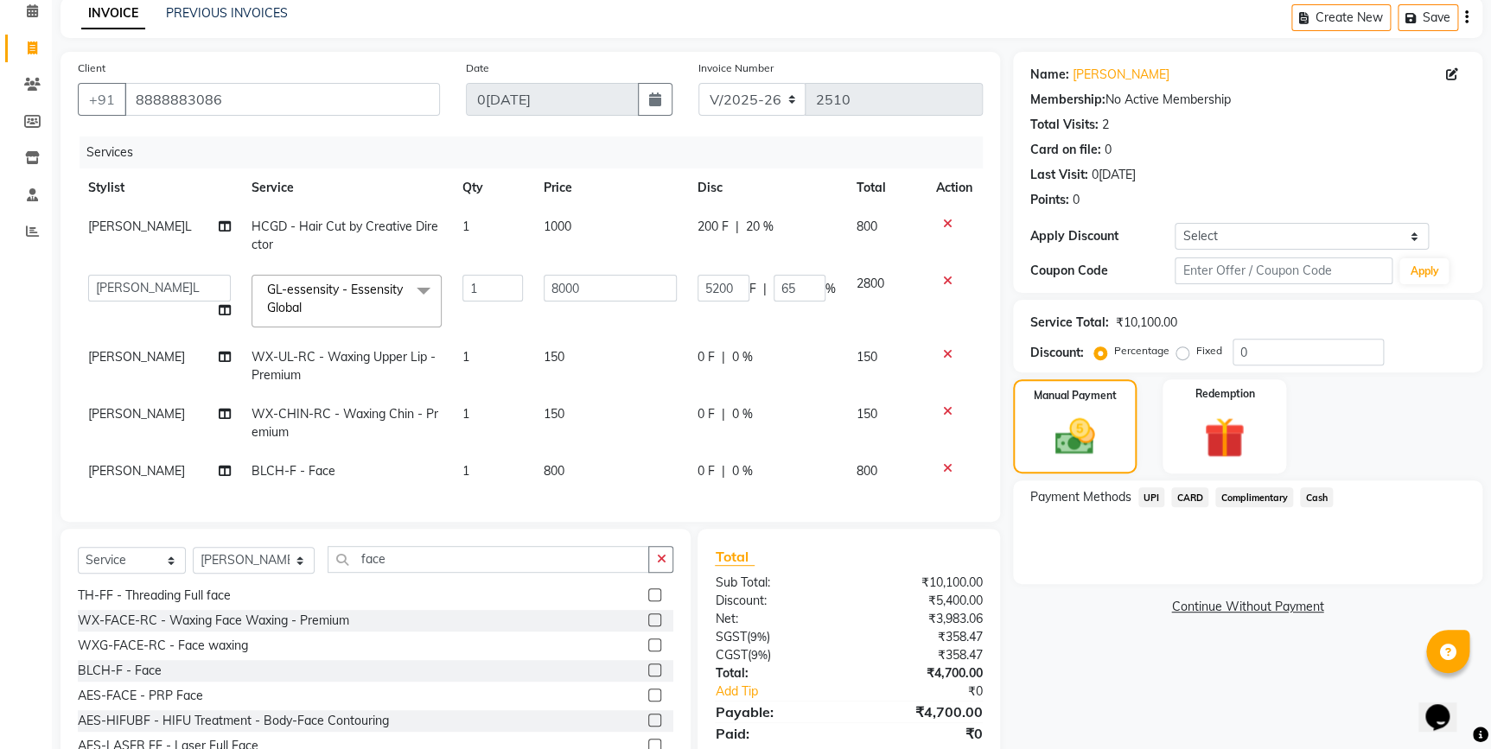
click at [1152, 496] on span "UPI" at bounding box center [1151, 497] width 27 height 20
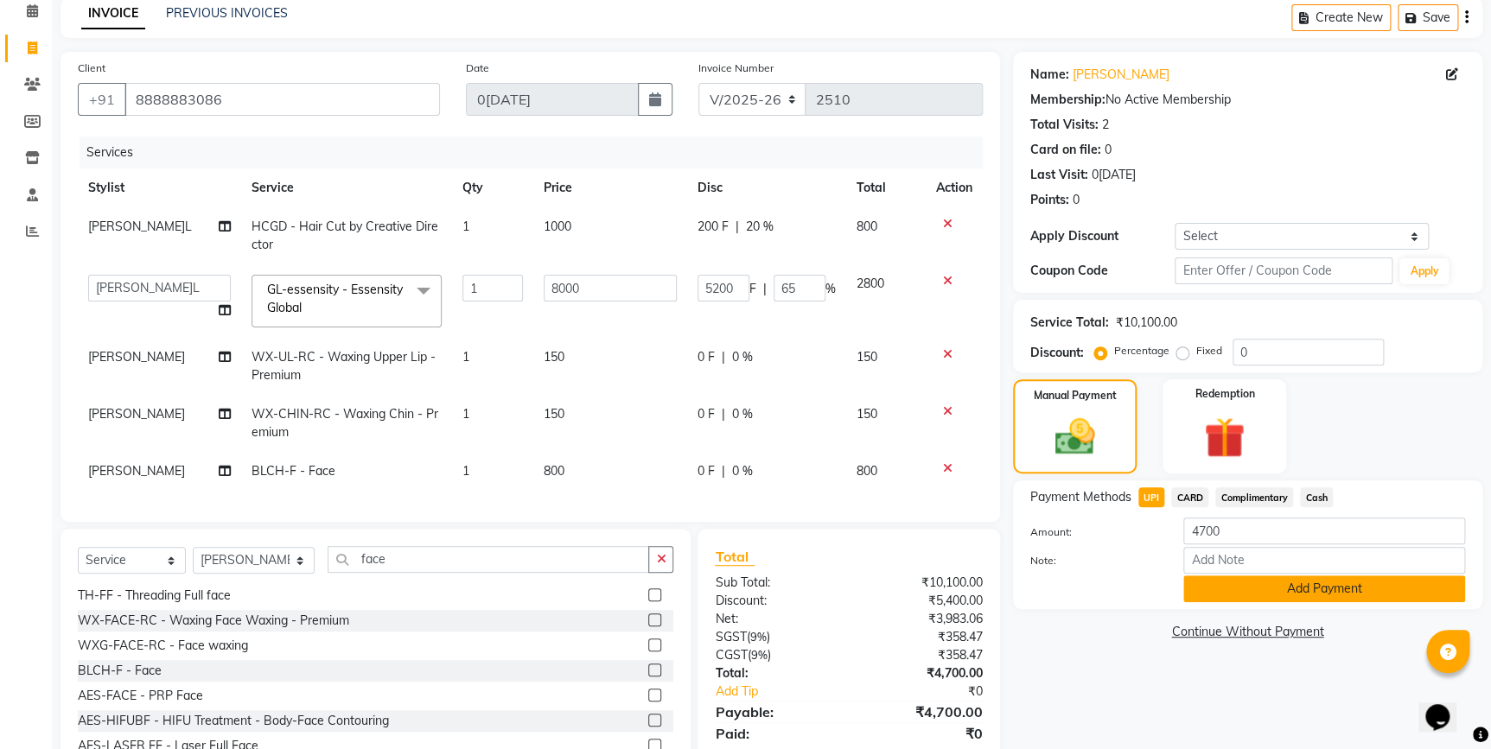
click at [1228, 595] on button "Add Payment" at bounding box center [1324, 588] width 282 height 27
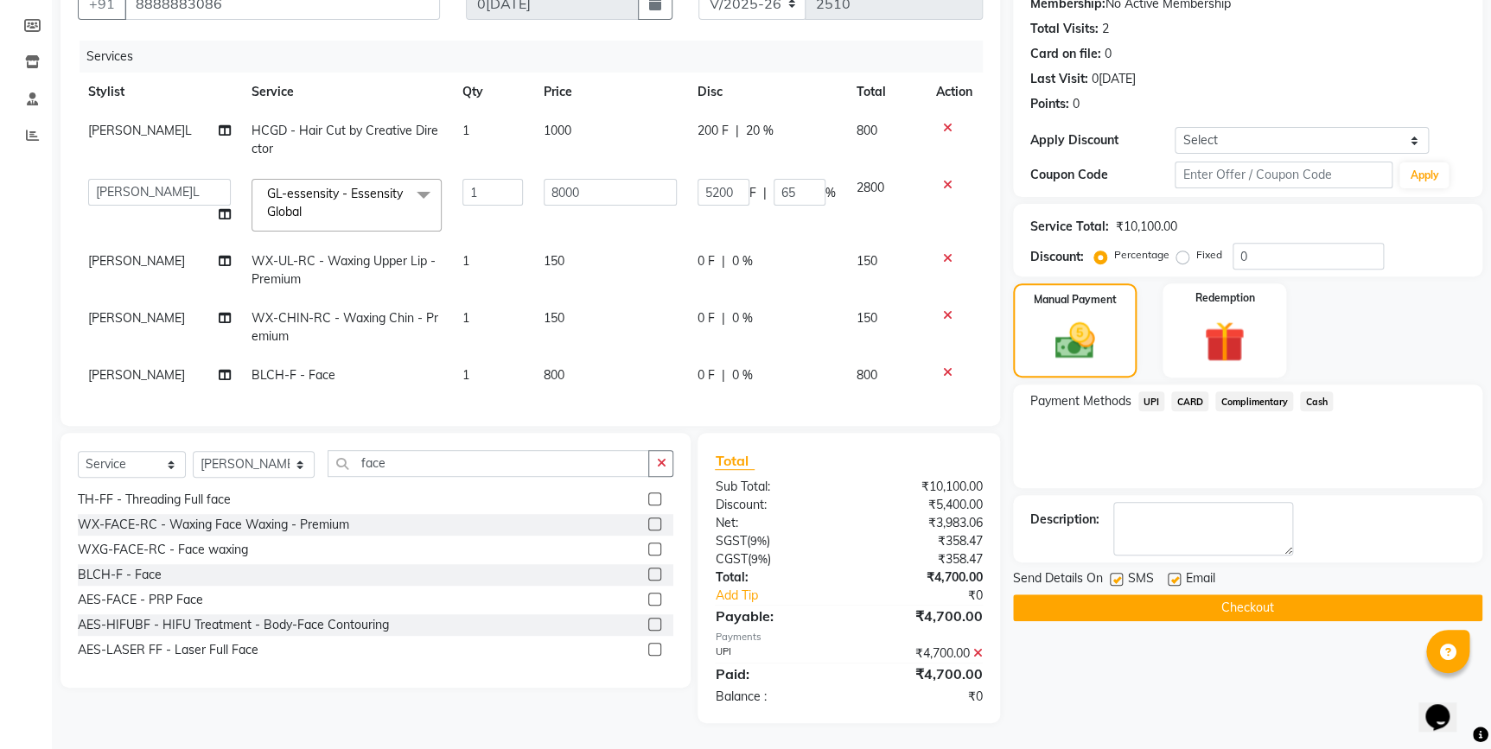
scroll to position [185, 0]
click at [1185, 601] on button "Checkout" at bounding box center [1247, 608] width 469 height 27
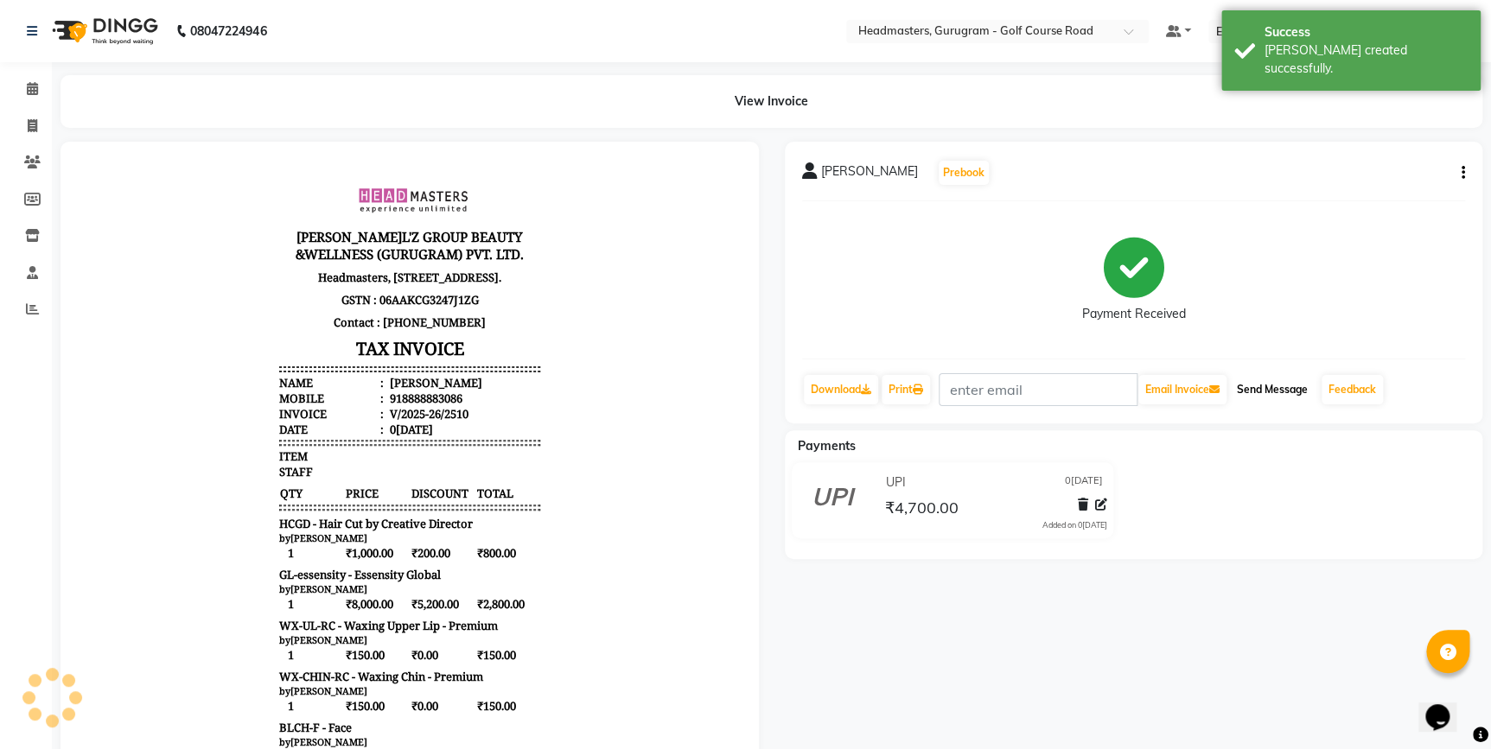
click at [1247, 382] on button "Send Message" at bounding box center [1272, 389] width 85 height 29
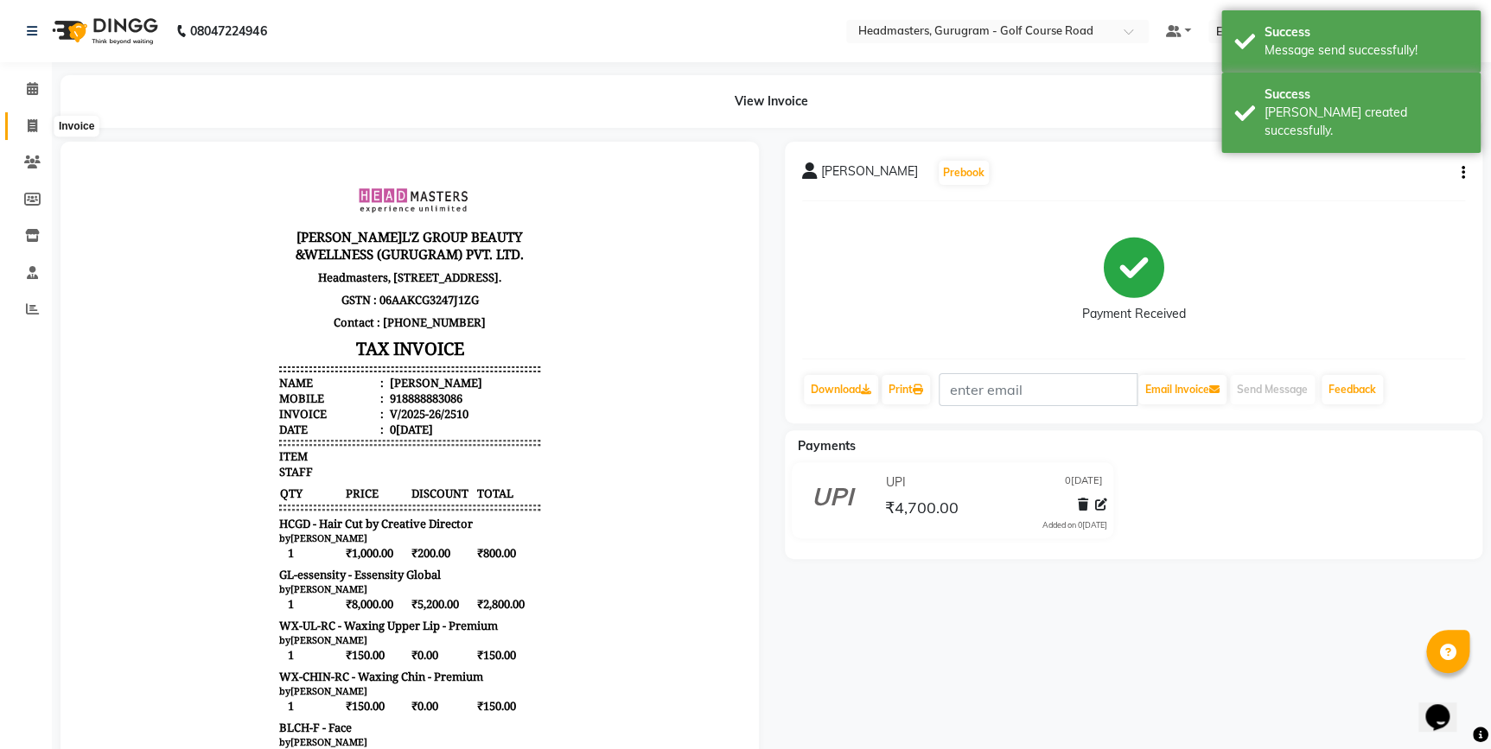
click at [28, 123] on icon at bounding box center [33, 125] width 10 height 13
select select "7134"
select select "service"
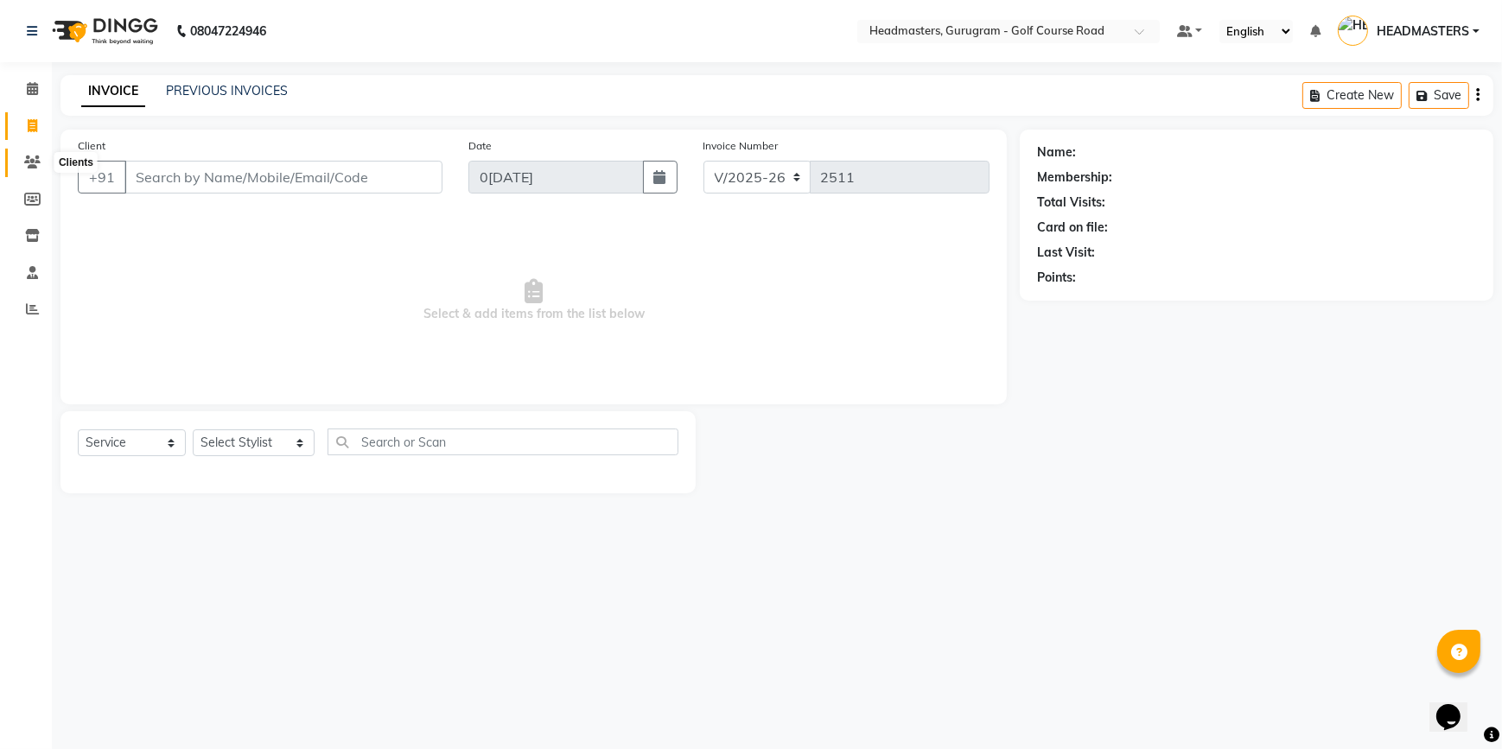
click at [29, 168] on icon at bounding box center [32, 162] width 16 height 13
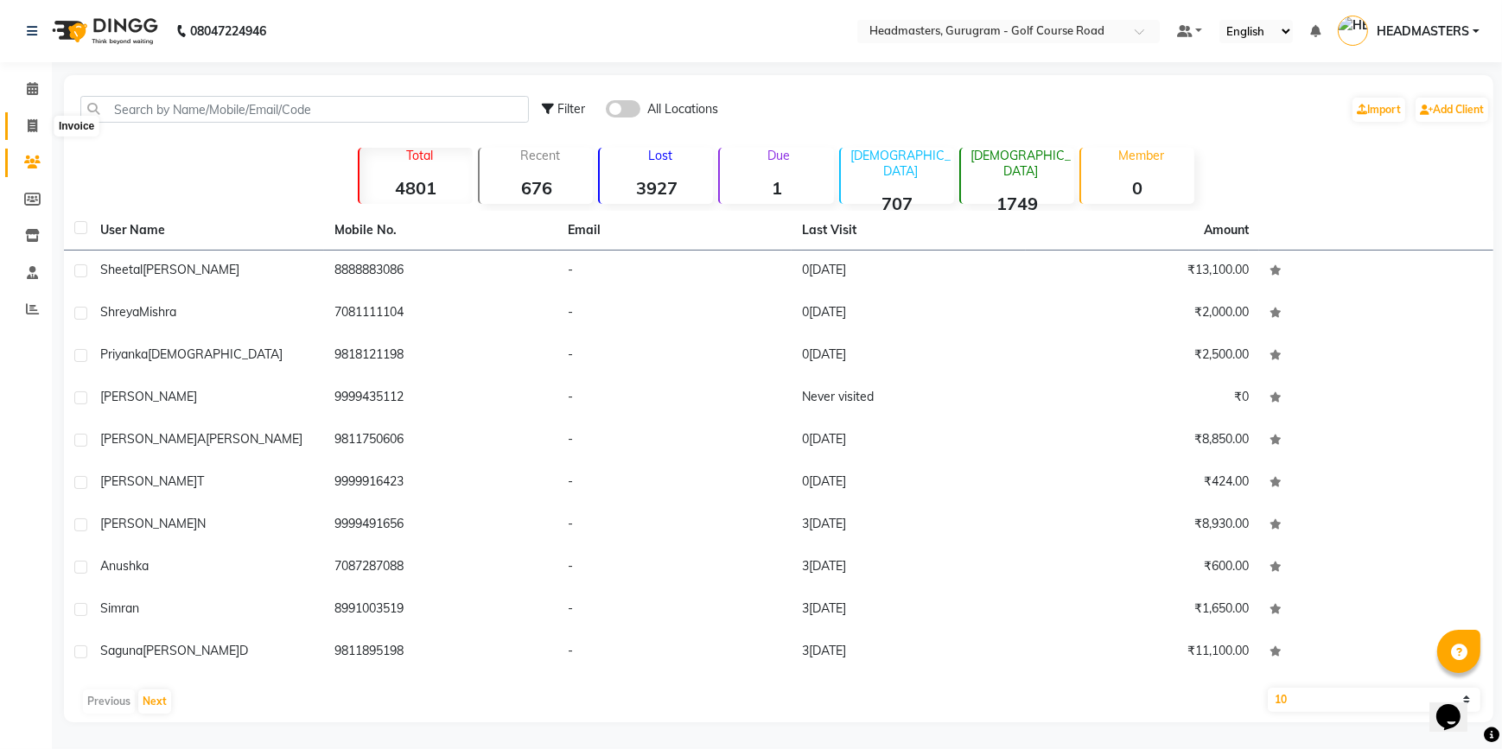
click at [19, 132] on span at bounding box center [32, 127] width 30 height 20
select select "service"
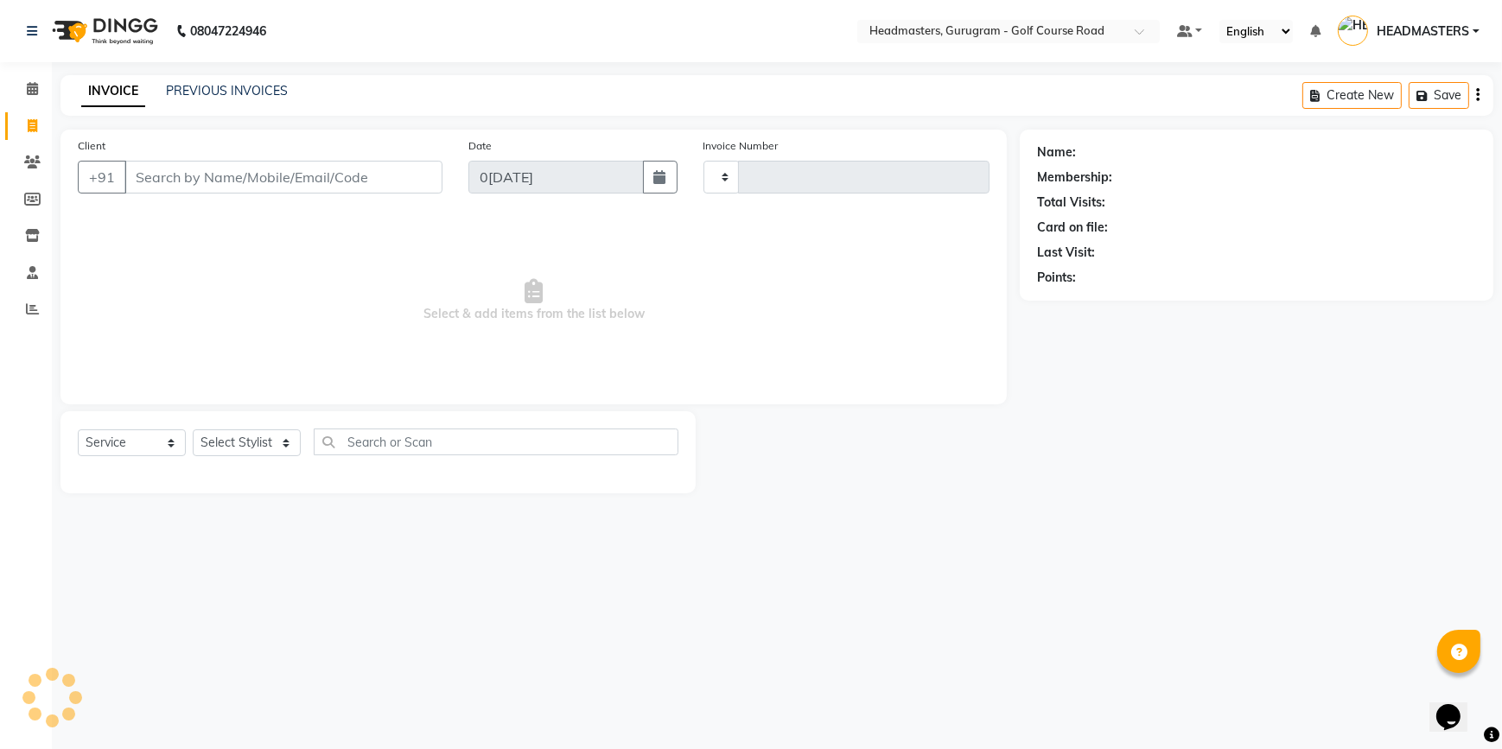
type input "2511"
select select "7134"
click at [193, 163] on input "Client" at bounding box center [283, 177] width 318 height 33
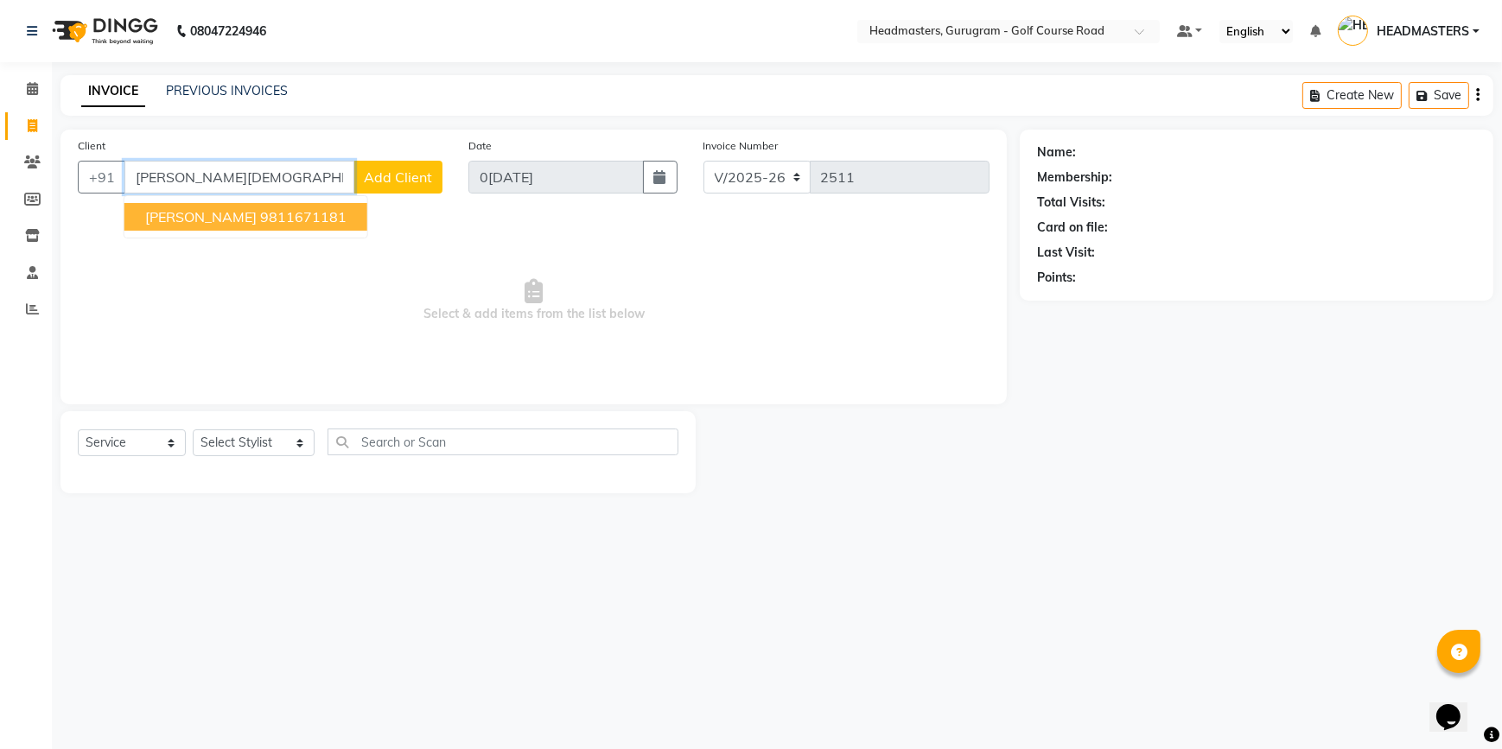
click at [260, 221] on ngb-highlight "9811671181" at bounding box center [303, 216] width 86 height 17
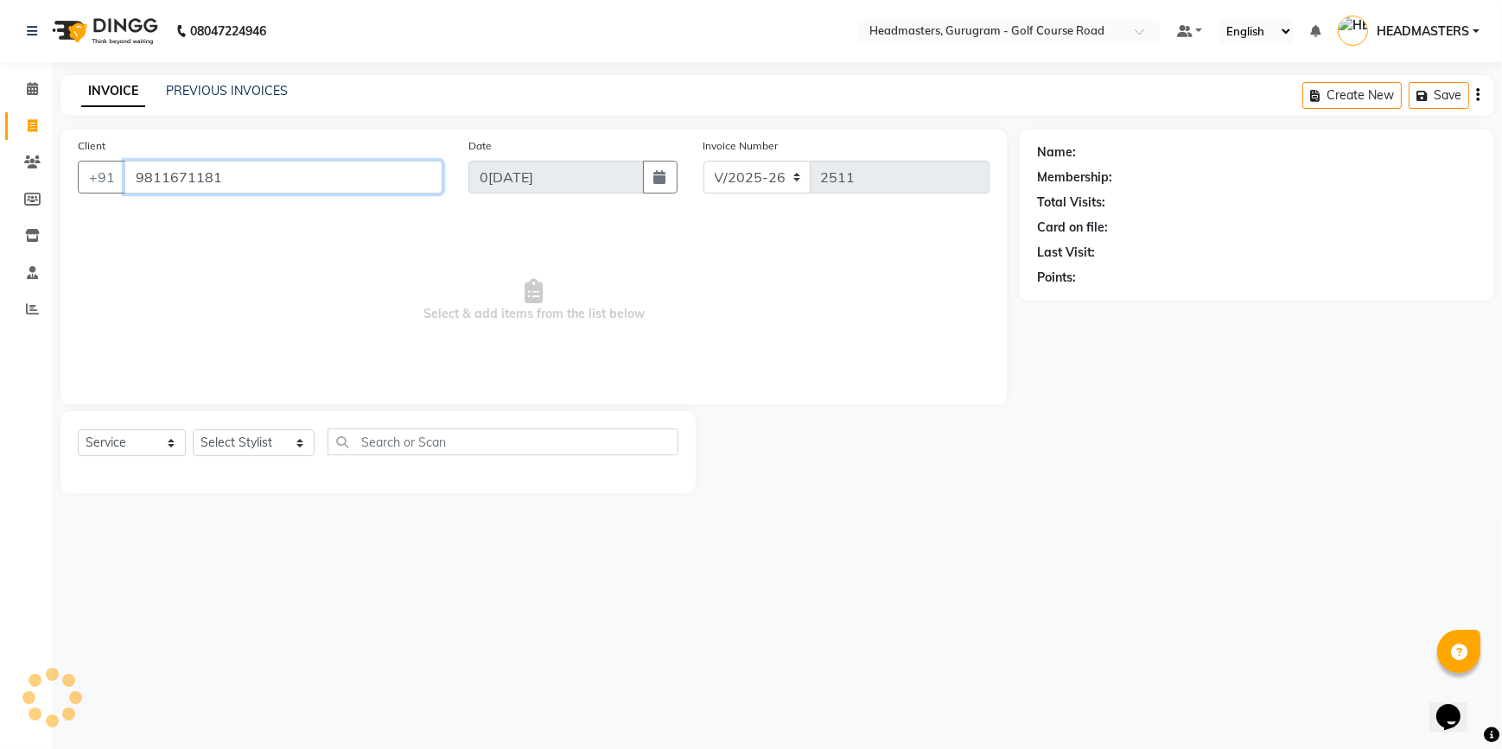
type input "9811671181"
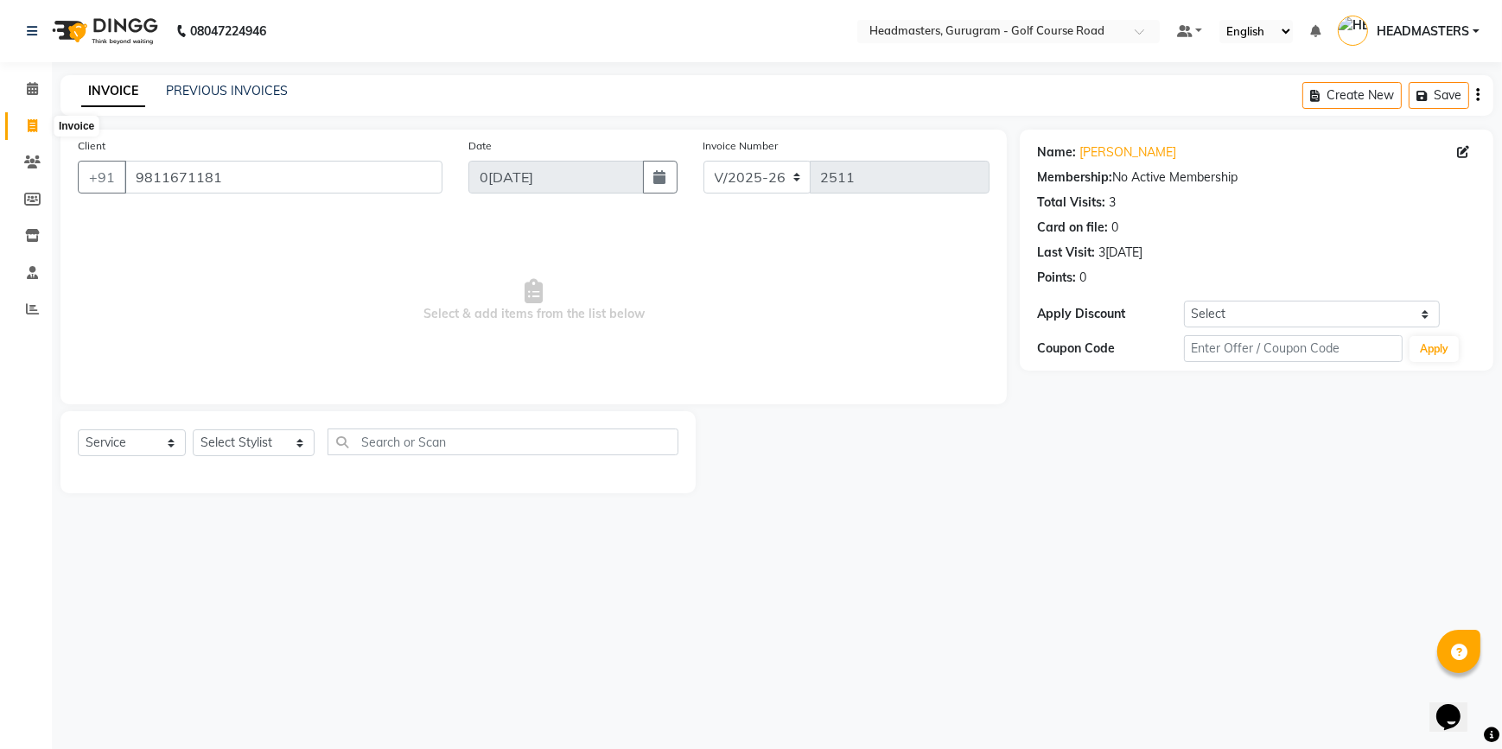
drag, startPoint x: 21, startPoint y: 118, endPoint x: 902, endPoint y: 87, distance: 881.9
click at [21, 118] on span at bounding box center [32, 127] width 30 height 20
